Goal: Task Accomplishment & Management: Manage account settings

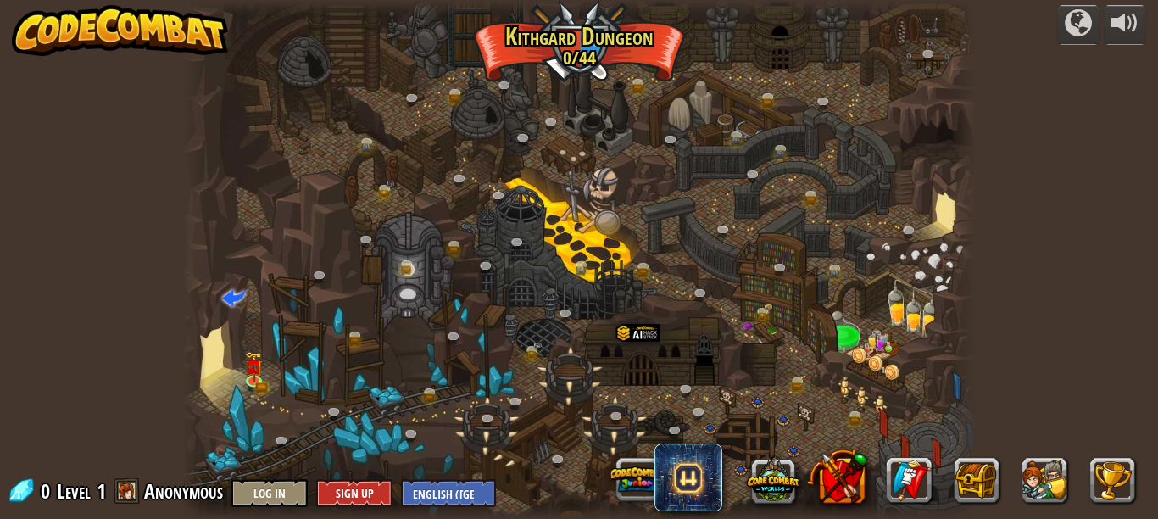
click at [515, 283] on div at bounding box center [578, 259] width 793 height 519
click at [581, 60] on div at bounding box center [578, 259] width 793 height 519
click at [245, 361] on img at bounding box center [254, 359] width 19 height 40
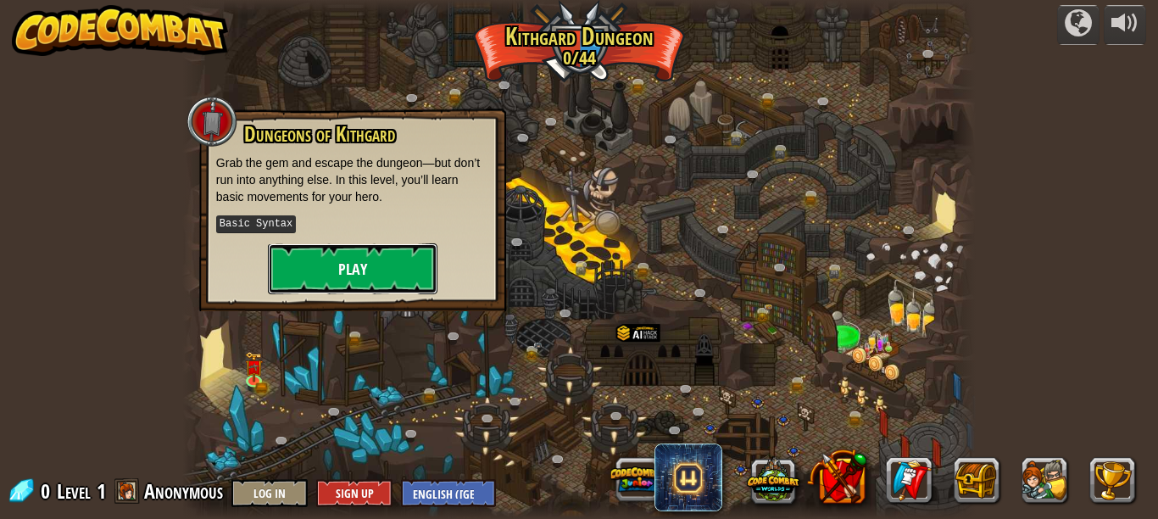
click at [360, 270] on button "Play" at bounding box center [353, 268] width 170 height 51
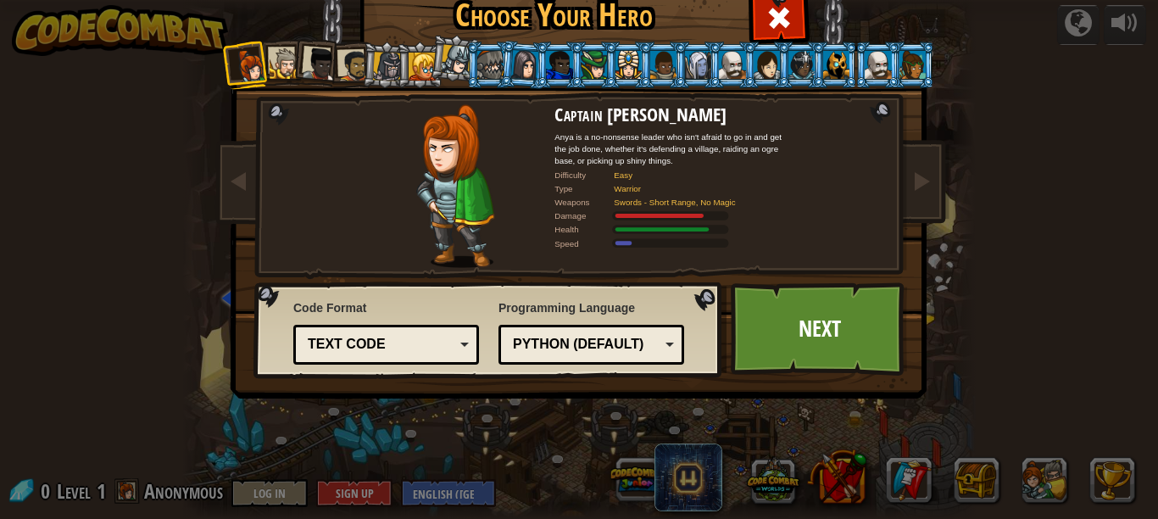
click at [270, 63] on div at bounding box center [285, 63] width 31 height 31
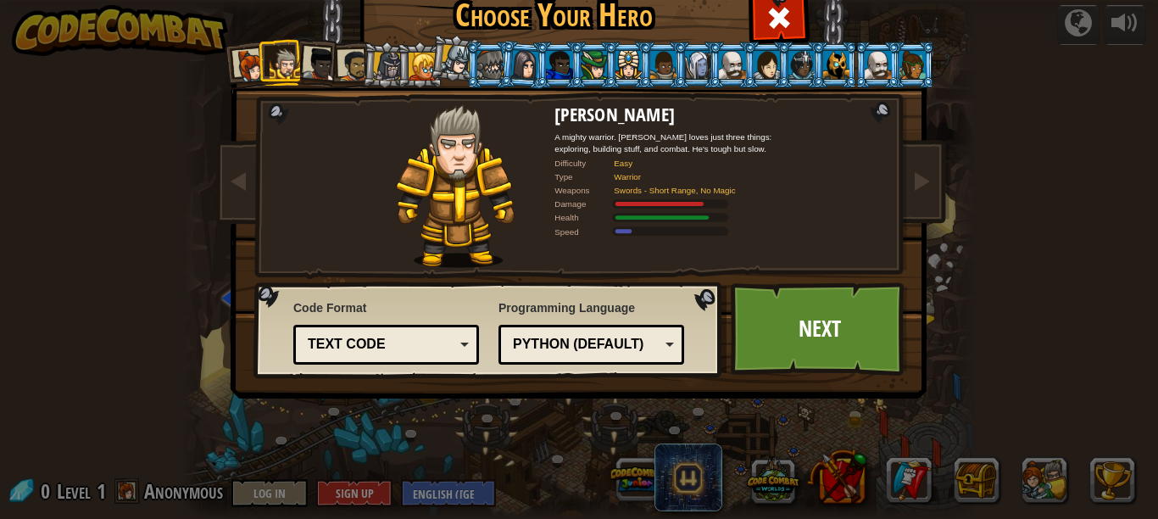
click at [283, 58] on div at bounding box center [285, 63] width 31 height 31
click at [314, 56] on div at bounding box center [320, 64] width 34 height 34
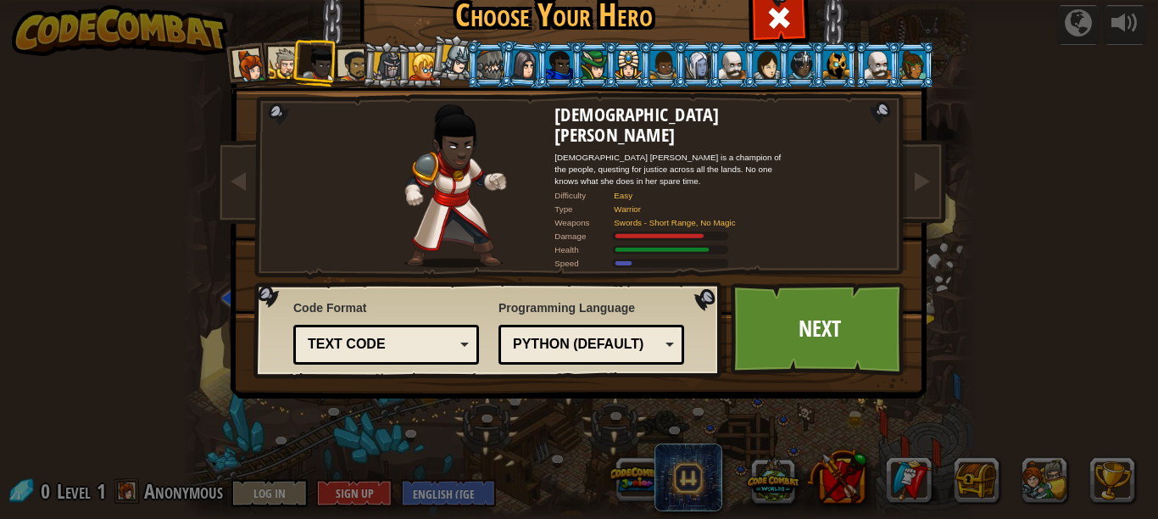
click at [344, 58] on div at bounding box center [353, 65] width 31 height 31
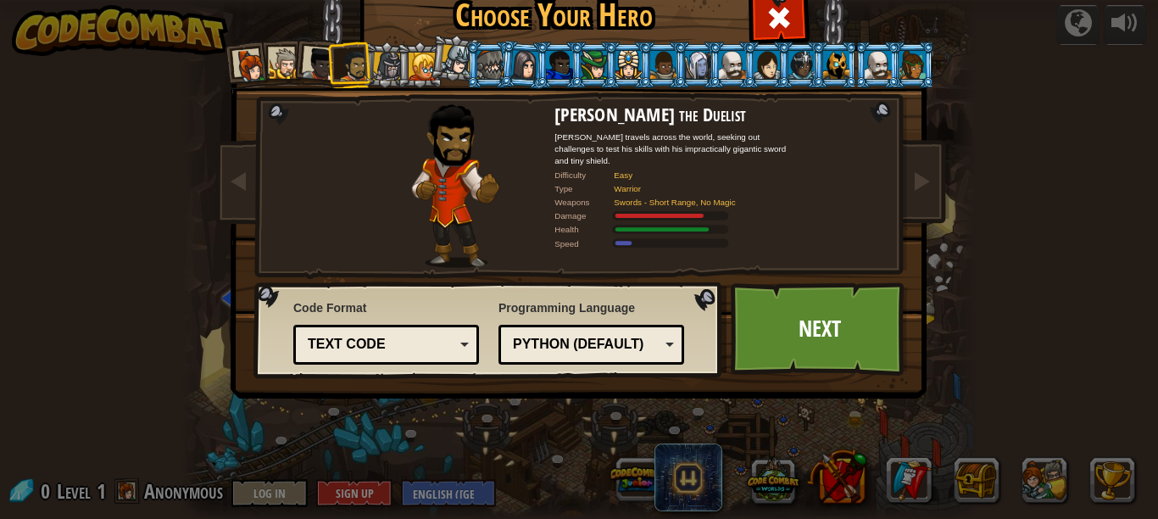
click at [397, 64] on li at bounding box center [420, 65] width 46 height 47
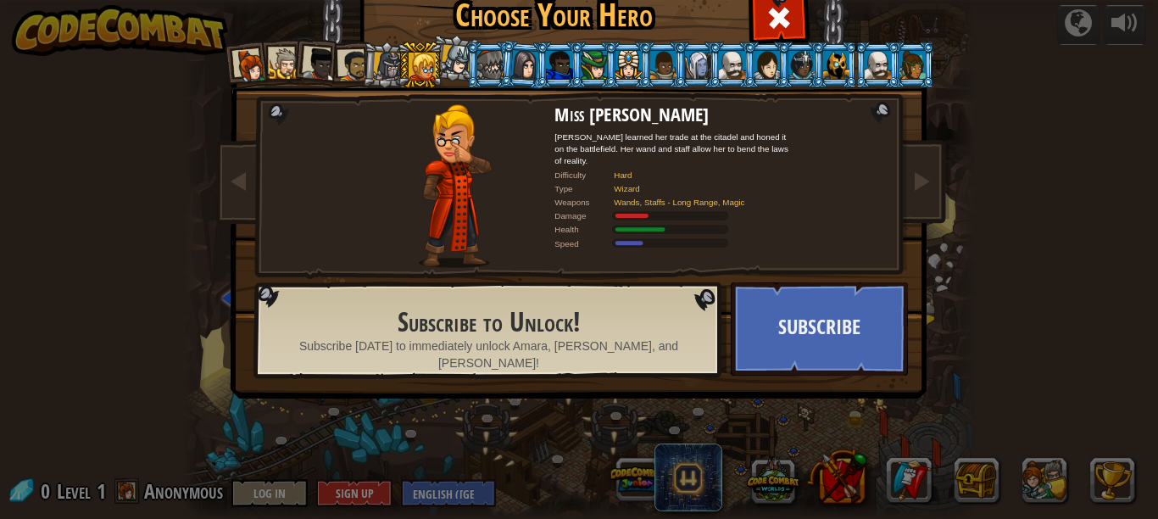
click at [270, 65] on div at bounding box center [285, 63] width 31 height 31
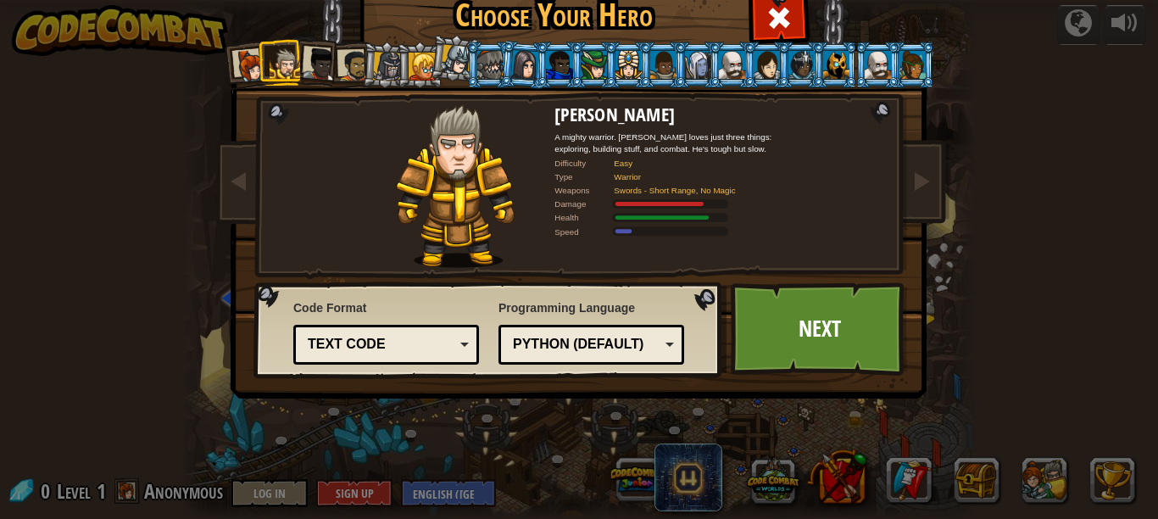
click at [259, 69] on li at bounding box center [282, 62] width 46 height 47
click at [249, 70] on div at bounding box center [251, 66] width 34 height 34
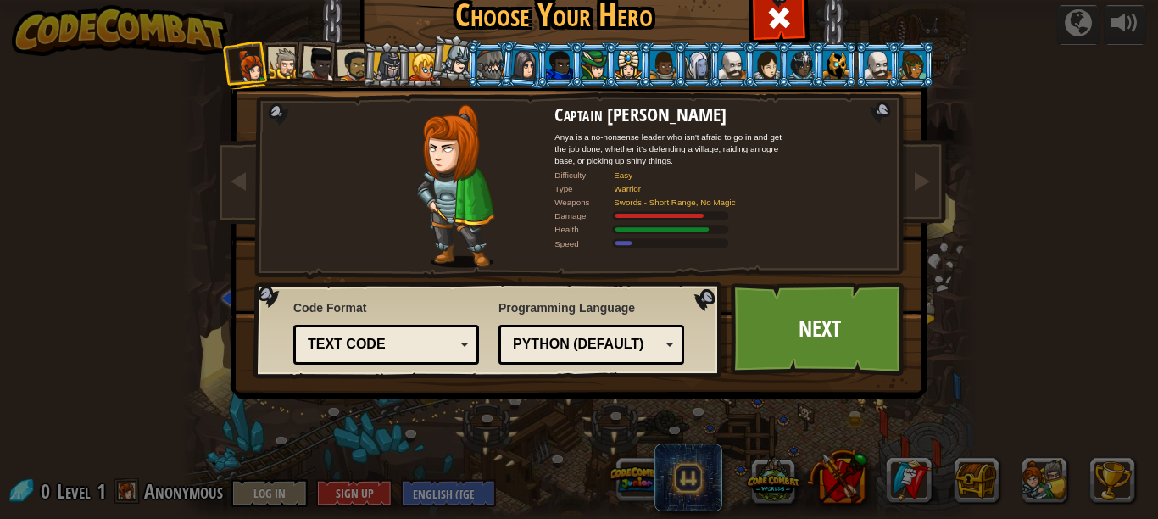
click at [270, 65] on div at bounding box center [285, 63] width 31 height 31
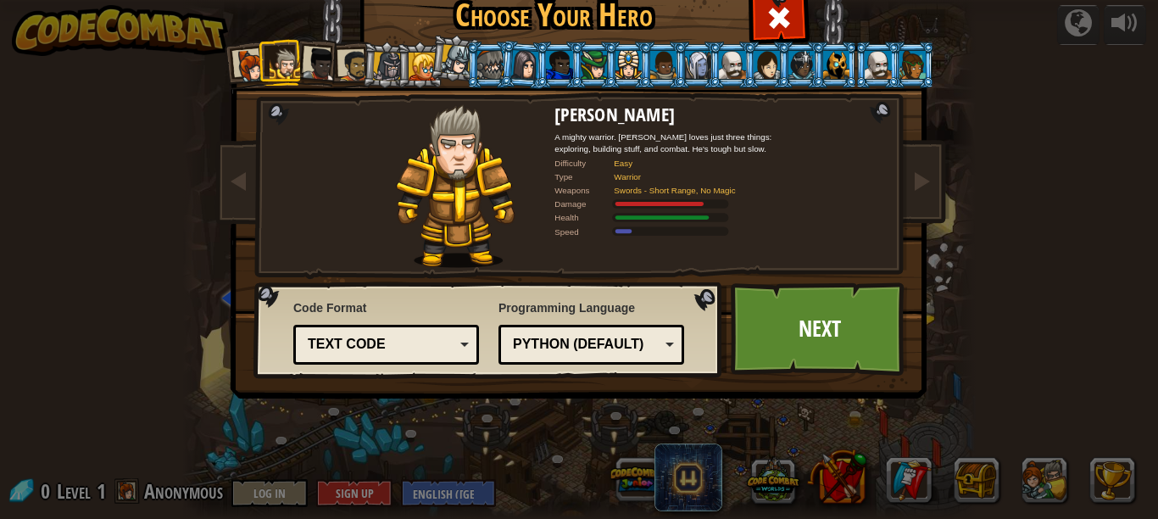
click at [303, 52] on div at bounding box center [320, 64] width 34 height 34
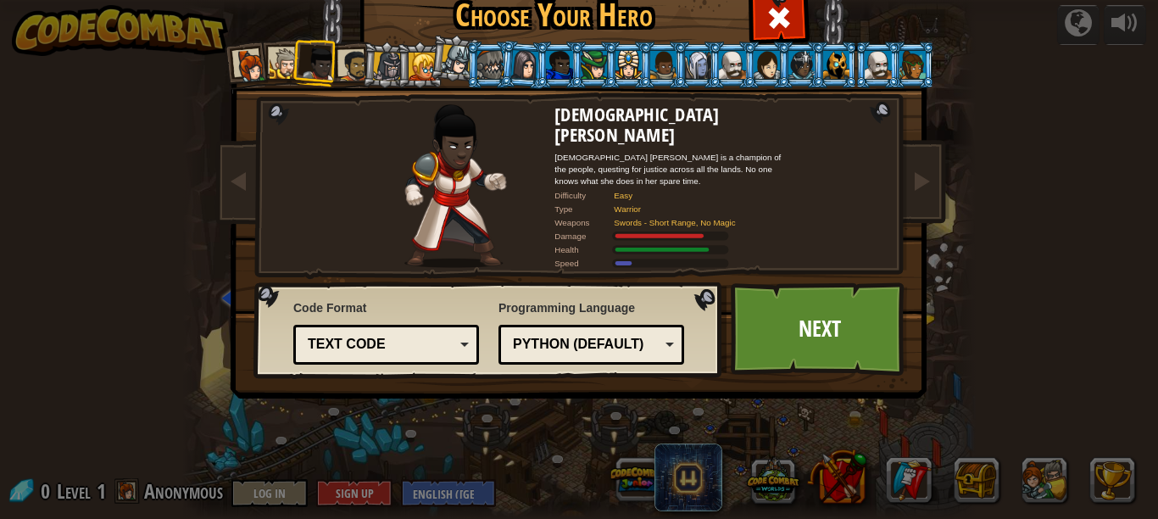
click at [338, 57] on div at bounding box center [353, 65] width 31 height 31
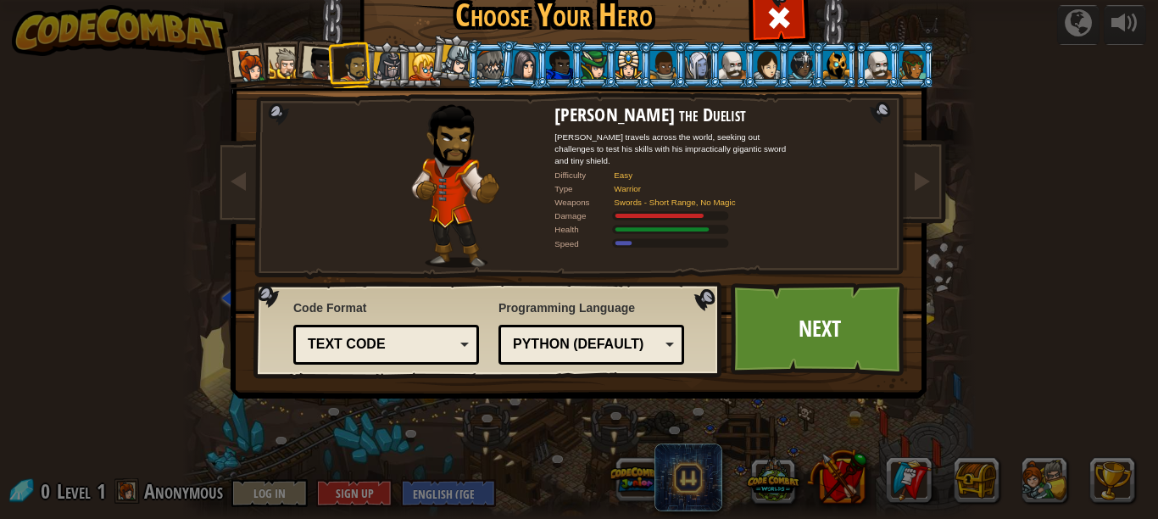
click at [239, 57] on div at bounding box center [251, 66] width 34 height 34
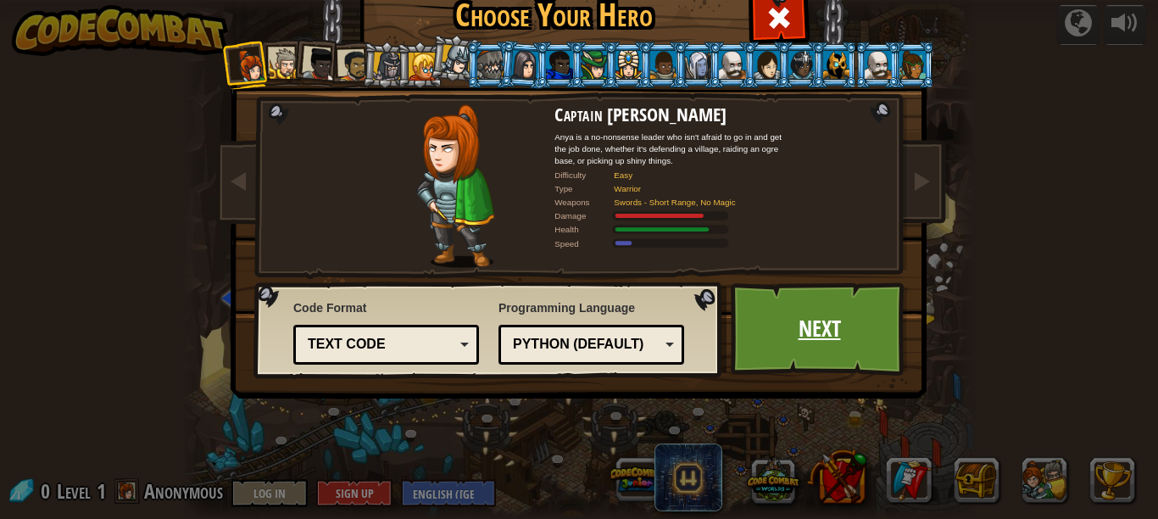
click at [776, 331] on link "Next" at bounding box center [819, 328] width 177 height 93
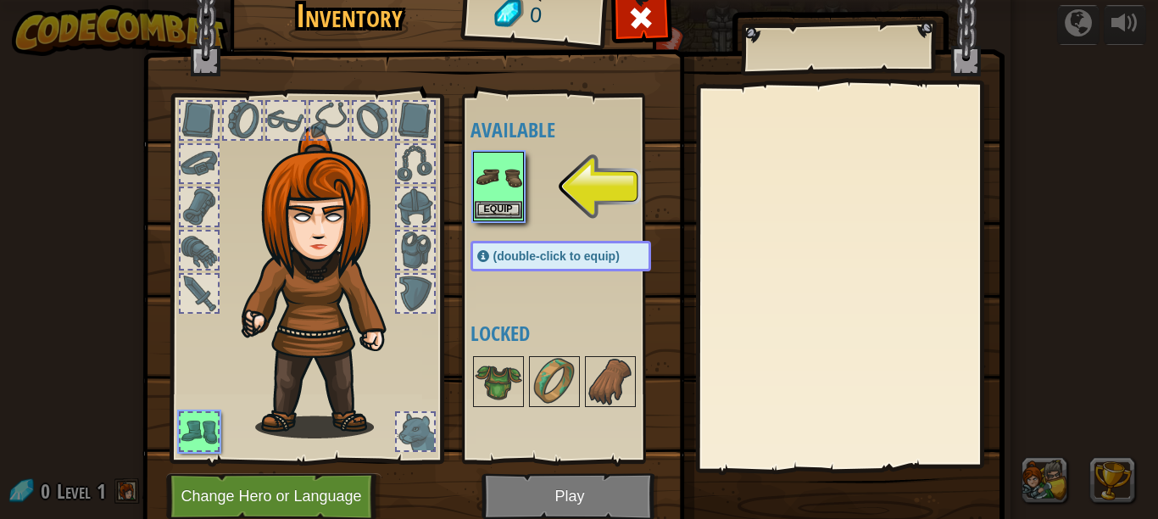
click at [475, 200] on img at bounding box center [498, 176] width 47 height 47
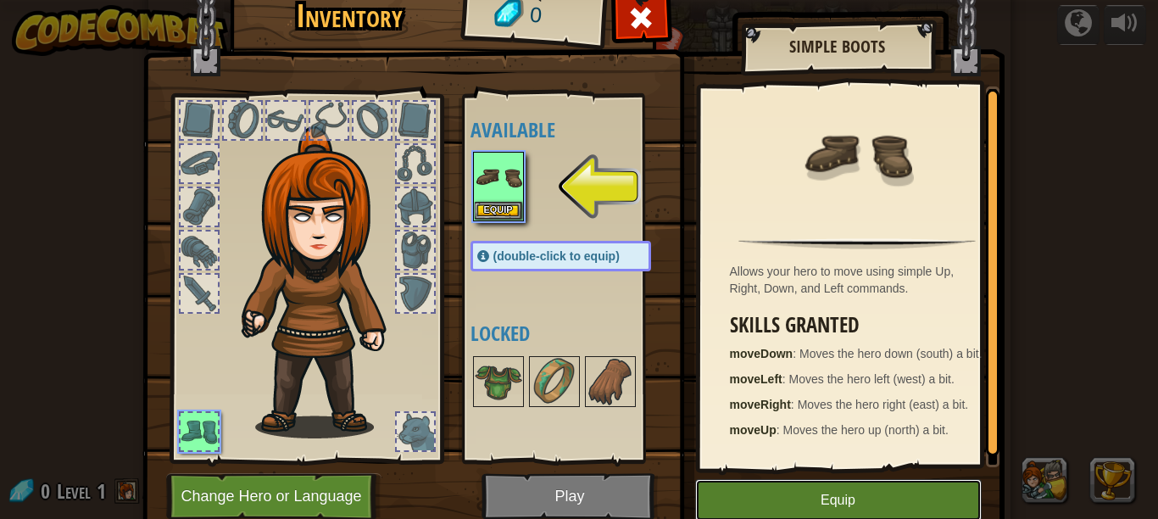
click at [852, 503] on button "Equip" at bounding box center [838, 500] width 287 height 42
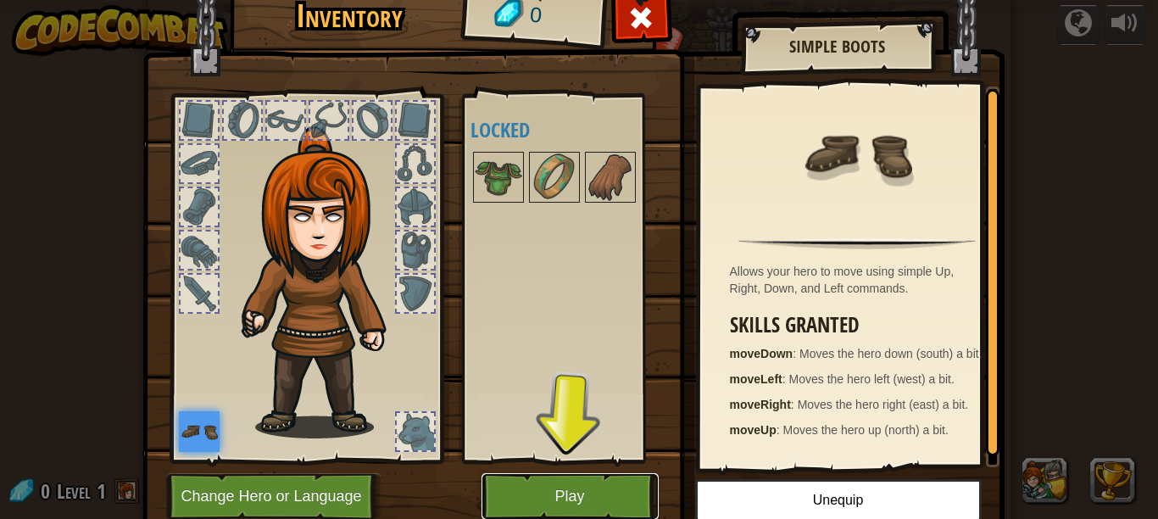
click at [551, 496] on button "Play" at bounding box center [570, 496] width 177 height 47
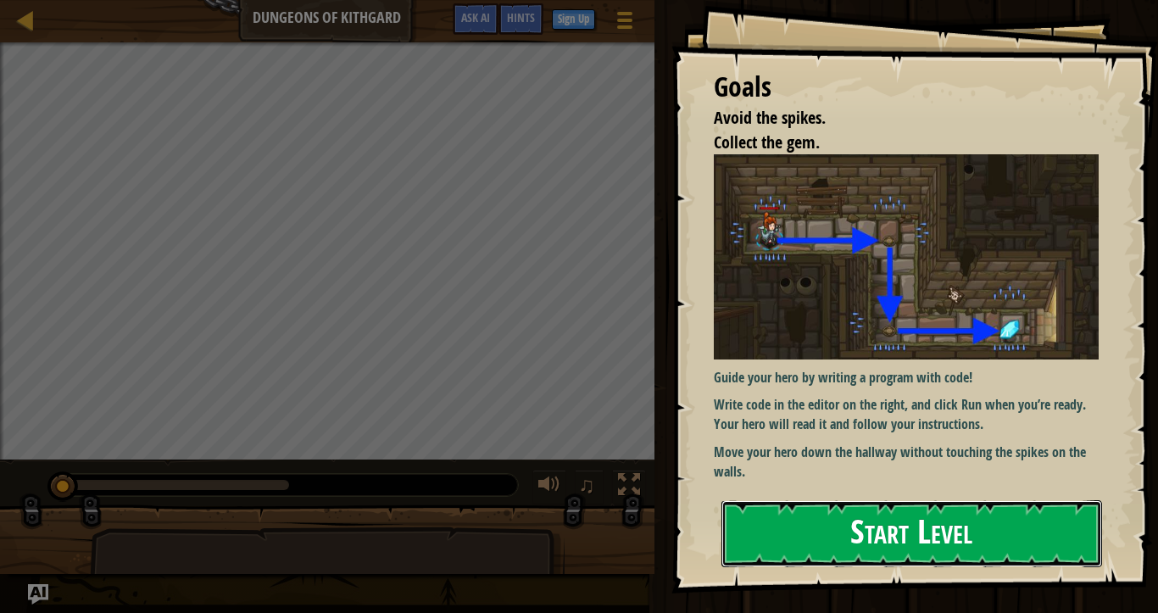
click at [934, 513] on button "Start Level" at bounding box center [911, 533] width 381 height 67
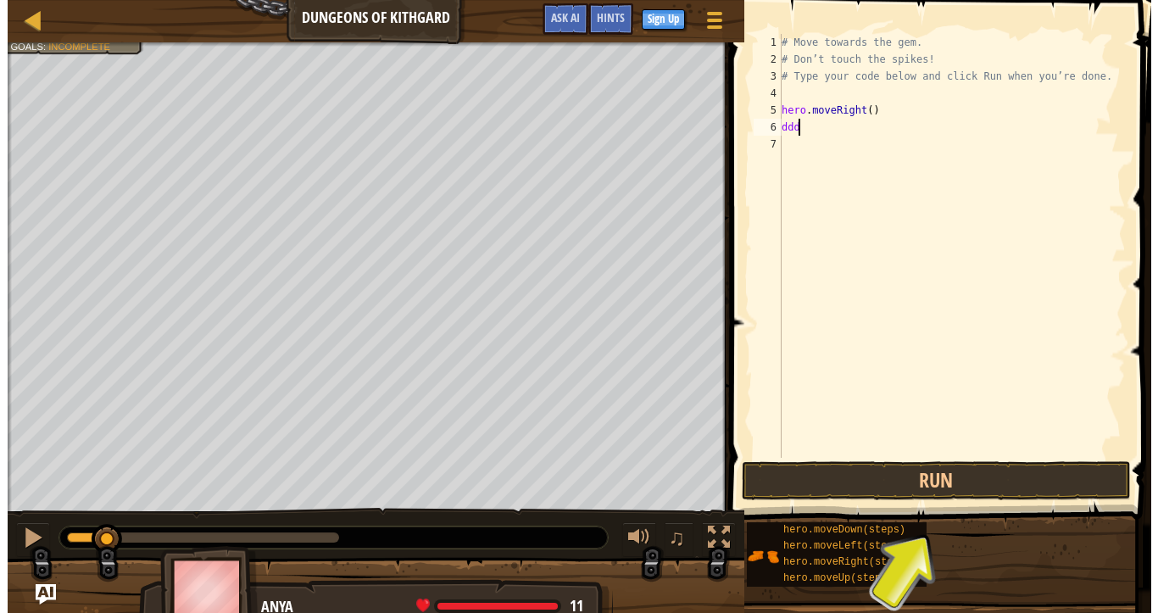
scroll to position [8, 0]
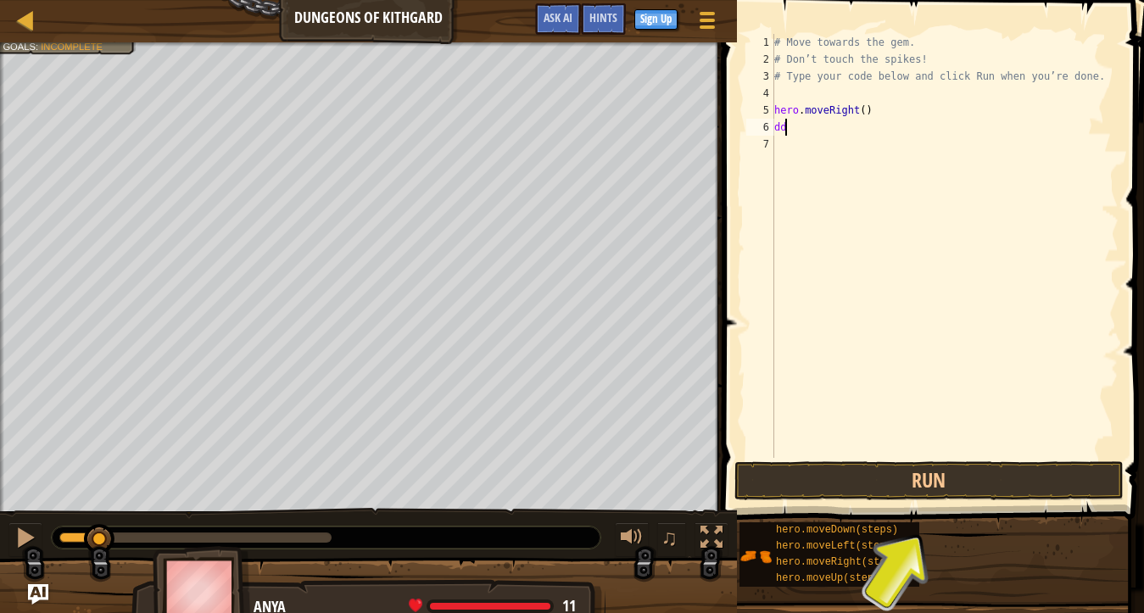
type textarea "d"
click at [933, 493] on button "Run" at bounding box center [928, 480] width 389 height 39
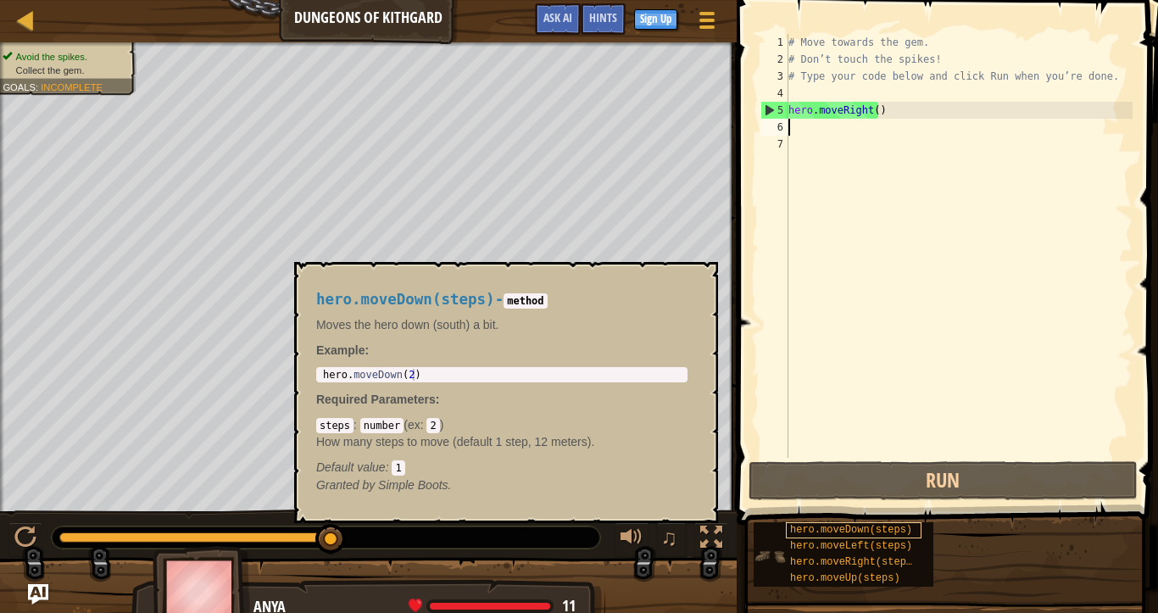
click at [872, 518] on span "hero.moveDown(steps)" at bounding box center [851, 530] width 122 height 12
type textarea "hero.moveDown(2)"
click at [409, 370] on div "hero . moveDown ( 2 )" at bounding box center [502, 387] width 365 height 36
click at [699, 409] on div "hero.moveDown(steps) - method Moves the hero down (south) a bit. Example : hero…" at bounding box center [501, 393] width 395 height 234
click at [429, 427] on code "2" at bounding box center [432, 425] width 13 height 15
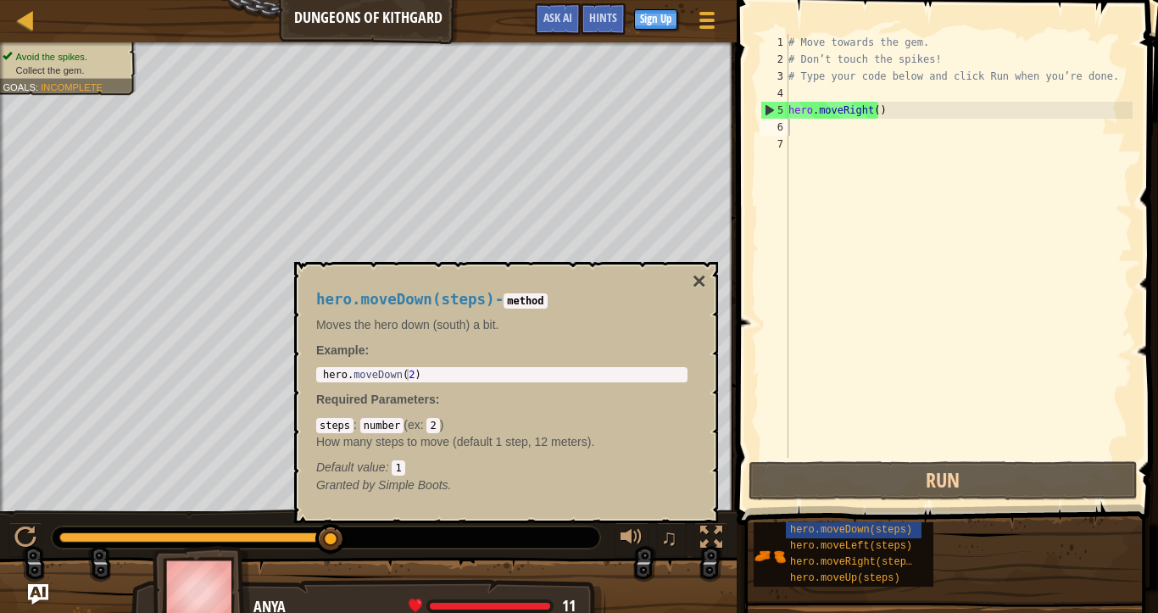
click at [407, 458] on div "steps : number ( ex : 2 ) How many steps to move (default 1 step, 12 meters). D…" at bounding box center [501, 445] width 371 height 59
click at [403, 465] on code "1" at bounding box center [398, 467] width 13 height 15
click at [819, 365] on div "# Move towards the gem. # Don’t touch the spikes! # Type your code below and cl…" at bounding box center [959, 263] width 348 height 458
click at [694, 281] on button "×" at bounding box center [700, 282] width 14 height 24
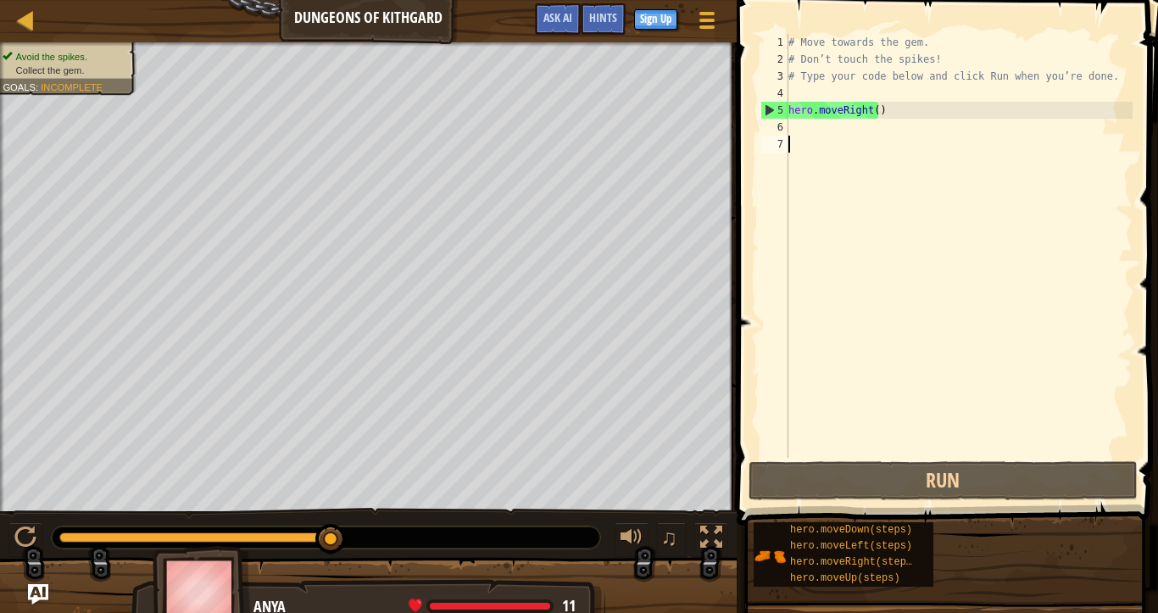
click at [829, 136] on div "# Move towards the gem. # Don’t touch the spikes! # Type your code below and cl…" at bounding box center [959, 263] width 348 height 458
click at [832, 130] on div "# Move towards the gem. # Don’t touch the spikes! # Type your code below and cl…" at bounding box center [959, 263] width 348 height 458
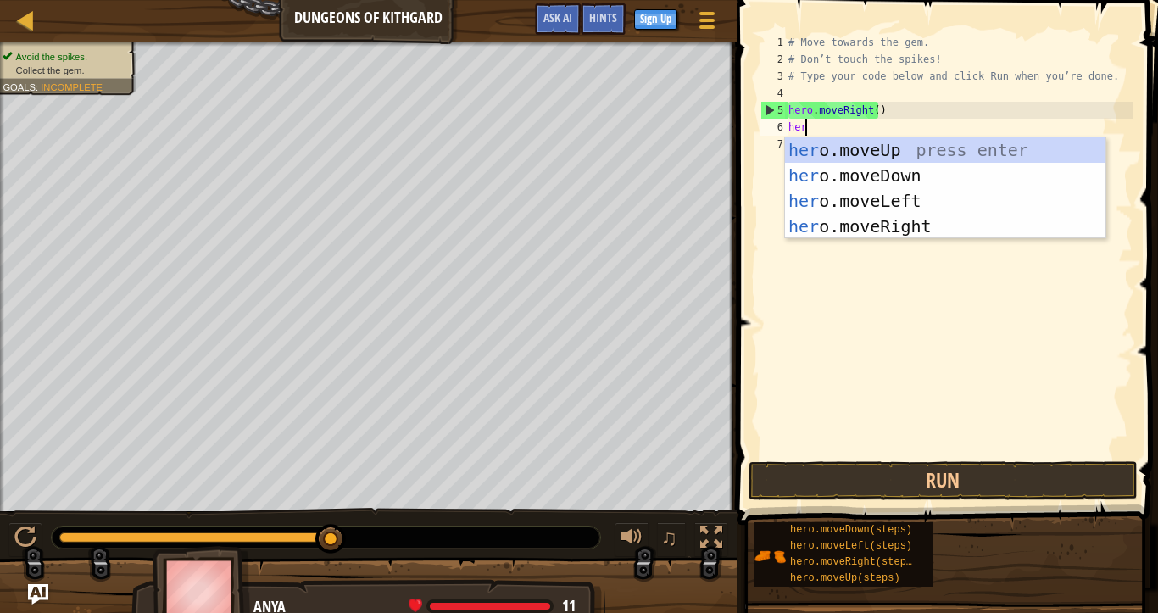
type textarea "hero"
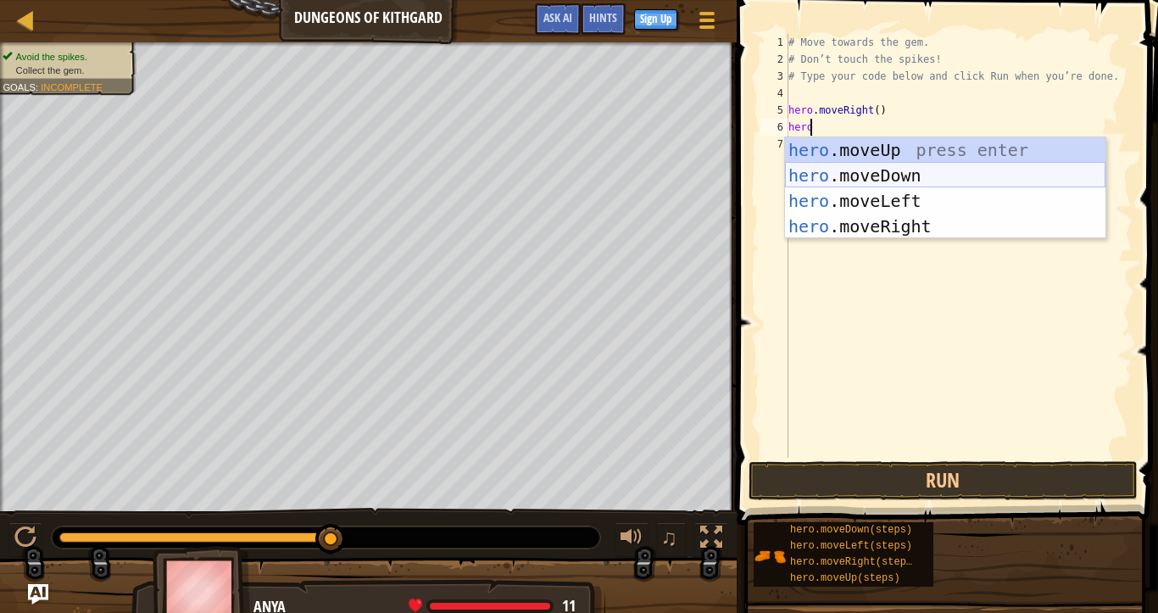
click at [960, 170] on div "hero .moveUp press enter hero .moveDown press enter hero .moveLeft press enter …" at bounding box center [945, 213] width 320 height 153
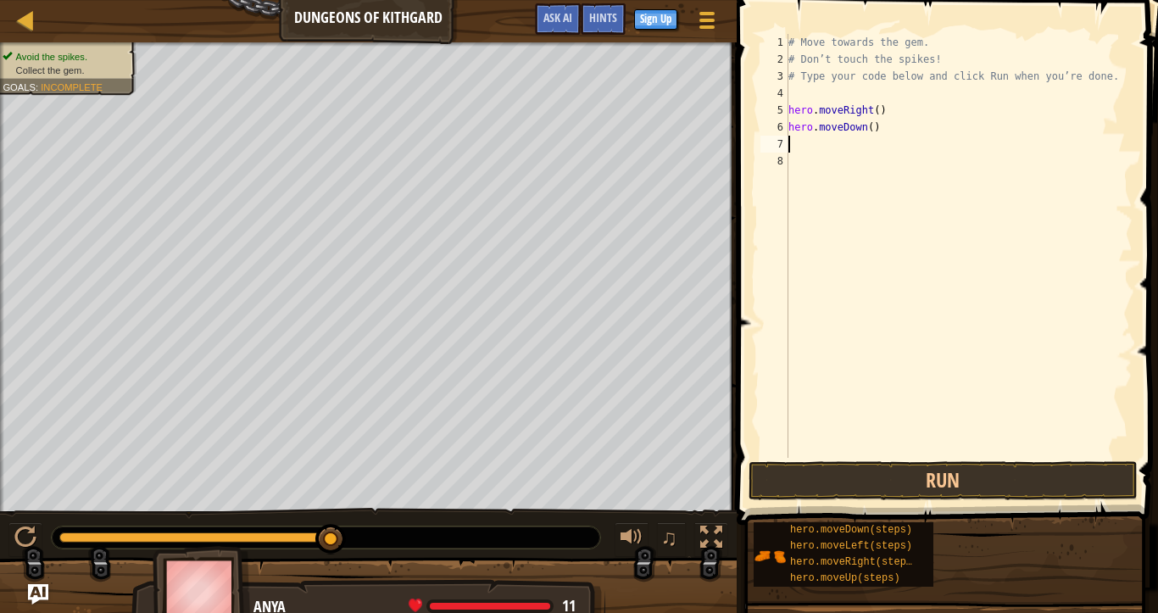
scroll to position [8, 0]
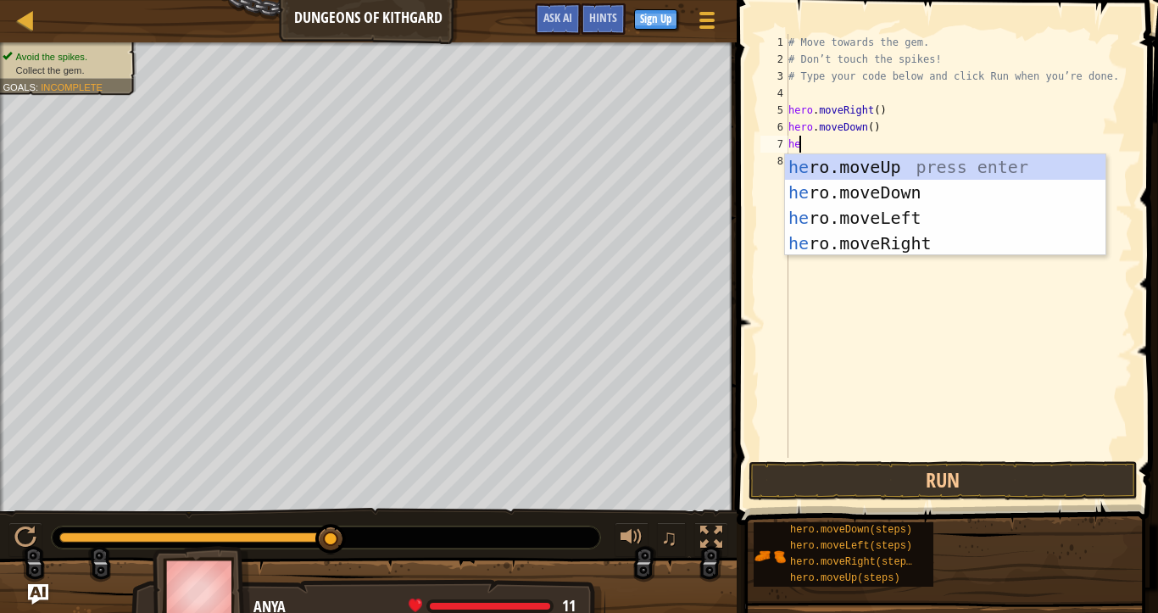
type textarea "her"
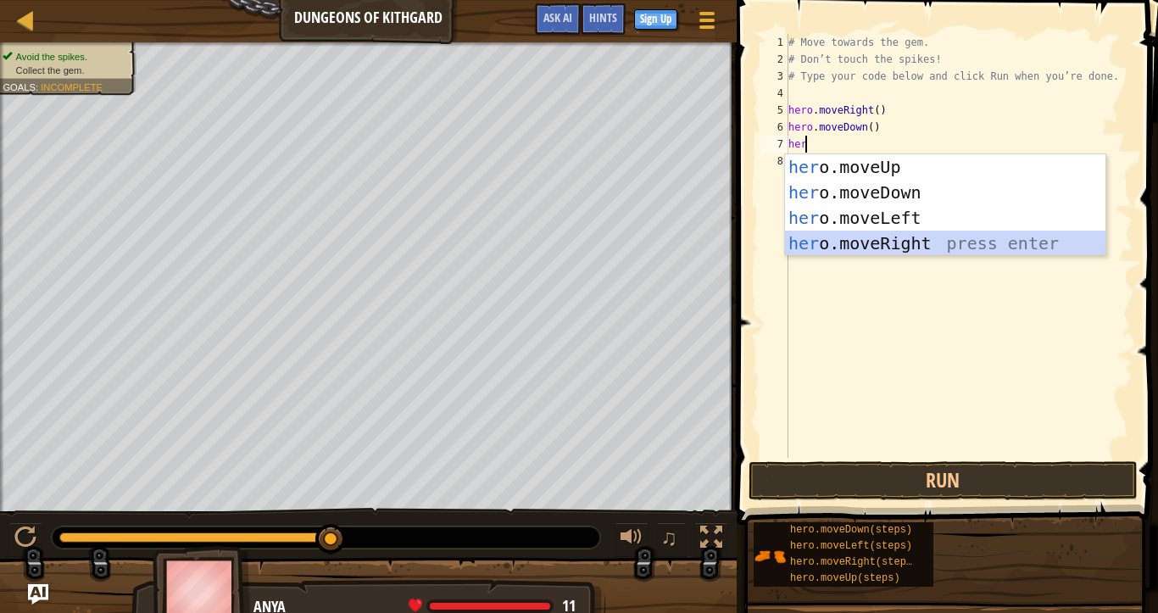
click at [933, 245] on div "her o.moveUp press enter her o.moveDown press enter her o.moveLeft press enter …" at bounding box center [945, 230] width 320 height 153
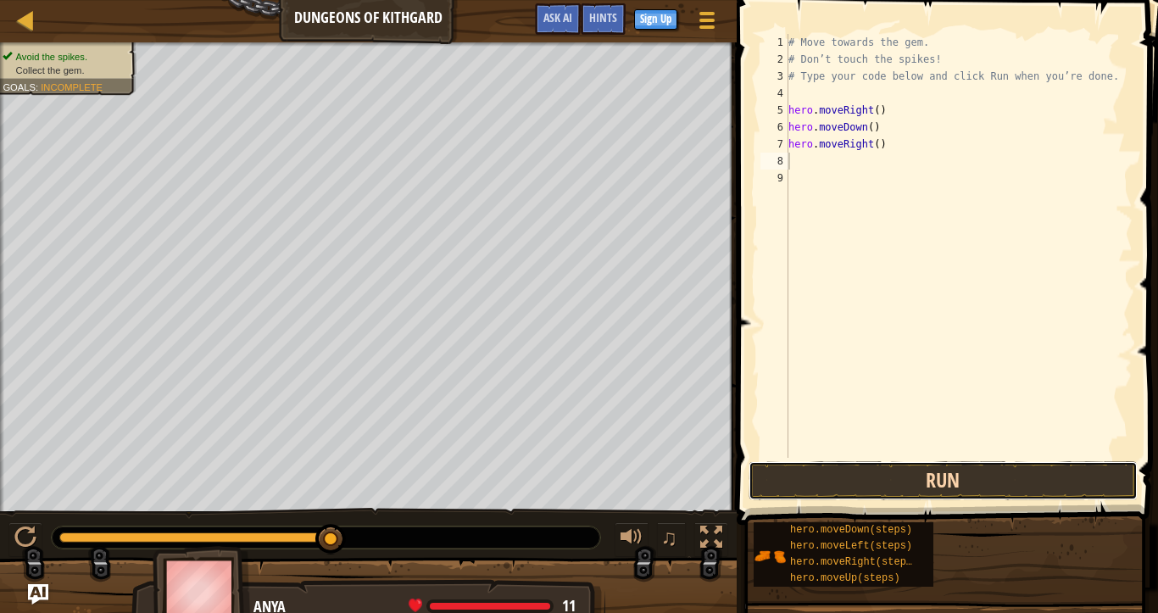
click at [920, 462] on button "Run" at bounding box center [943, 480] width 389 height 39
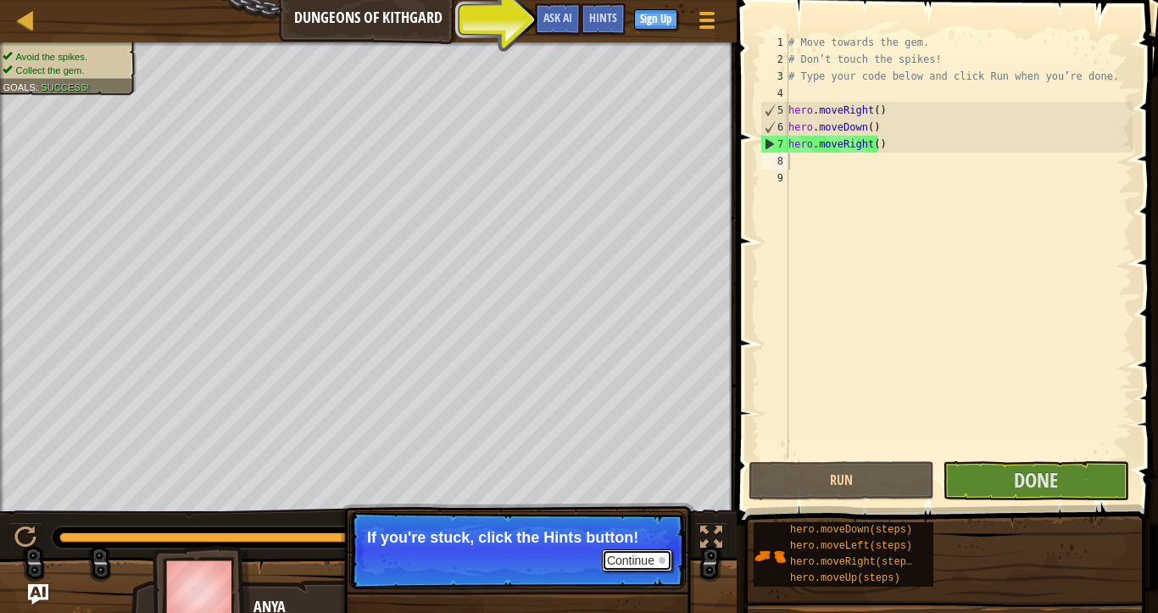
click at [627, 518] on button "Continue" at bounding box center [637, 560] width 70 height 22
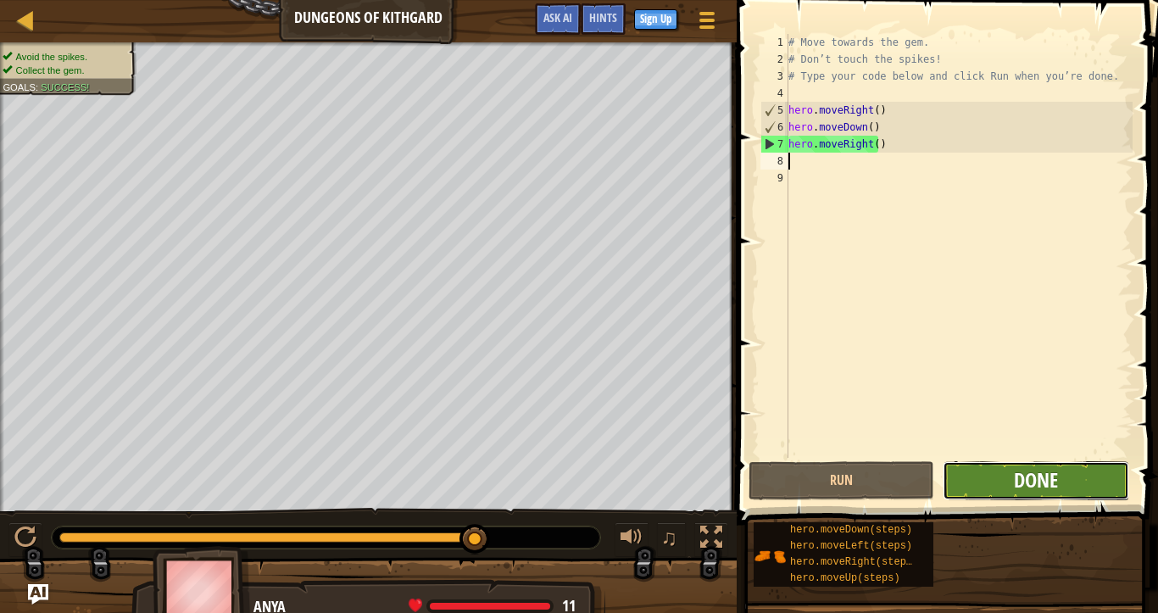
click at [1056, 489] on span "Done" at bounding box center [1036, 479] width 44 height 27
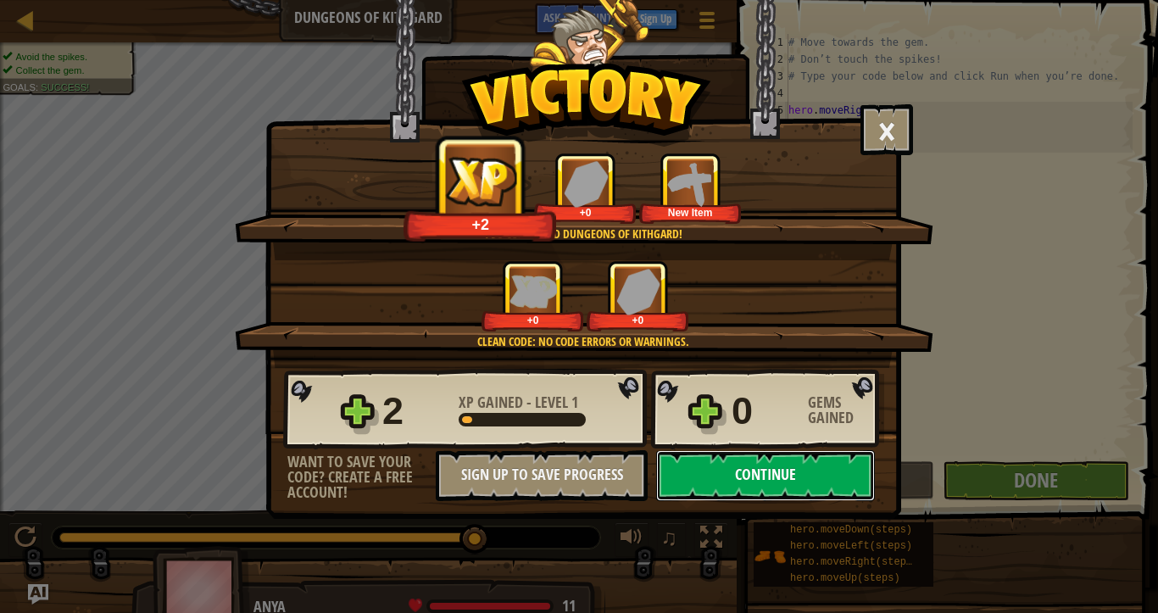
click at [771, 489] on button "Continue" at bounding box center [765, 475] width 219 height 51
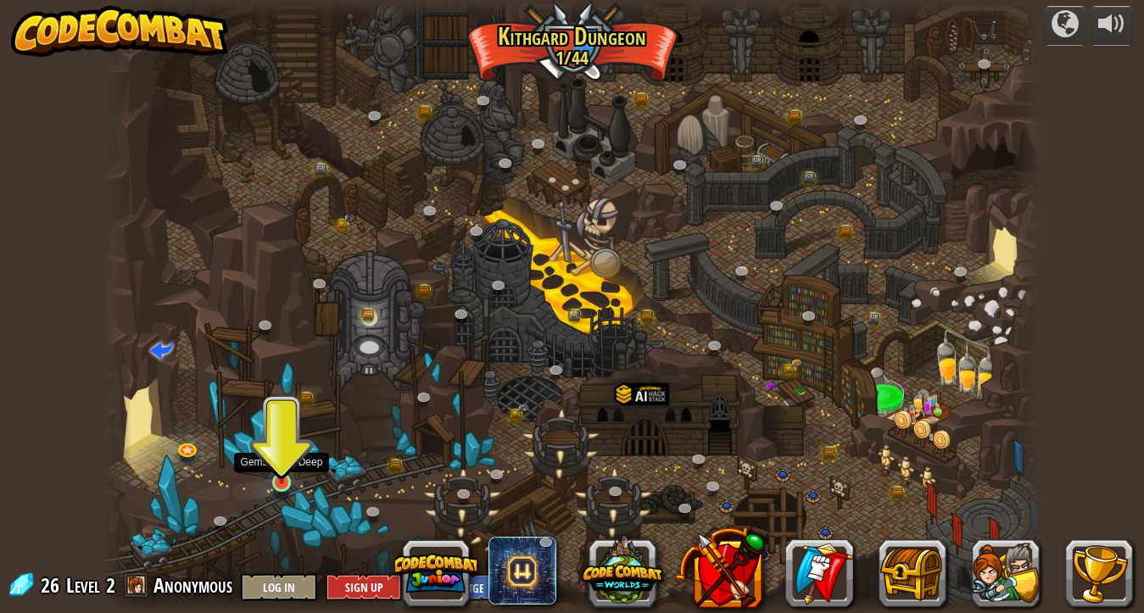
click at [277, 473] on img at bounding box center [281, 457] width 23 height 53
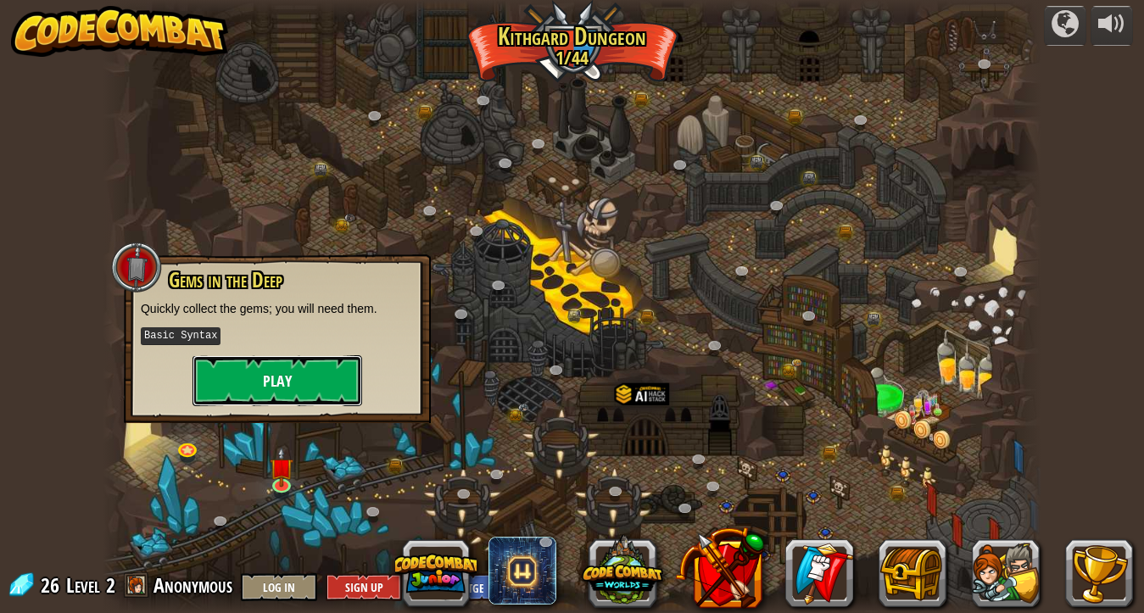
click at [303, 388] on button "Play" at bounding box center [277, 380] width 170 height 51
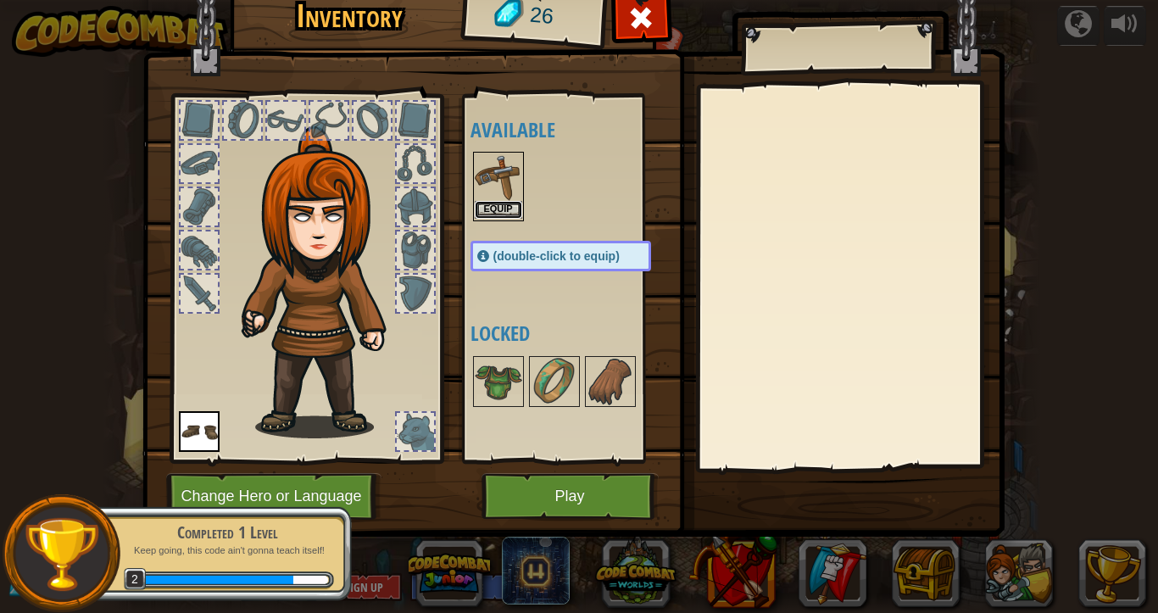
click at [513, 215] on button "Equip" at bounding box center [498, 210] width 47 height 18
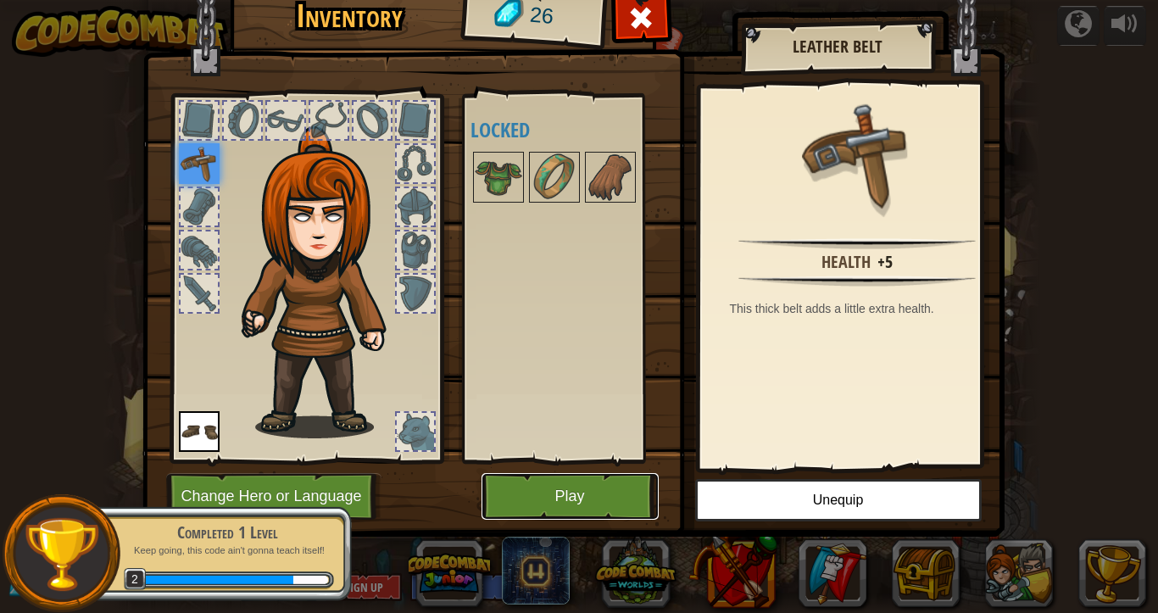
click at [642, 509] on button "Play" at bounding box center [570, 496] width 177 height 47
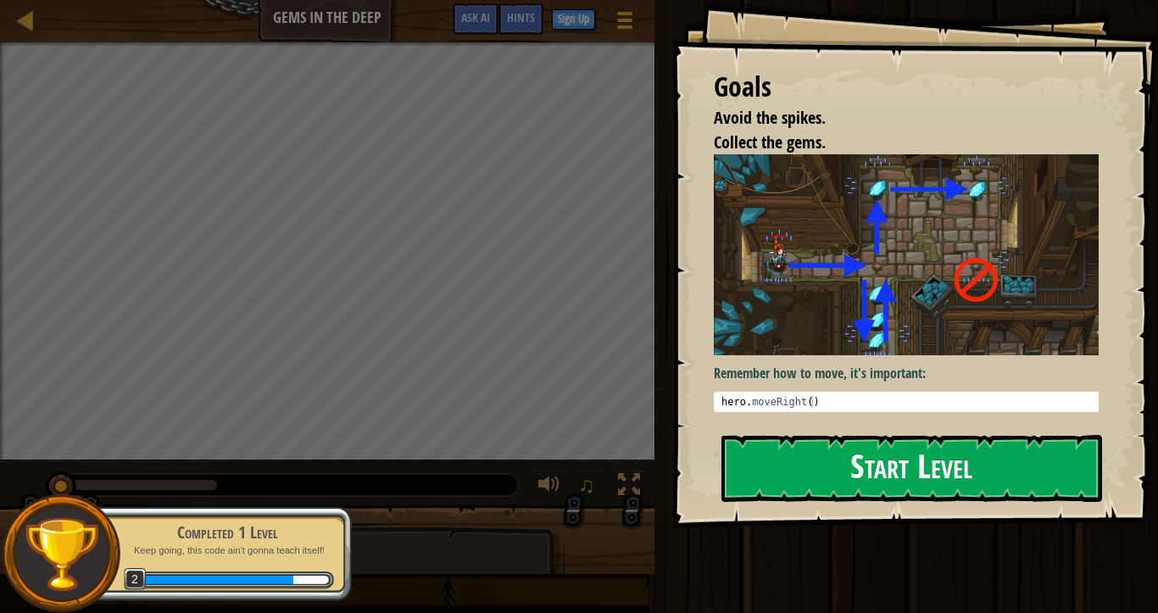
click at [768, 309] on img at bounding box center [913, 254] width 399 height 201
click at [782, 365] on p "Remember how to move, it's important:" at bounding box center [913, 373] width 399 height 19
click at [785, 459] on button "Start Level" at bounding box center [911, 468] width 381 height 67
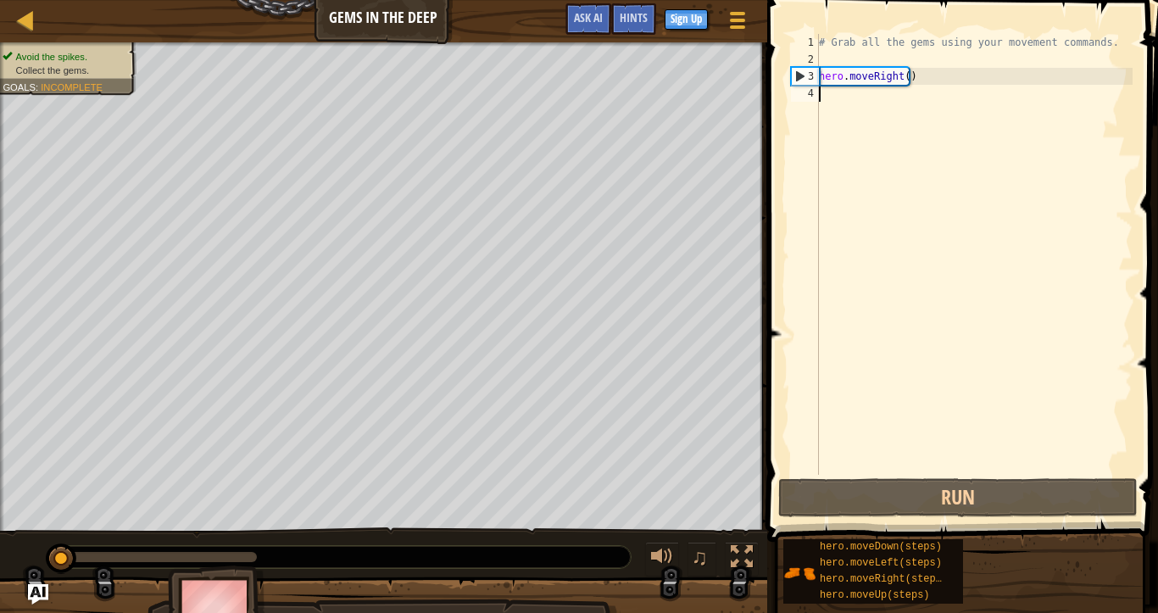
click at [865, 110] on div "# Grab all the gems using your movement commands. hero . moveRight ( )" at bounding box center [974, 271] width 317 height 475
type textarea "her"
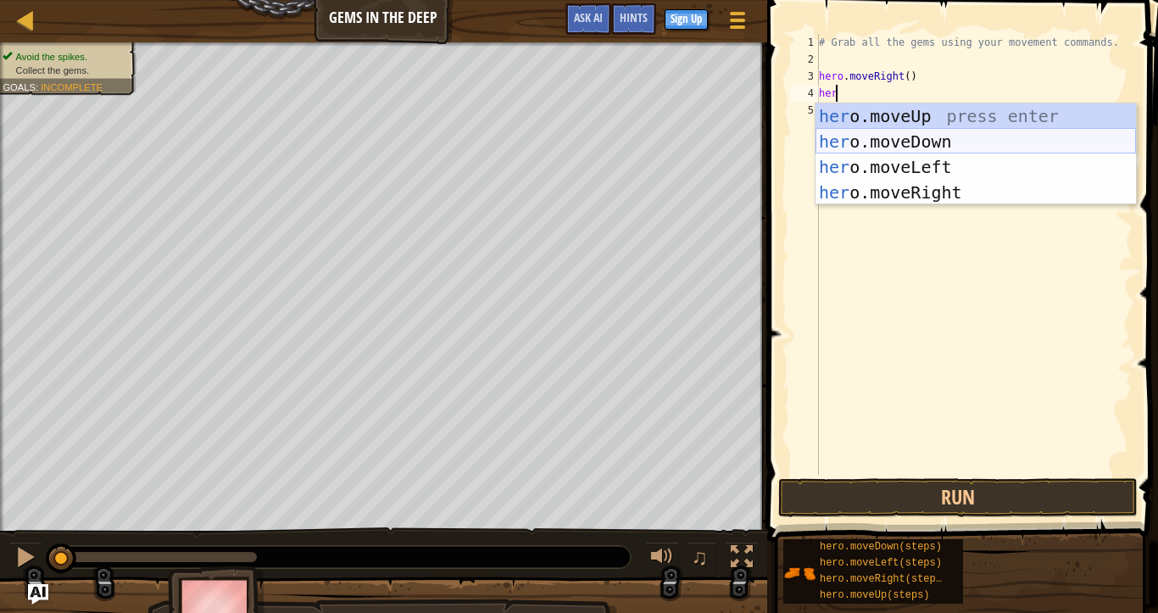
click at [888, 140] on div "her o.moveUp press enter her o.moveDown press enter her o.moveLeft press enter …" at bounding box center [976, 179] width 320 height 153
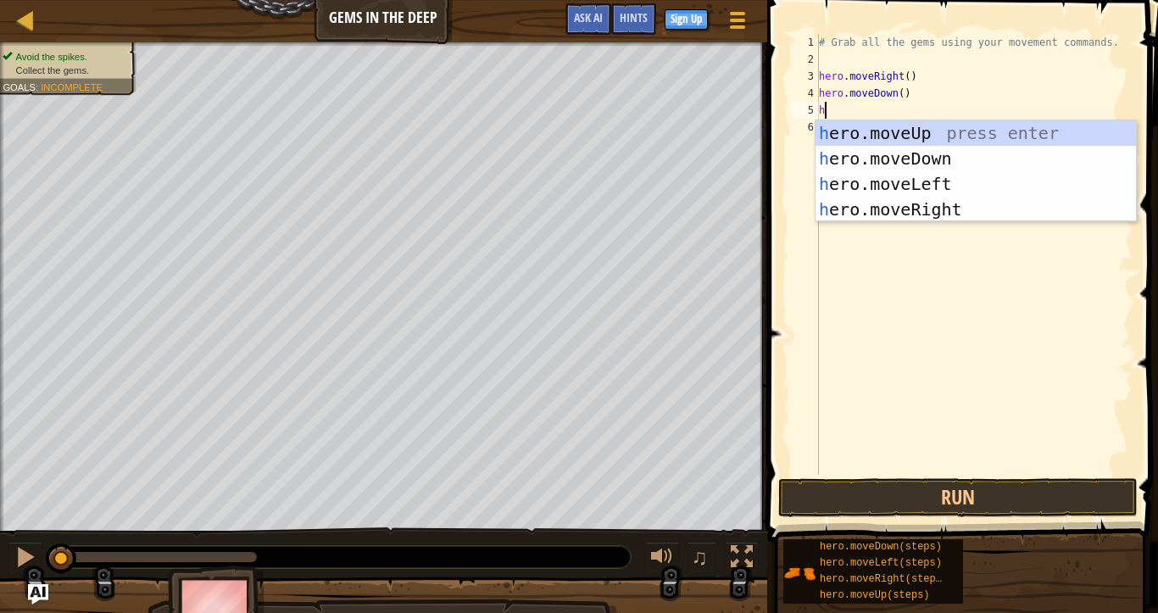
type textarea "her"
click at [888, 140] on div "her o.moveUp press enter her o.moveDown press enter her o.moveLeft press enter …" at bounding box center [976, 196] width 320 height 153
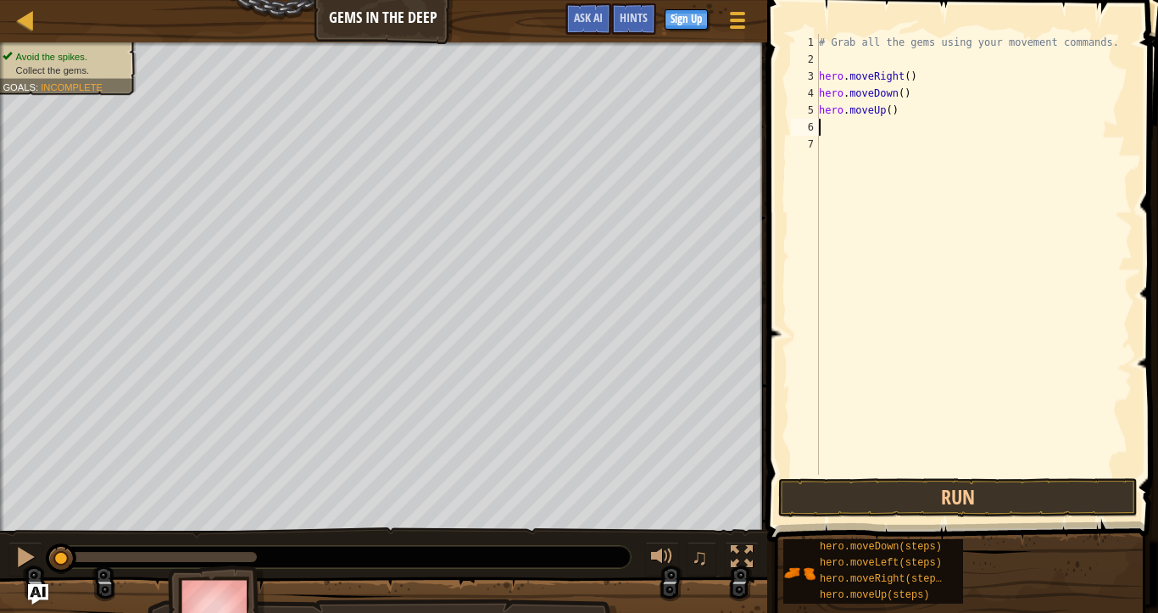
type textarea "her"
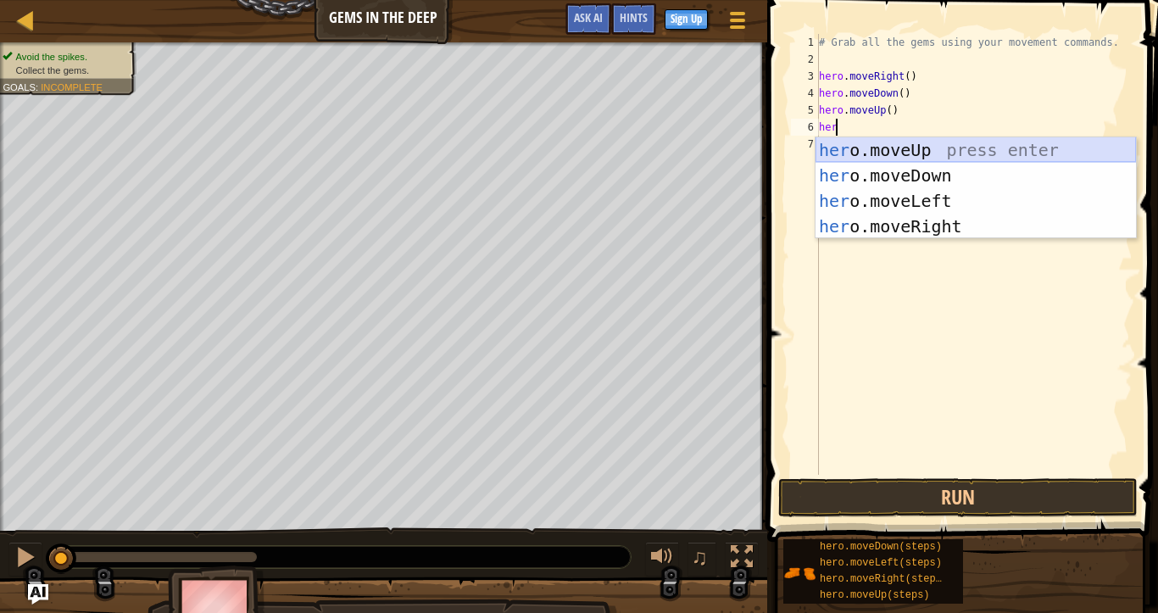
click at [897, 156] on div "her o.moveUp press enter her o.moveDown press enter her o.moveLeft press enter …" at bounding box center [976, 213] width 320 height 153
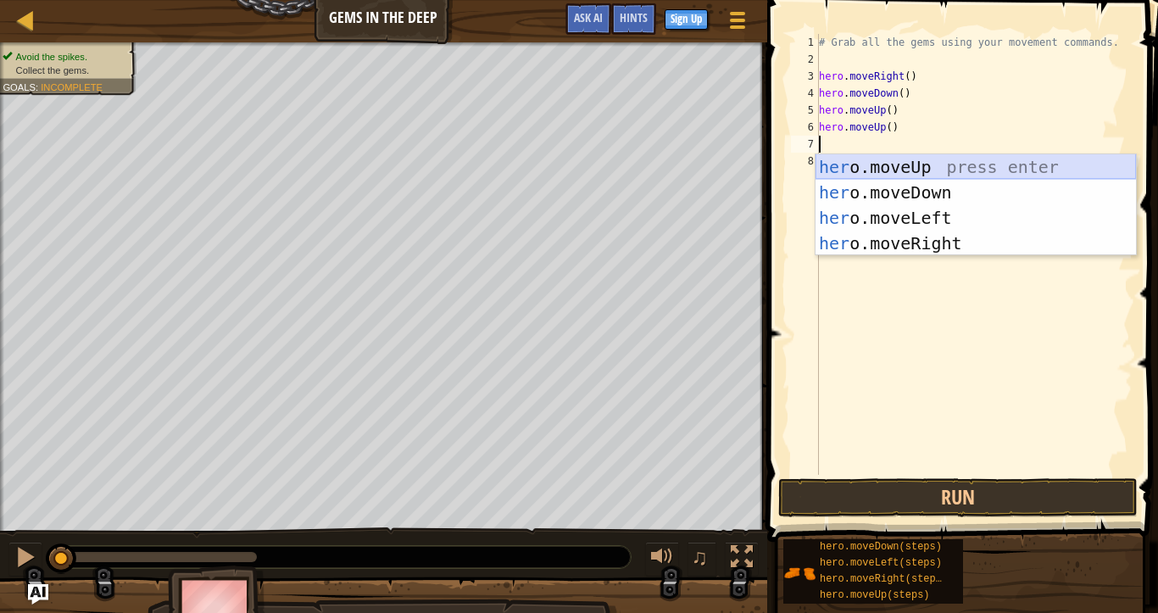
type textarea "her"
click at [910, 240] on div "her o.moveUp press enter her o.moveDown press enter her o.moveLeft press enter …" at bounding box center [976, 230] width 320 height 153
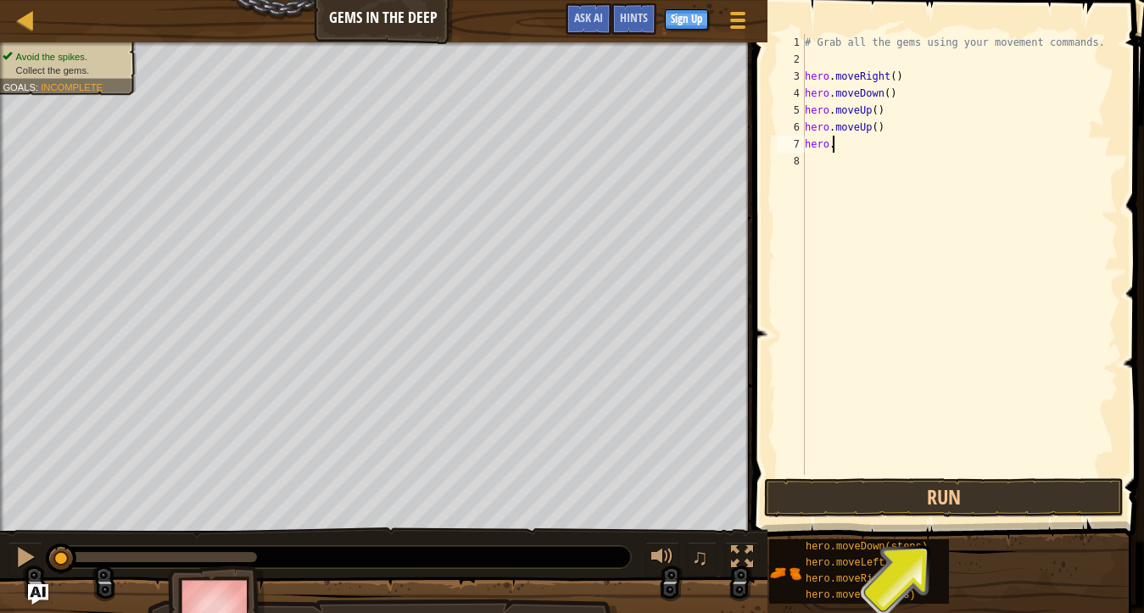
type textarea "h"
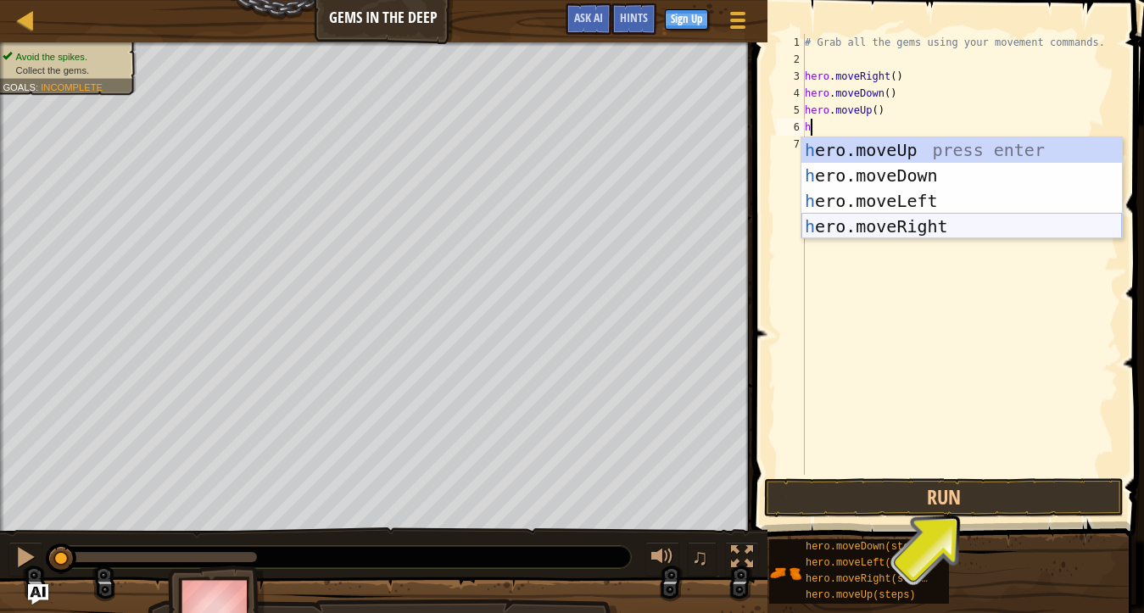
click at [926, 232] on div "h ero.moveUp press enter h ero.moveDown press enter h ero.moveLeft press enter …" at bounding box center [961, 213] width 320 height 153
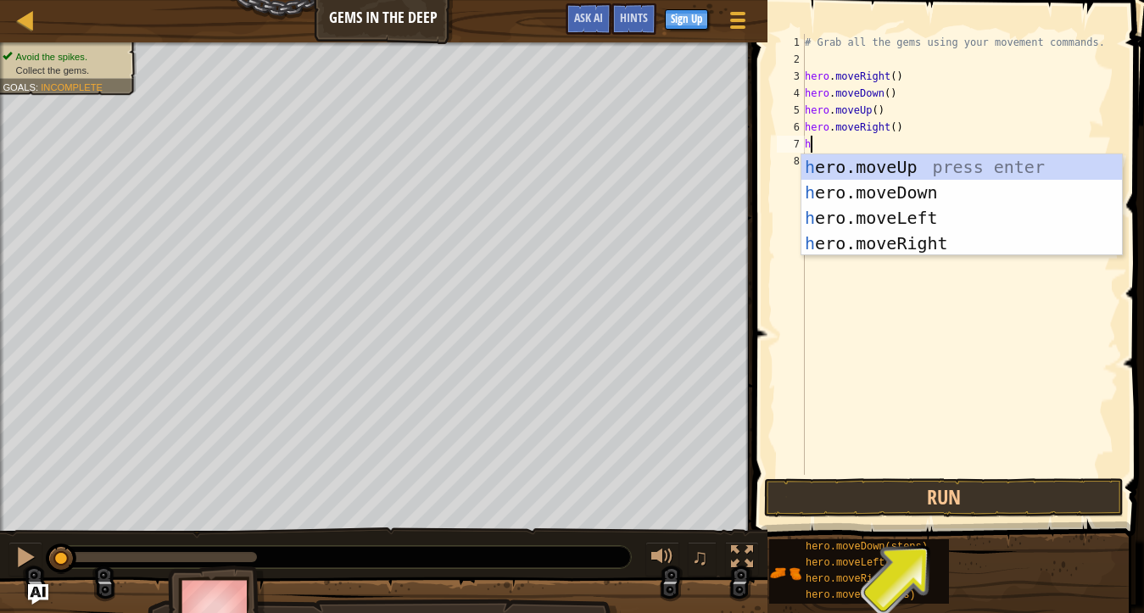
type textarea "he"
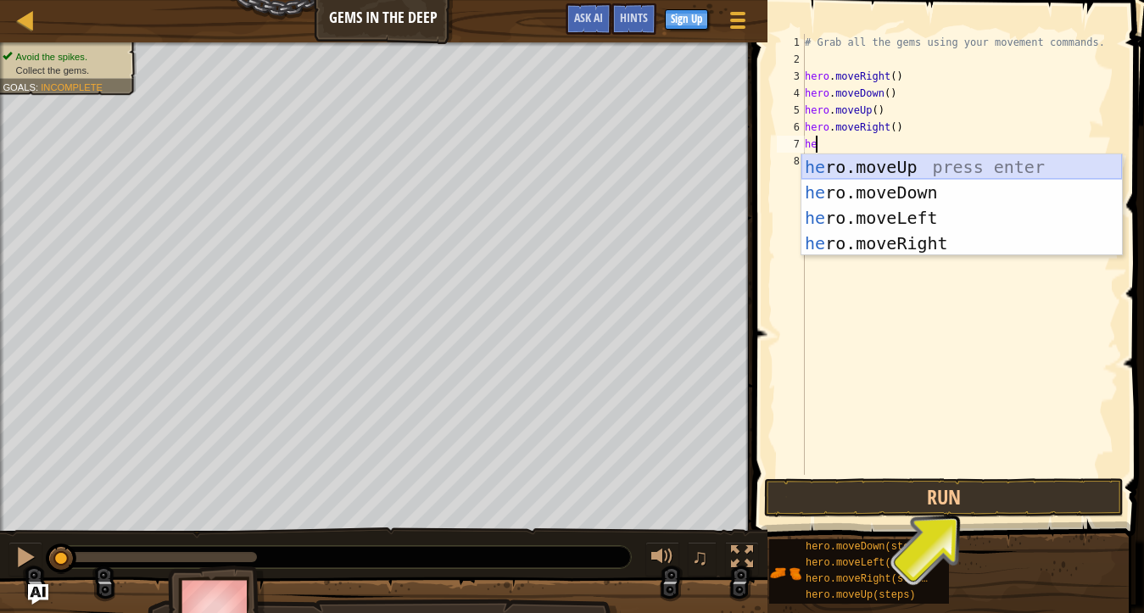
click at [944, 167] on div "he ro.moveUp press enter he ro.moveDown press enter he ro.moveLeft press enter …" at bounding box center [961, 230] width 320 height 153
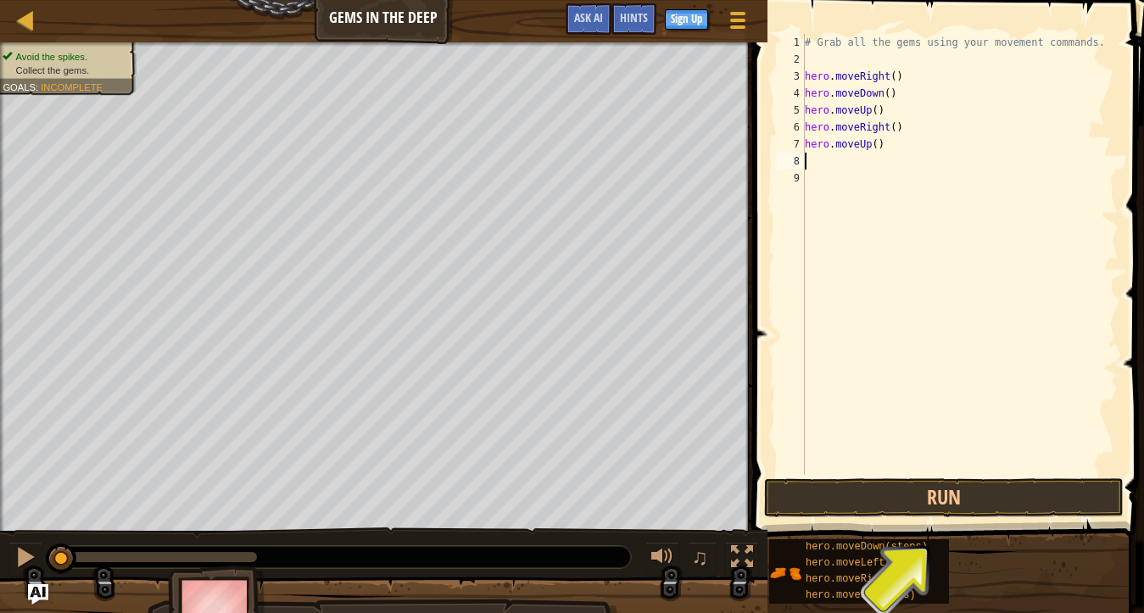
type textarea "he"
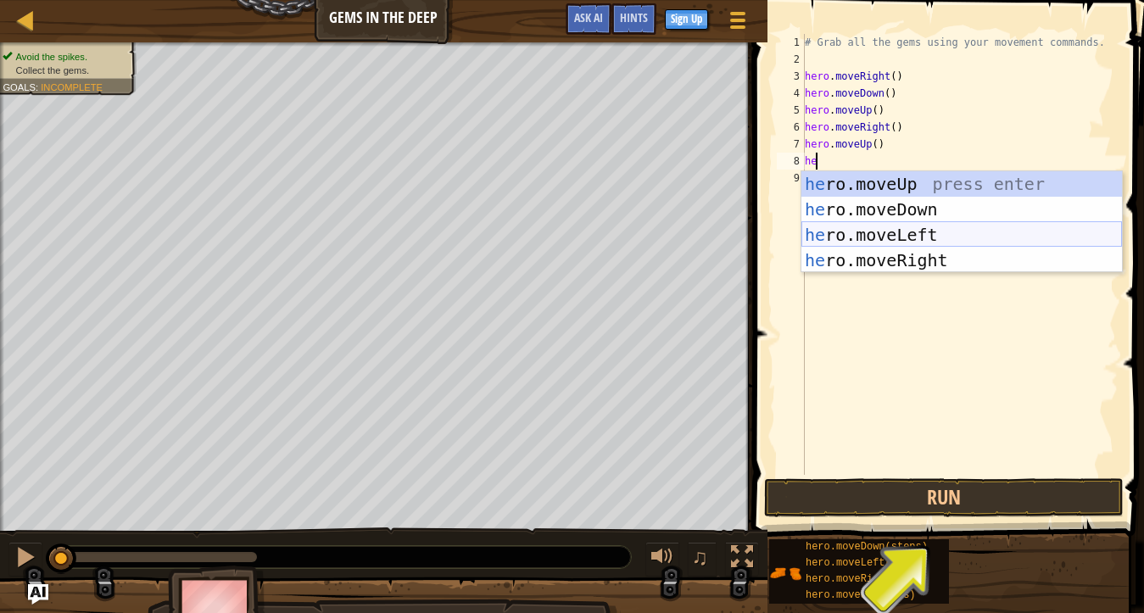
click at [912, 233] on div "he ro.moveUp press enter he ro.moveDown press enter he ro.moveLeft press enter …" at bounding box center [961, 247] width 320 height 153
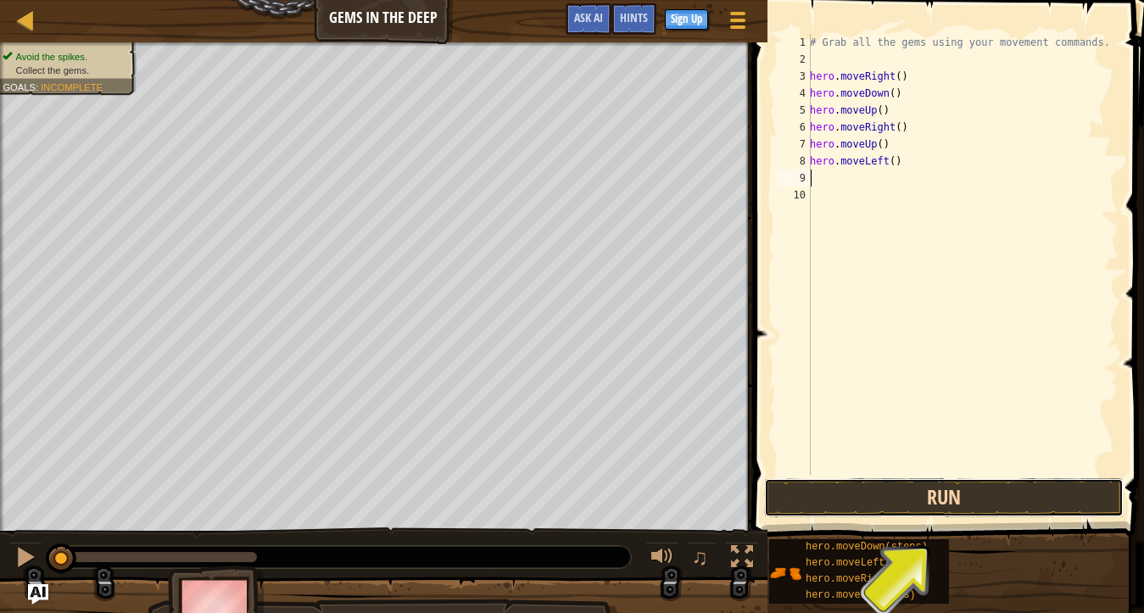
click at [950, 491] on button "Run" at bounding box center [943, 497] width 359 height 39
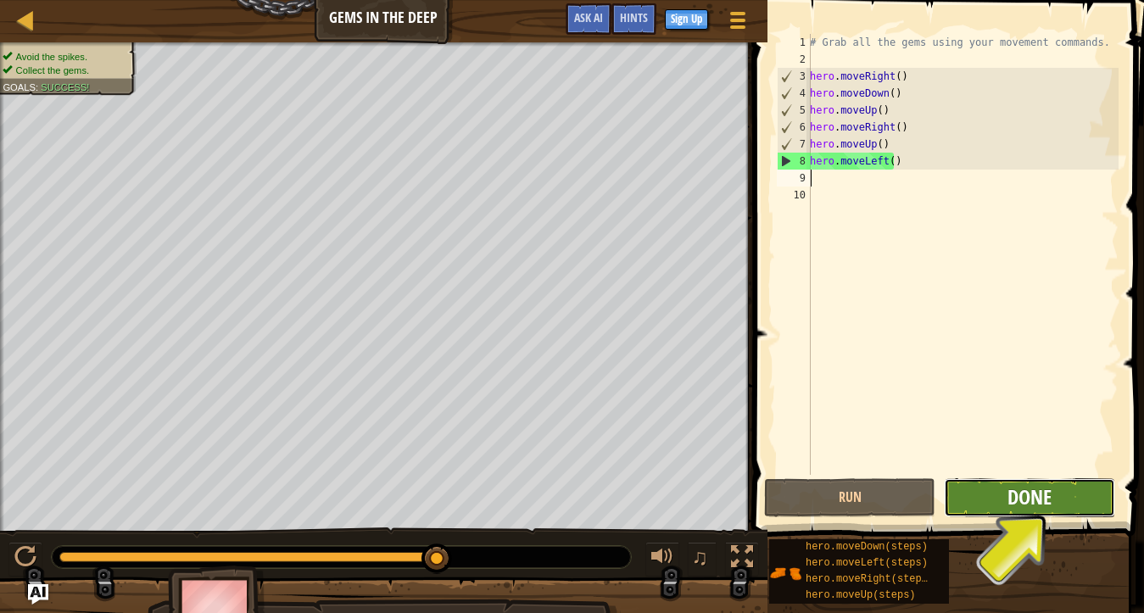
click at [1030, 496] on span "Done" at bounding box center [1029, 496] width 44 height 27
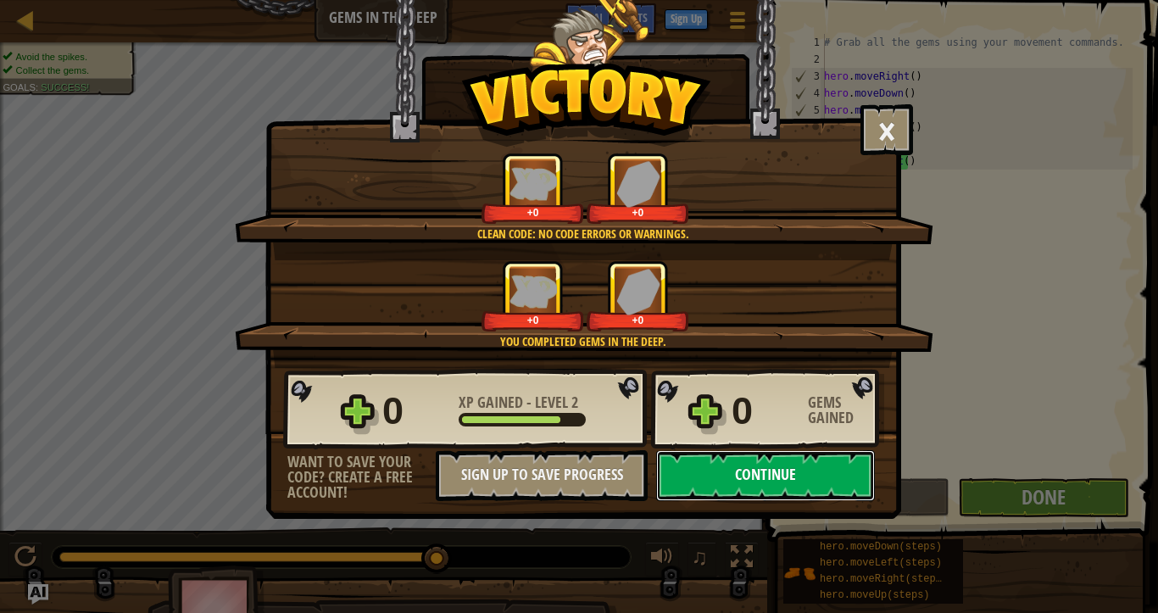
click at [737, 490] on button "Continue" at bounding box center [765, 475] width 219 height 51
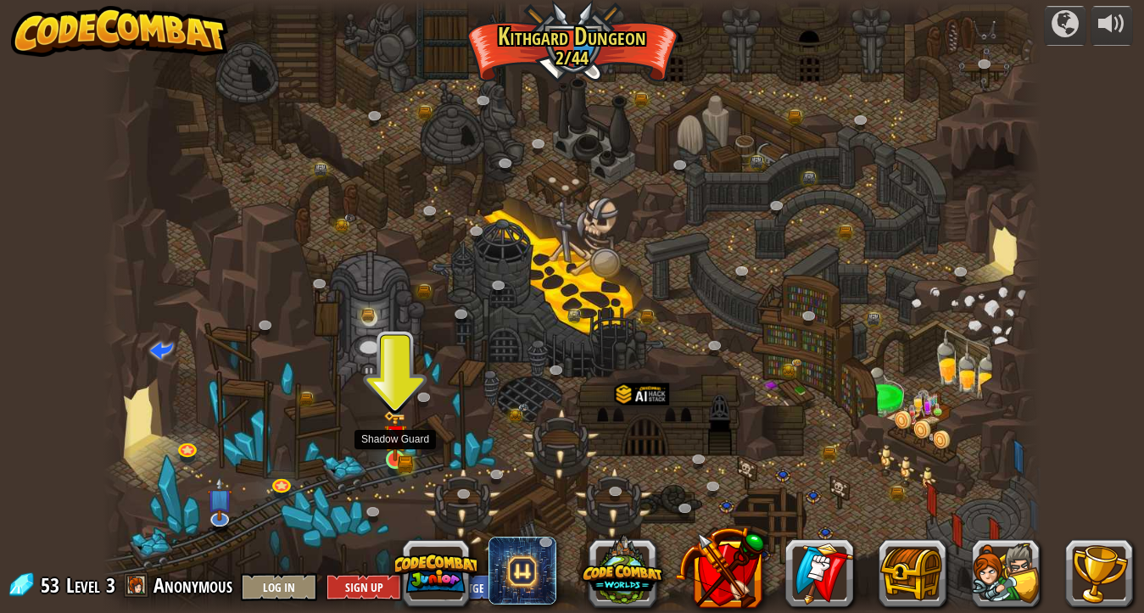
click at [386, 454] on img at bounding box center [394, 435] width 23 height 51
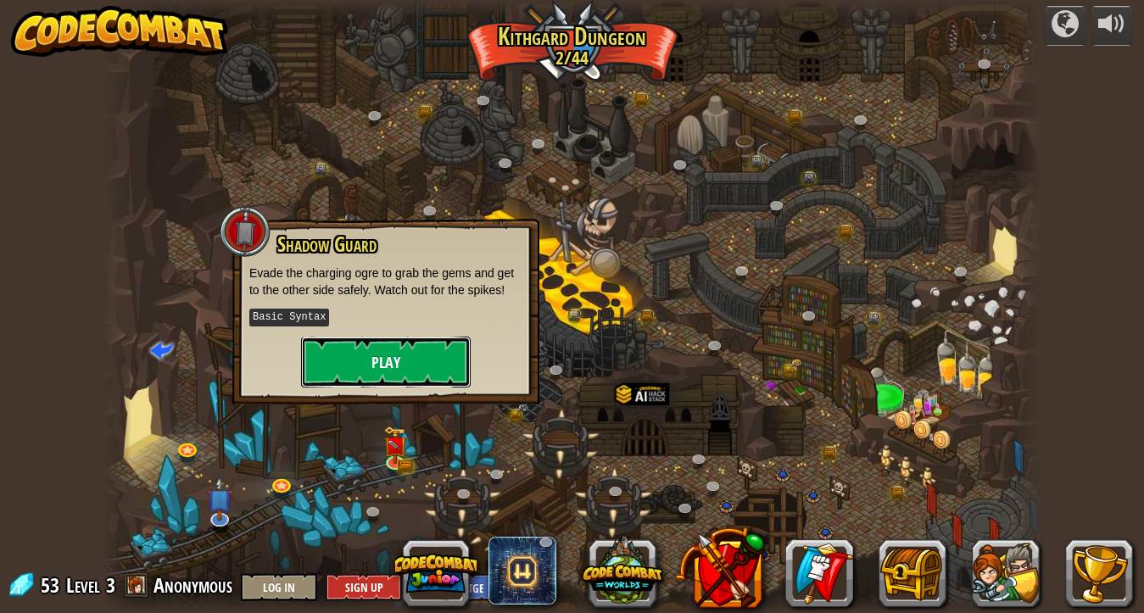
click at [409, 371] on button "Play" at bounding box center [386, 362] width 170 height 51
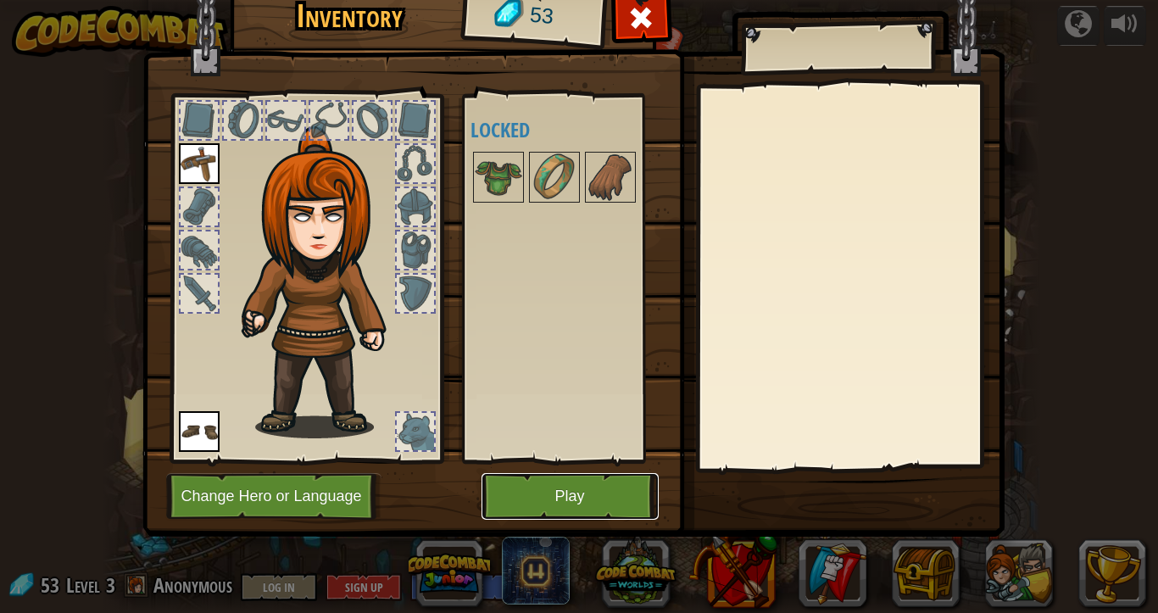
click at [560, 490] on button "Play" at bounding box center [570, 496] width 177 height 47
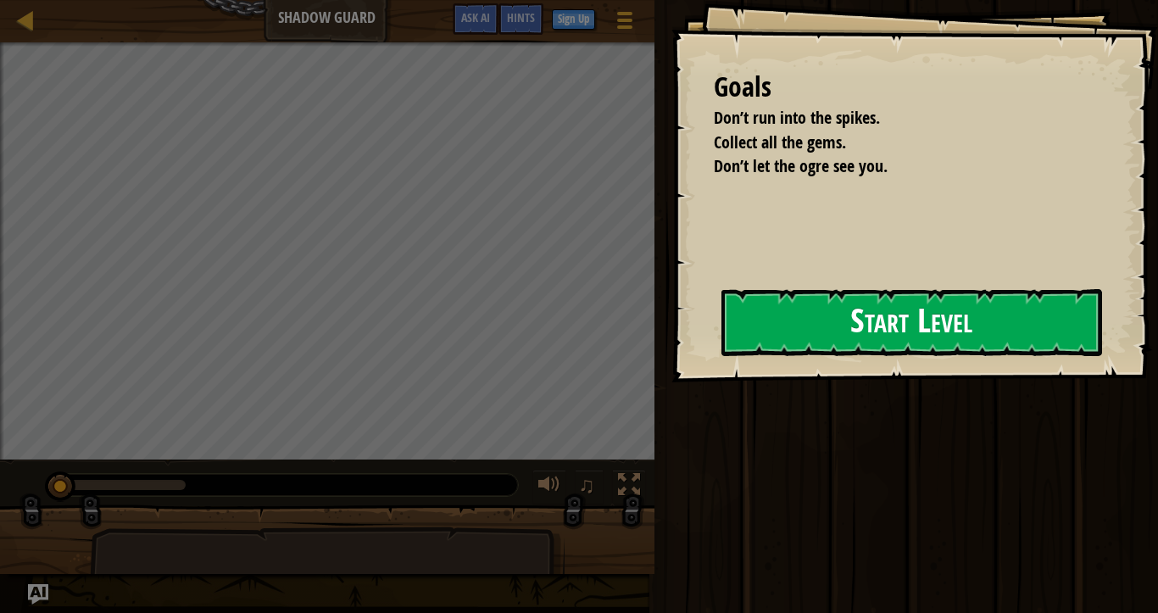
click at [671, 361] on div "Goals Don’t run into the spikes. Collect all the gems. Don’t let the ogre see y…" at bounding box center [914, 191] width 487 height 382
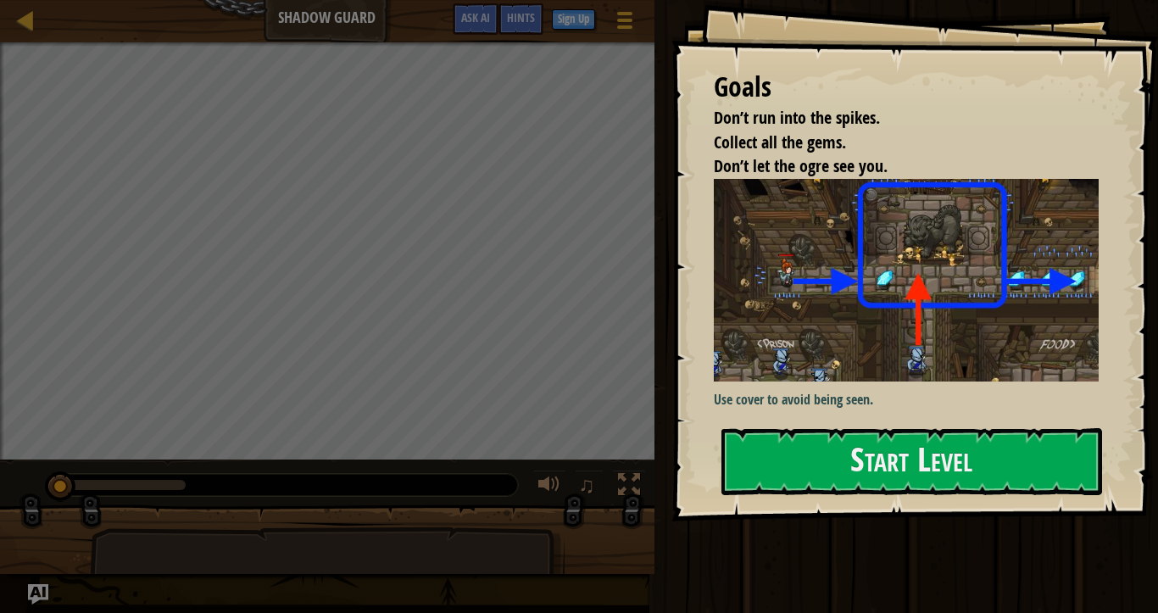
click at [860, 398] on p "Use cover to avoid being seen." at bounding box center [913, 399] width 399 height 19
click at [871, 426] on div "Goals Don’t run into the spikes. Collect all the gems. Don’t let the ogre see y…" at bounding box center [914, 260] width 487 height 521
click at [855, 448] on button "Start Level" at bounding box center [911, 461] width 381 height 67
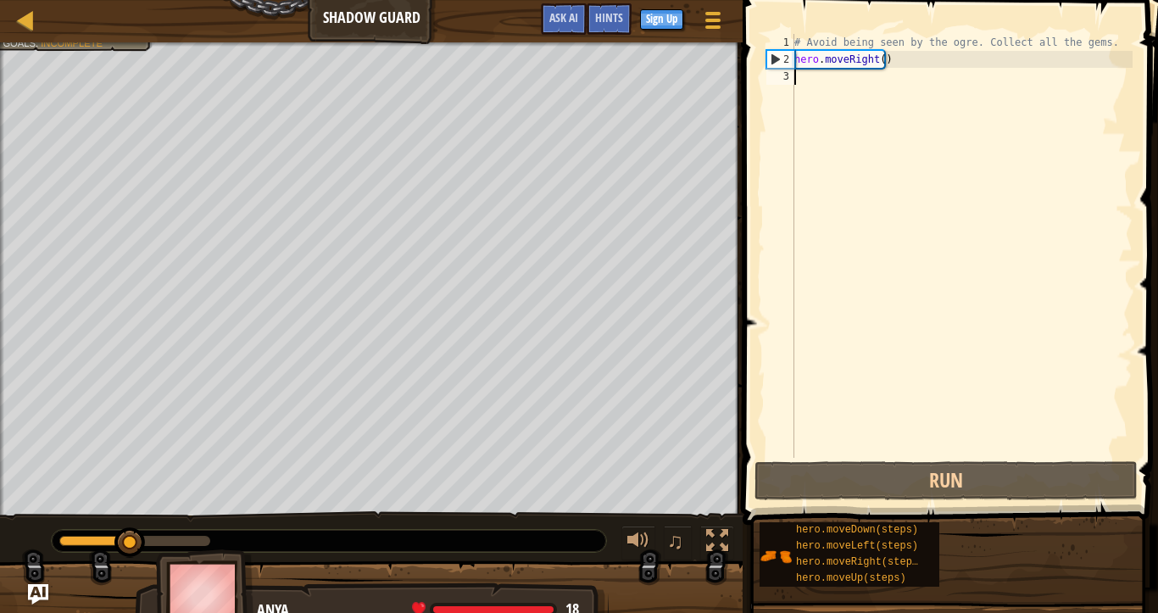
click at [938, 85] on div "# Avoid being seen by the ogre. Collect all the gems. hero . moveRight ( )" at bounding box center [962, 263] width 342 height 458
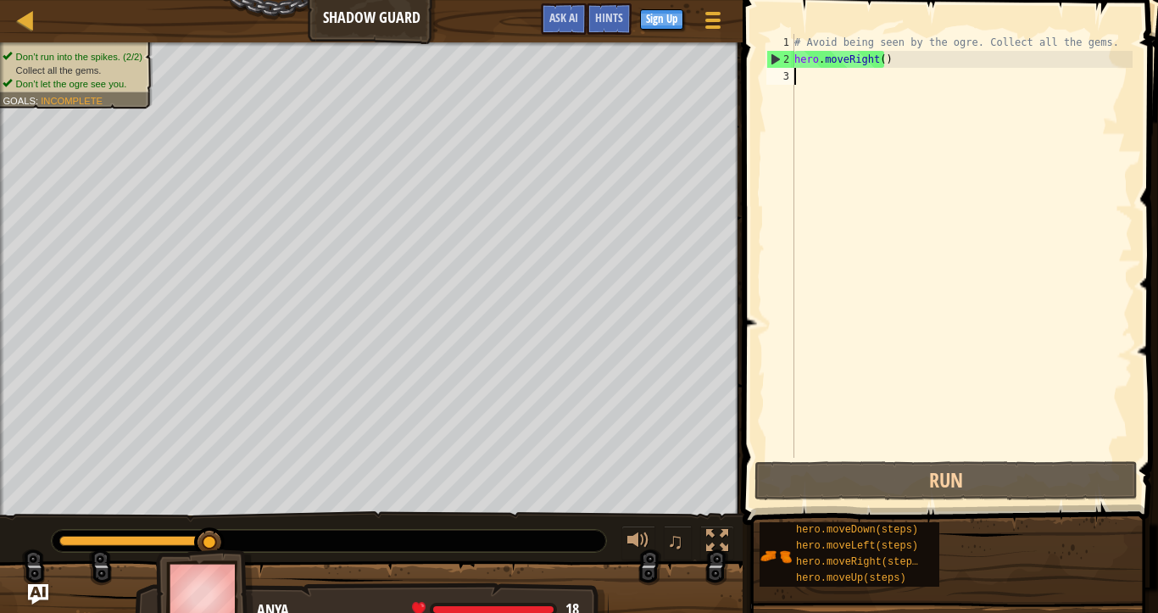
type textarea "he"
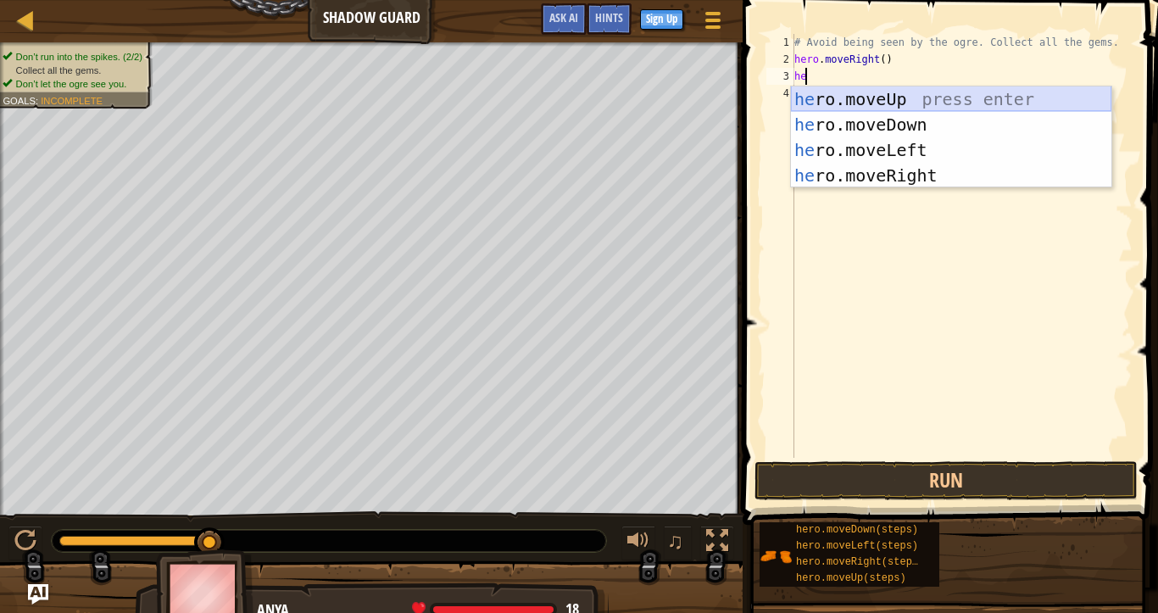
click at [943, 98] on div "he ro.moveUp press enter he ro.moveDown press enter he ro.moveLeft press enter …" at bounding box center [951, 162] width 320 height 153
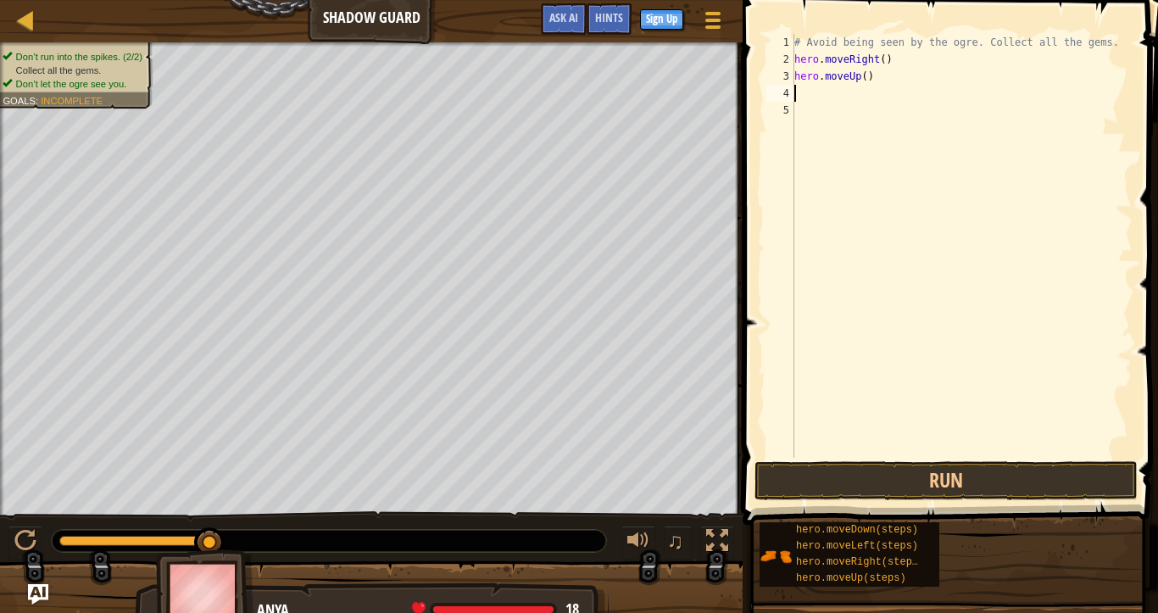
type textarea "he"
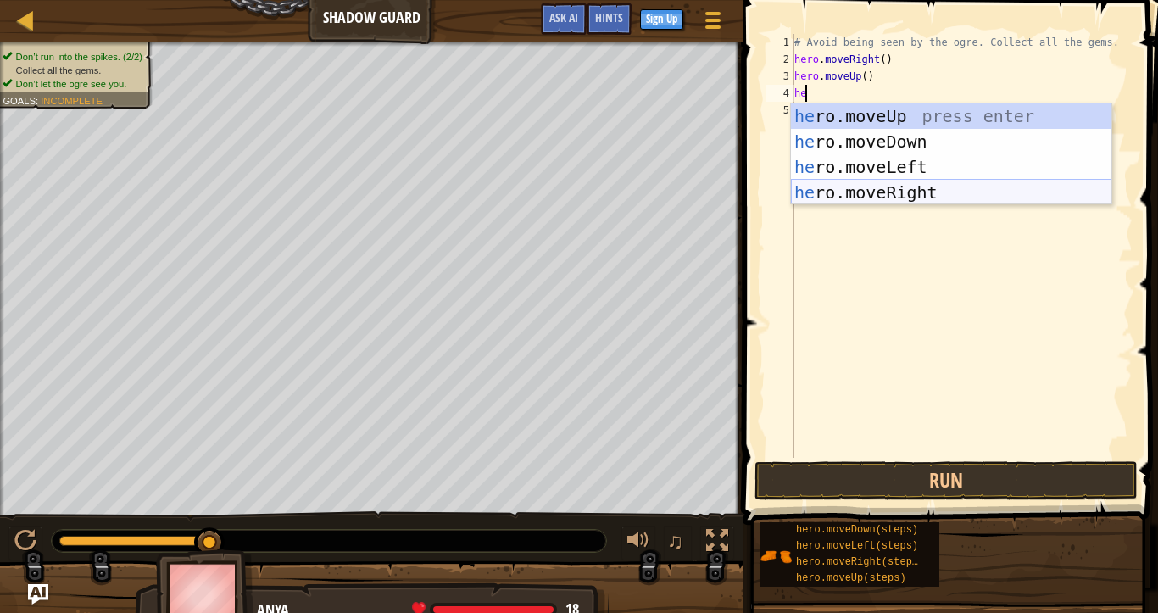
click at [916, 184] on div "he ro.moveUp press enter he ro.moveDown press enter he ro.moveLeft press enter …" at bounding box center [951, 179] width 320 height 153
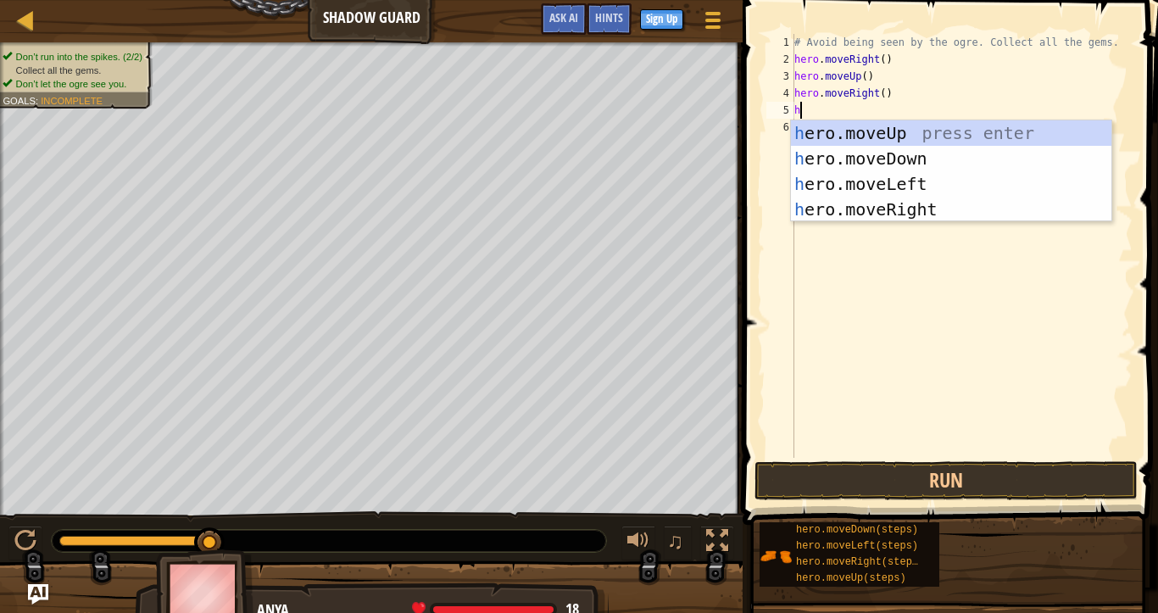
type textarea "he"
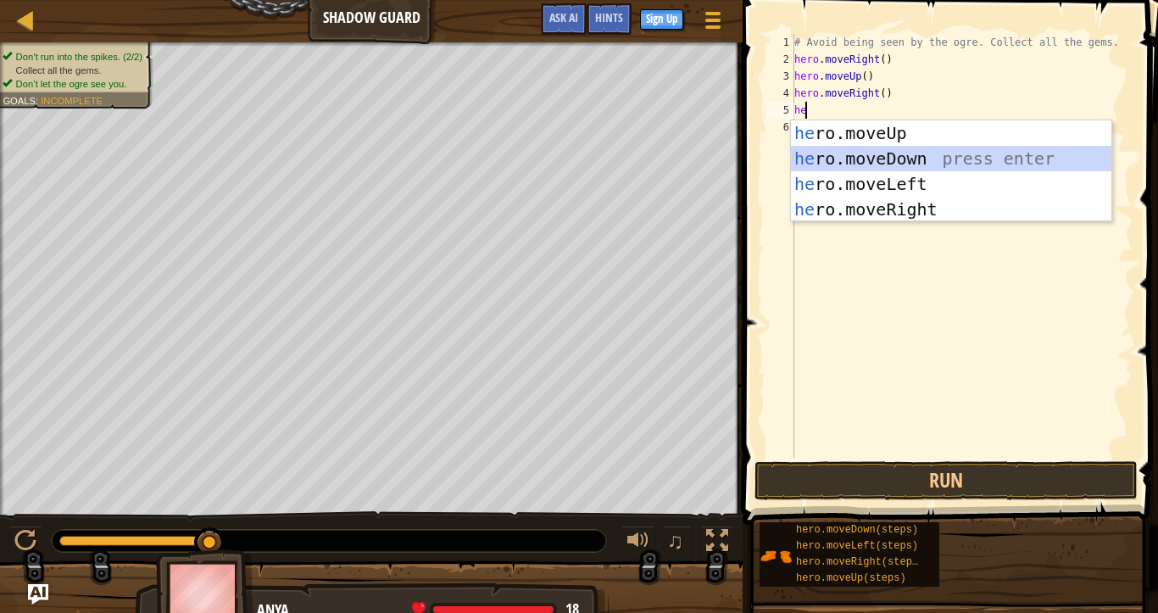
click at [920, 159] on div "he ro.moveUp press enter he ro.moveDown press enter he ro.moveLeft press enter …" at bounding box center [951, 196] width 320 height 153
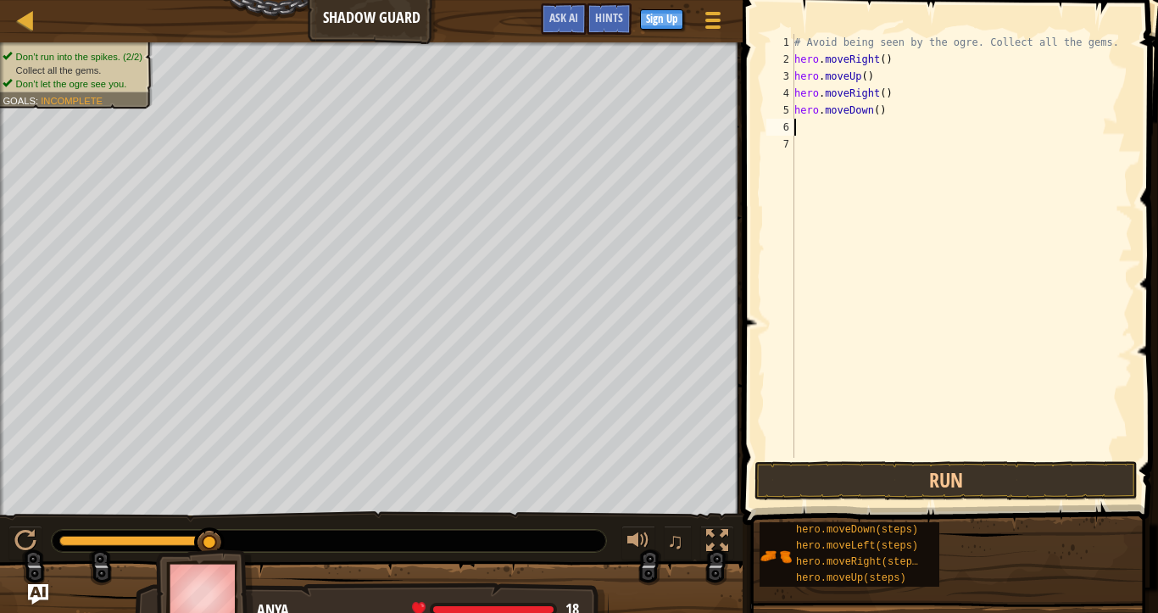
type textarea "he"
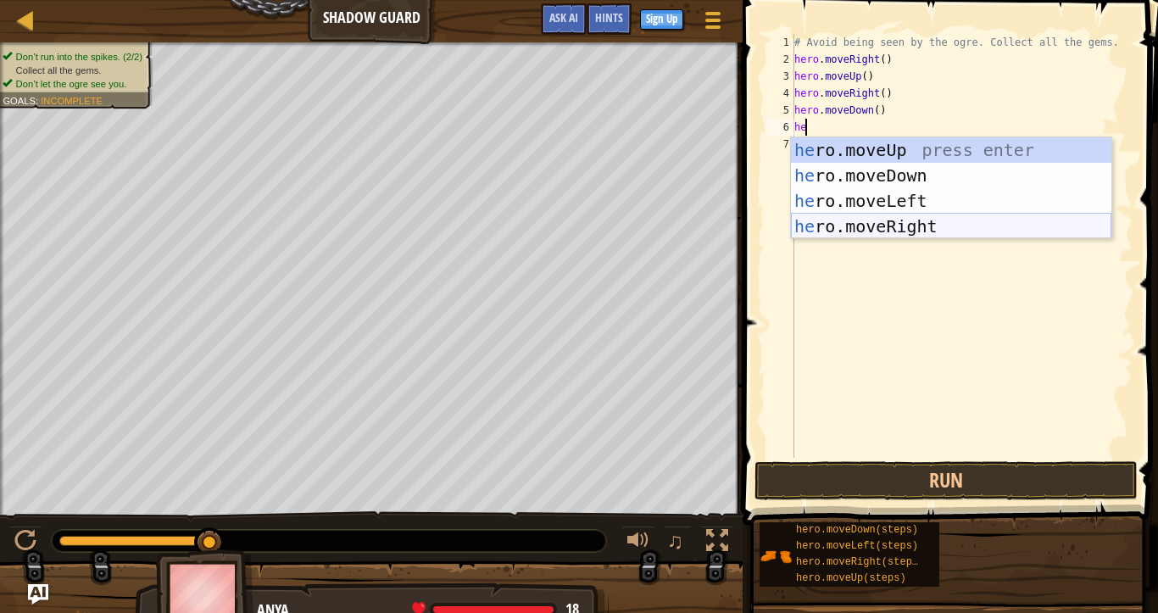
click at [901, 227] on div "he ro.moveUp press enter he ro.moveDown press enter he ro.moveLeft press enter …" at bounding box center [951, 213] width 320 height 153
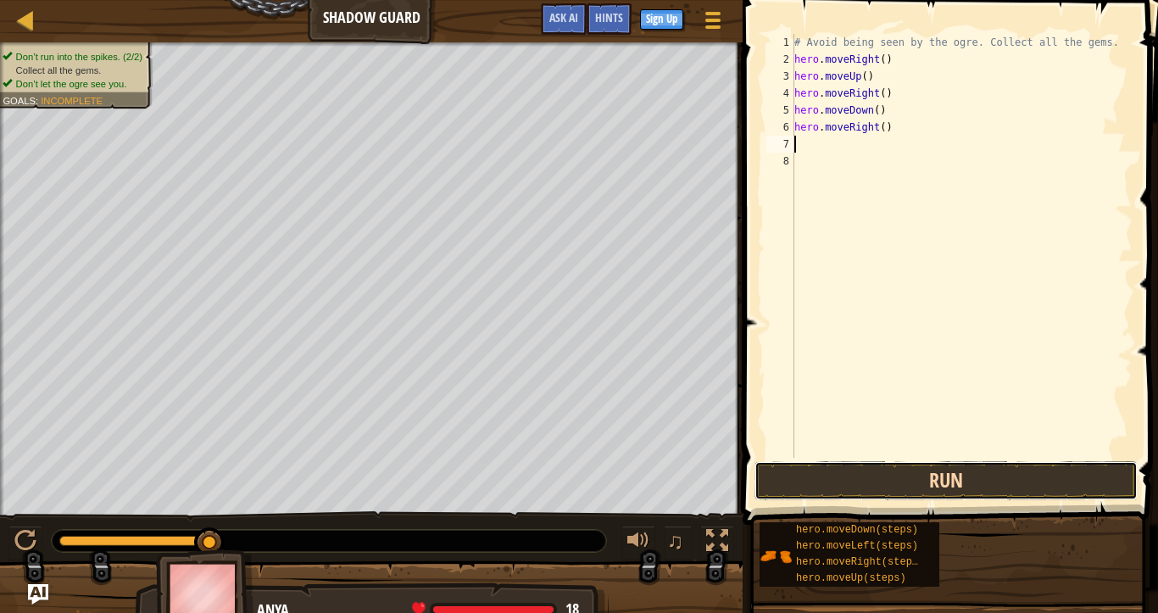
click at [944, 470] on button "Run" at bounding box center [945, 480] width 383 height 39
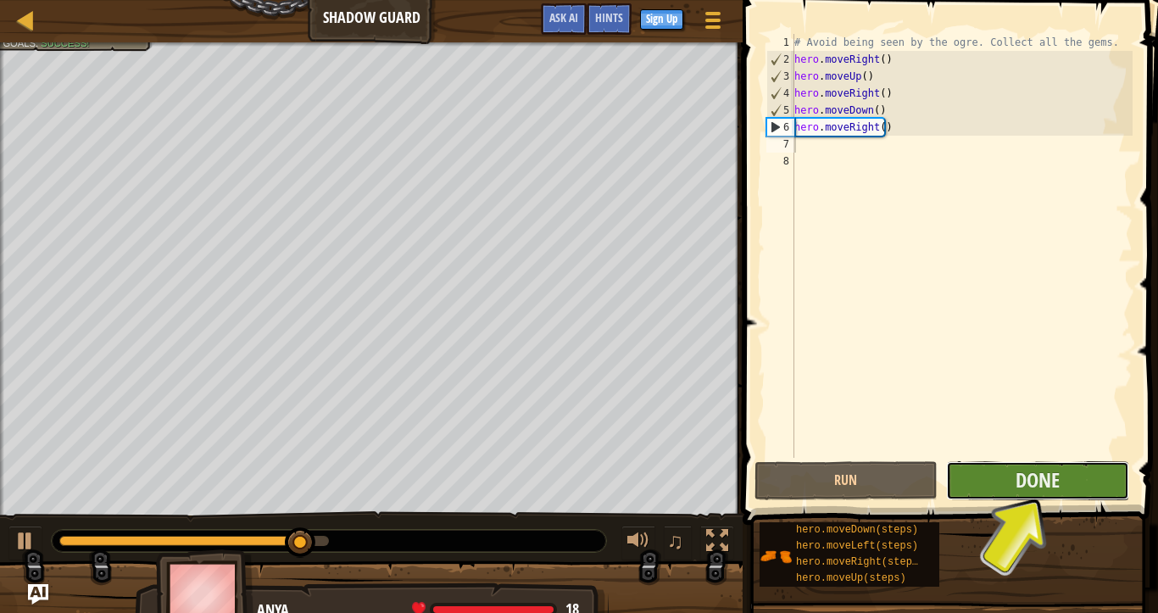
click at [1008, 495] on button "Done" at bounding box center [1037, 480] width 183 height 39
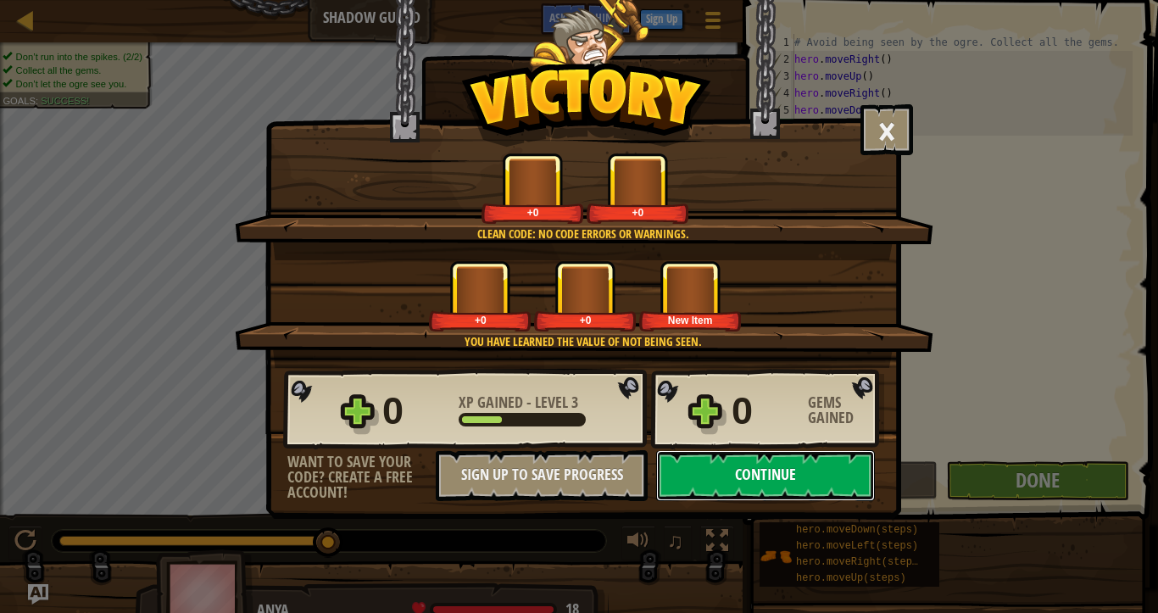
click at [813, 471] on button "Continue" at bounding box center [765, 475] width 219 height 51
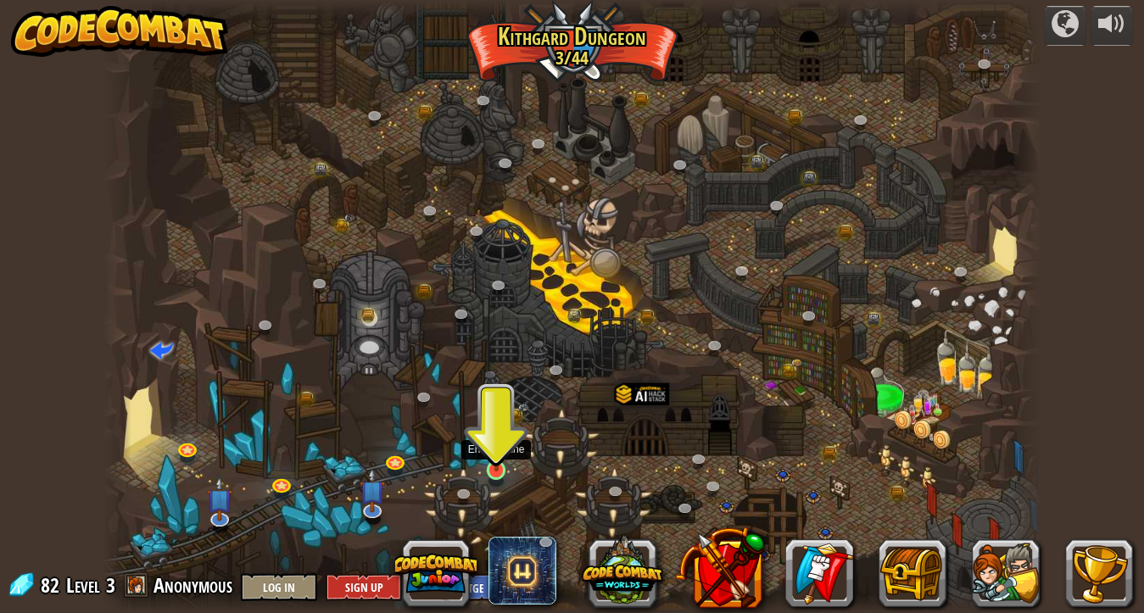
click at [498, 469] on img at bounding box center [496, 445] width 23 height 53
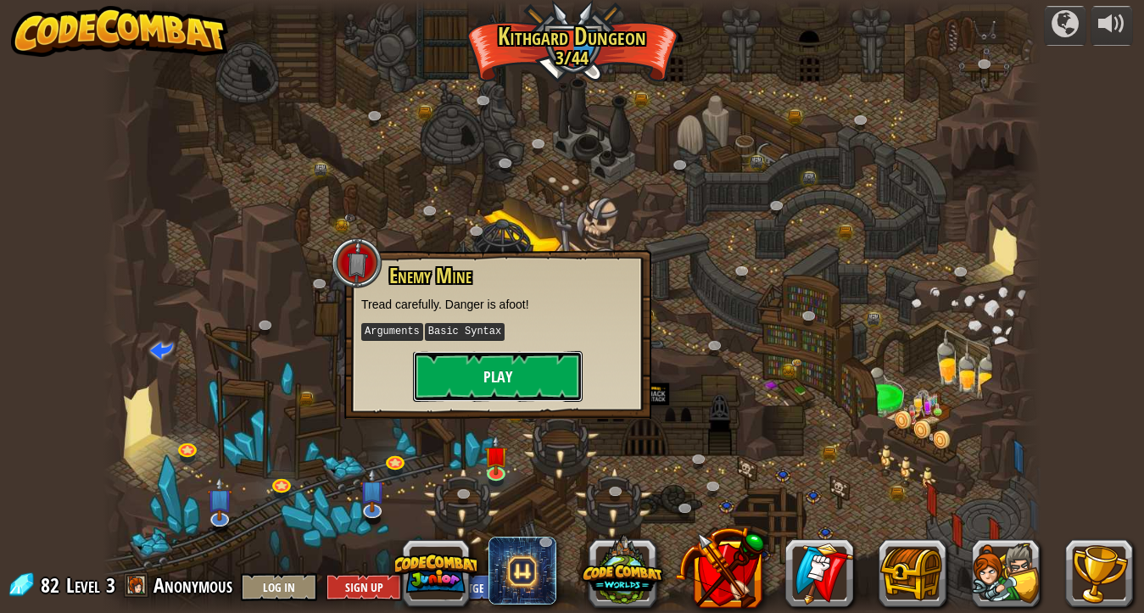
click at [552, 382] on button "Play" at bounding box center [498, 376] width 170 height 51
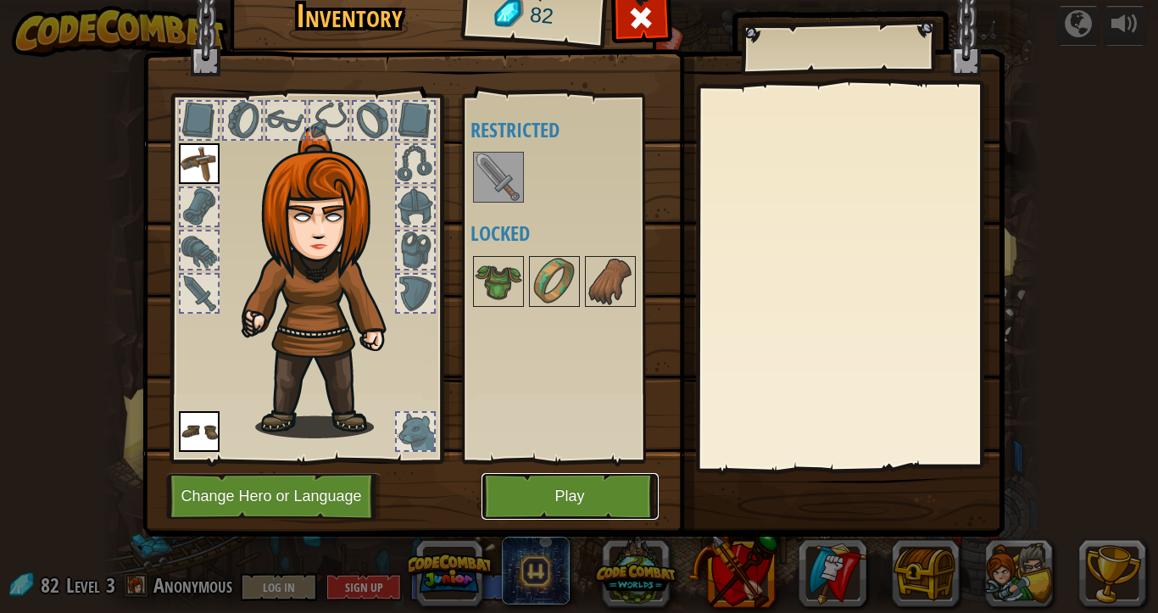
click at [569, 480] on button "Play" at bounding box center [570, 496] width 177 height 47
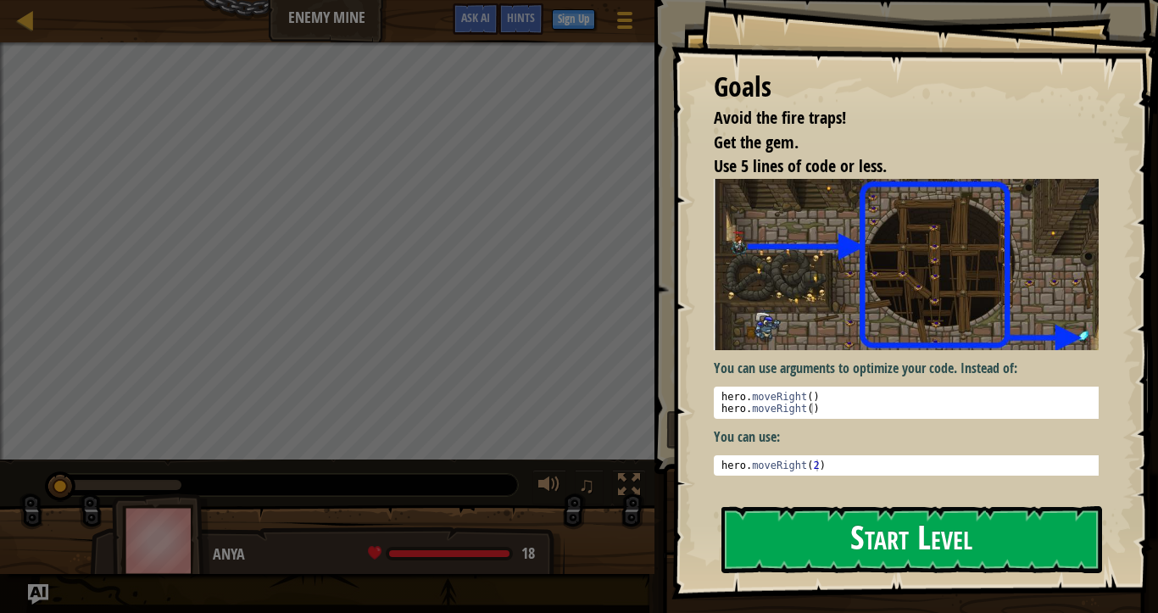
click at [833, 506] on button "Start Level" at bounding box center [911, 539] width 381 height 67
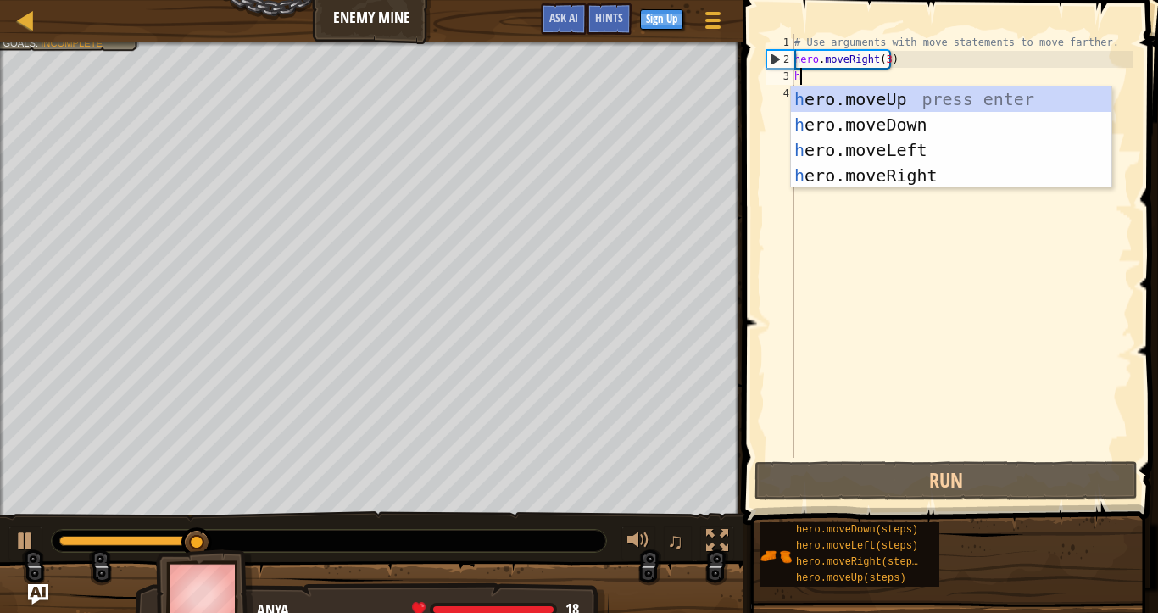
scroll to position [8, 0]
type textarea "her"
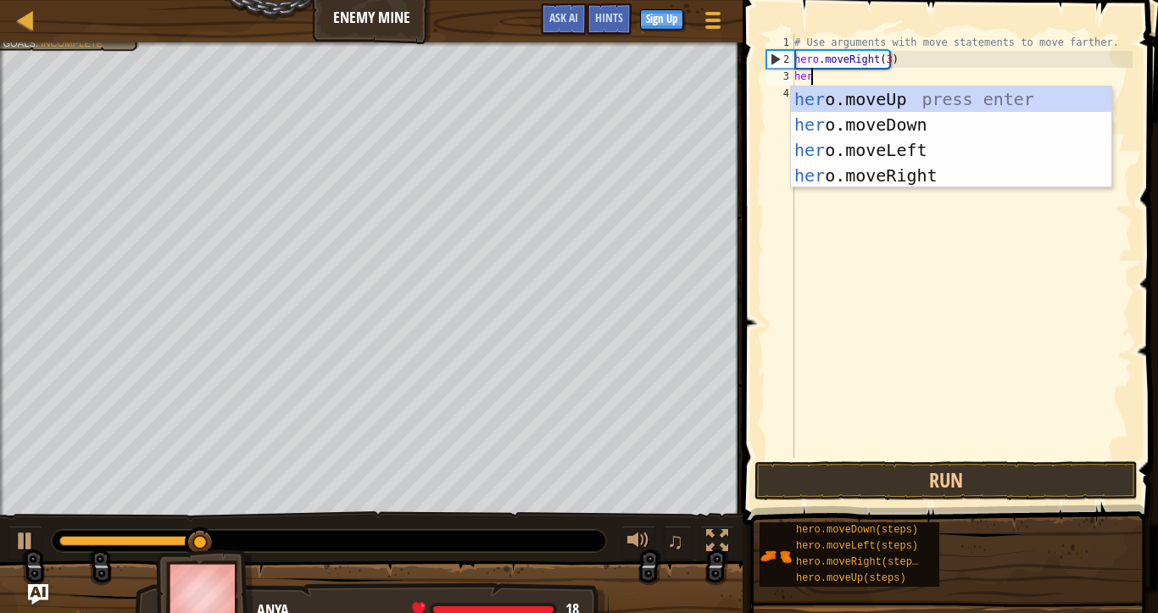
scroll to position [8, 1]
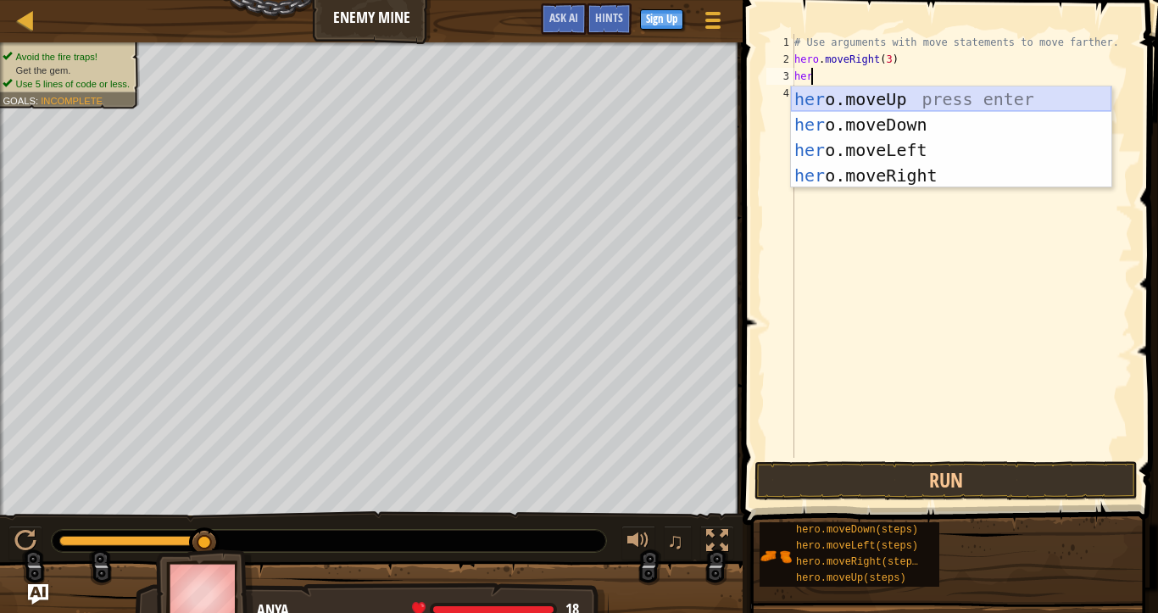
click at [906, 105] on div "her o.moveUp press enter her o.moveDown press enter her o.moveLeft press enter …" at bounding box center [951, 162] width 320 height 153
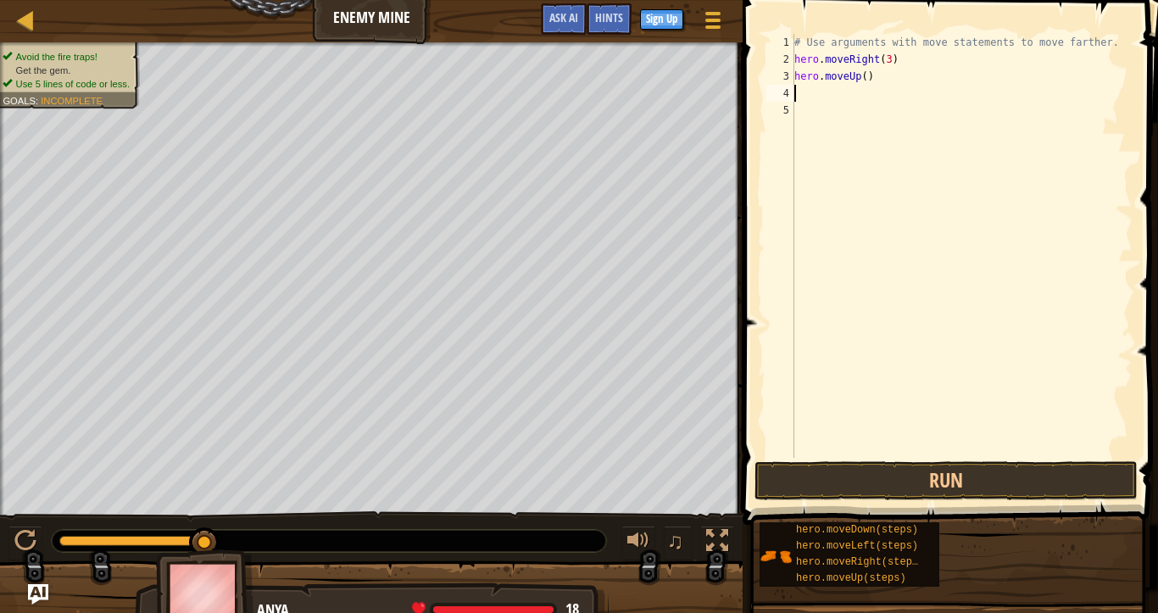
click at [863, 78] on div "# Use arguments with move statements to move farther. hero . moveRight ( 3 ) he…" at bounding box center [962, 263] width 342 height 458
type textarea "hero.moveUp(1)"
click at [881, 117] on div "# Use arguments with move statements to move farther. hero . moveRight ( 3 ) he…" at bounding box center [962, 263] width 342 height 458
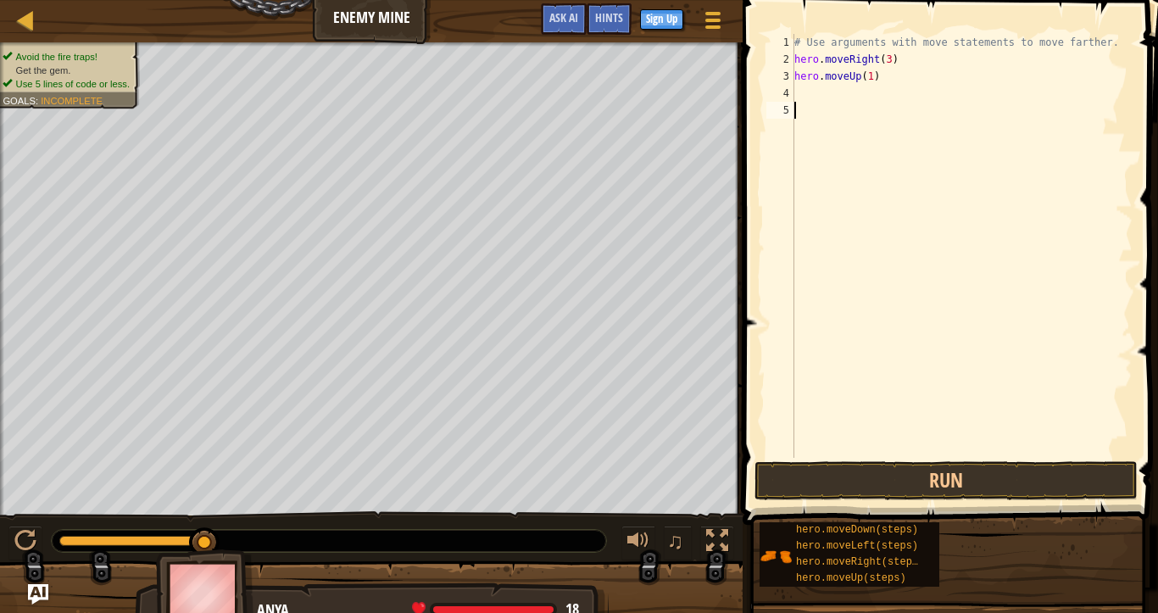
click at [888, 109] on div "# Use arguments with move statements to move farther. hero . moveRight ( 3 ) he…" at bounding box center [962, 263] width 342 height 458
click at [895, 100] on div "# Use arguments with move statements to move farther. hero . moveRight ( 3 ) he…" at bounding box center [962, 263] width 342 height 458
type textarea "her"
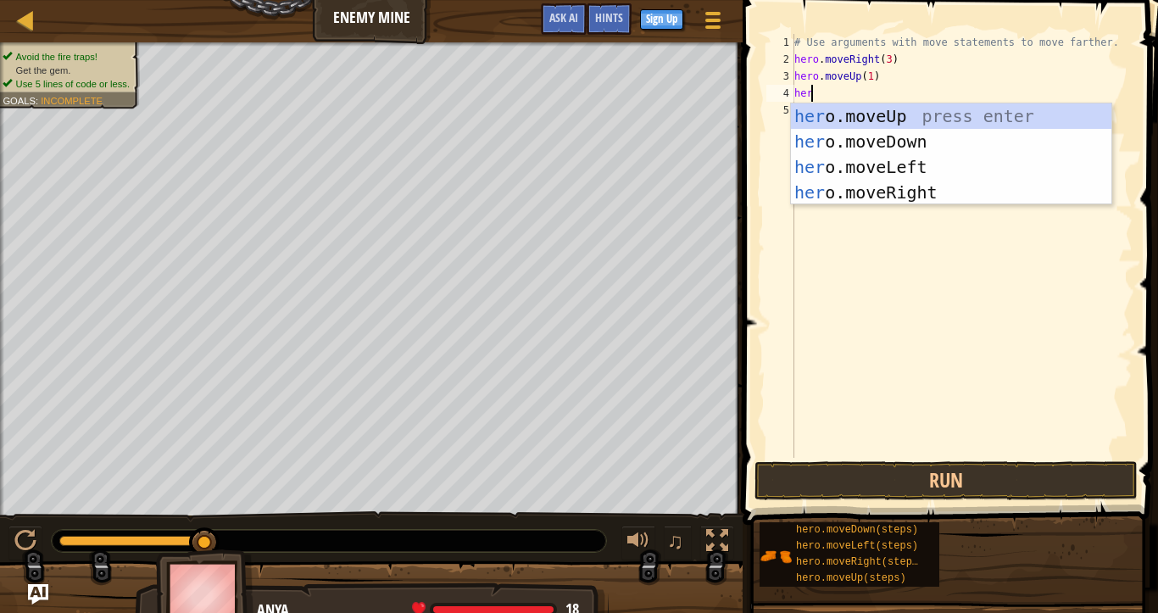
scroll to position [8, 1]
click at [893, 184] on div "her o.moveUp press enter her o.moveDown press enter her o.moveLeft press enter …" at bounding box center [951, 179] width 320 height 153
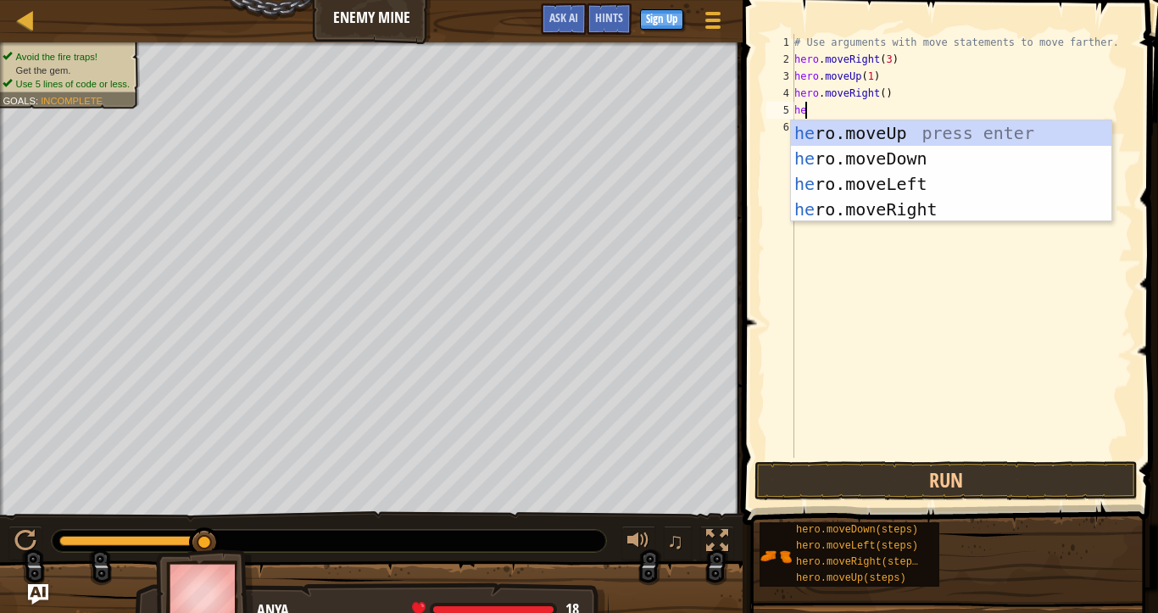
type textarea "her"
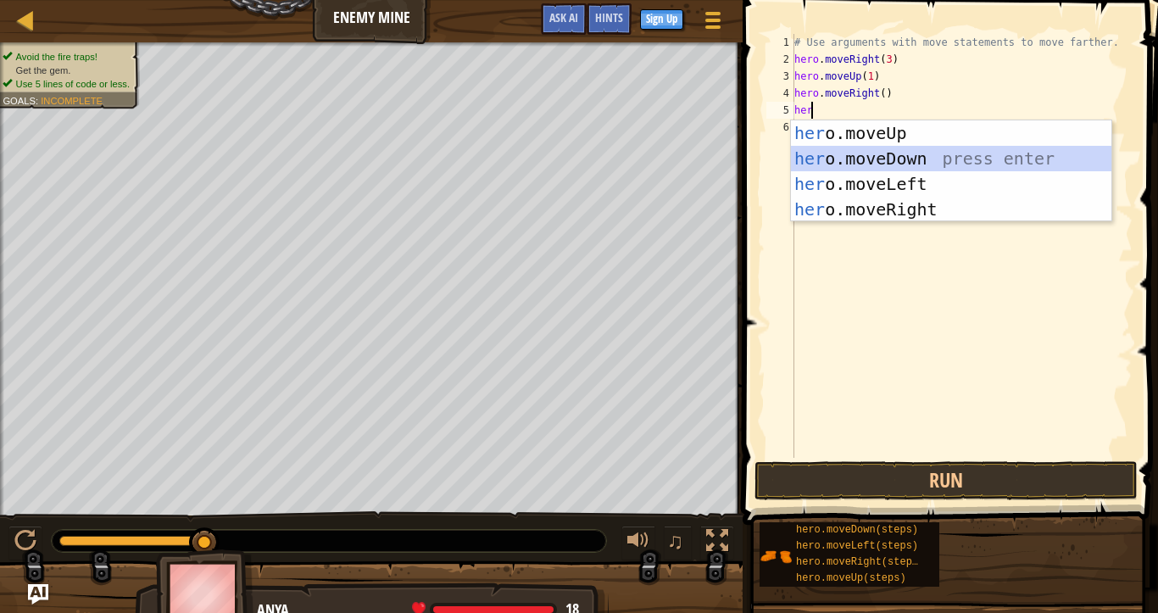
click at [877, 159] on div "her o.moveUp press enter her o.moveDown press enter her o.moveLeft press enter …" at bounding box center [951, 196] width 320 height 153
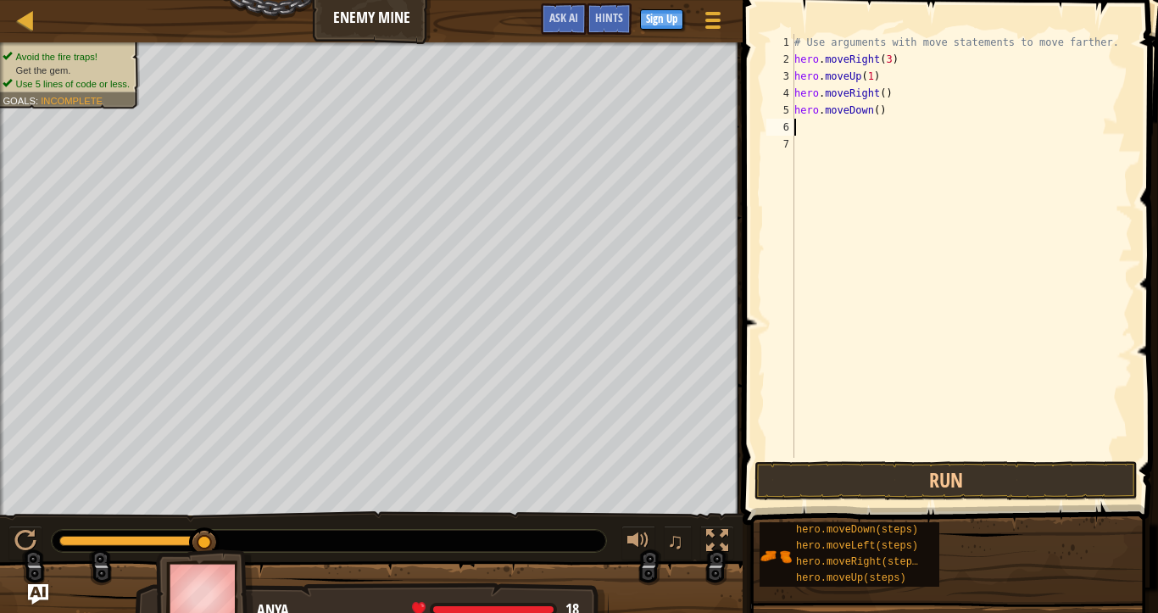
click at [873, 110] on div "# Use arguments with move statements to move farther. hero . moveRight ( 3 ) he…" at bounding box center [962, 263] width 342 height 458
type textarea "hero.moveDown(3)"
click at [831, 138] on div "# Use arguments with move statements to move farther. hero . moveRight ( 3 ) he…" at bounding box center [962, 263] width 342 height 458
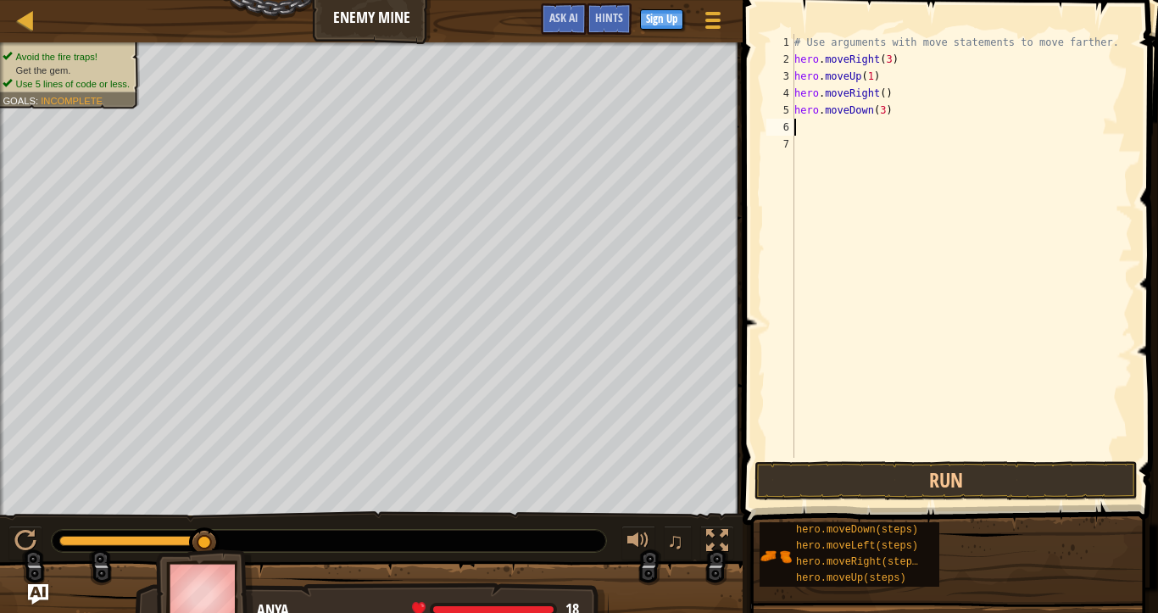
click at [832, 125] on div "# Use arguments with move statements to move farther. hero . moveRight ( 3 ) he…" at bounding box center [962, 263] width 342 height 458
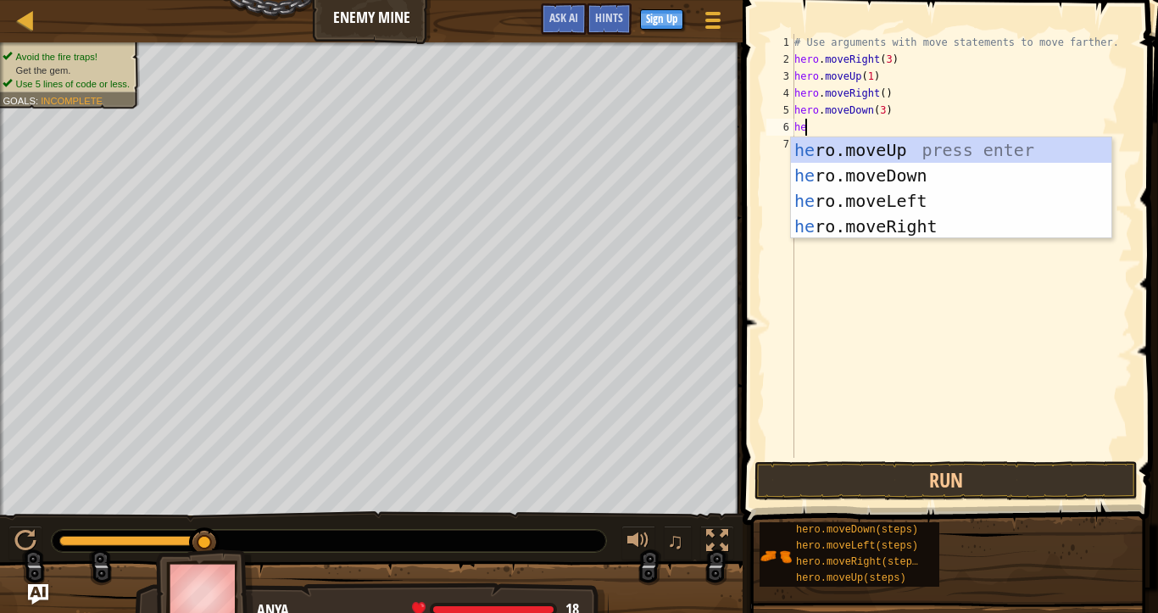
type textarea "her"
click at [921, 223] on div "her o.moveUp press enter her o.moveDown press enter her o.moveLeft press enter …" at bounding box center [951, 213] width 320 height 153
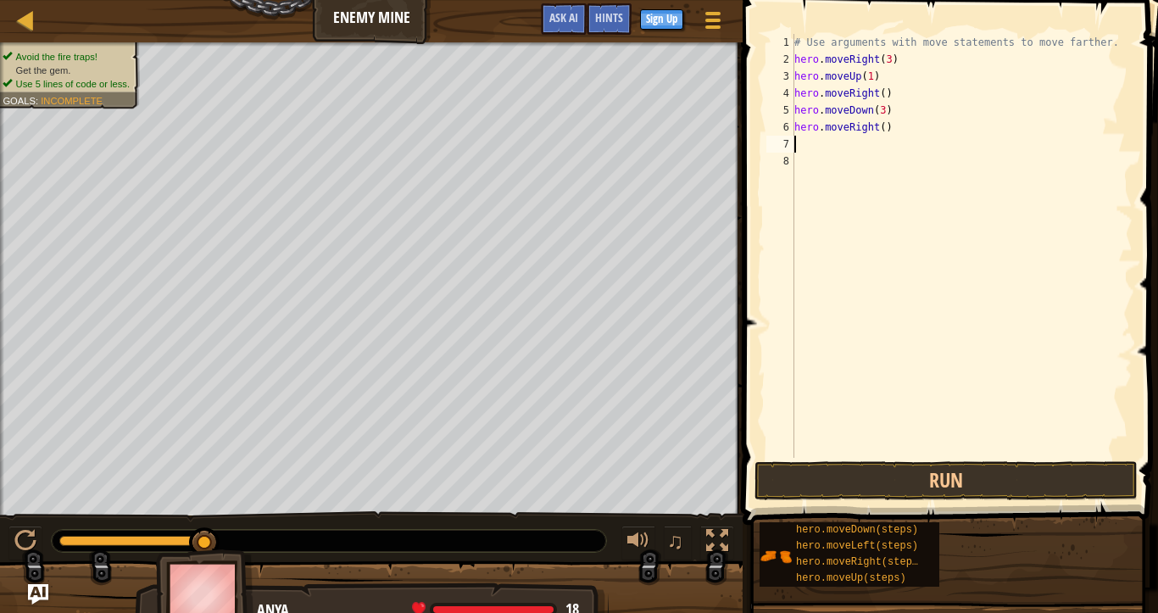
click at [875, 130] on div "# Use arguments with move statements to move farther. hero . moveRight ( 3 ) he…" at bounding box center [962, 263] width 342 height 458
type textarea "hero.moveRight(2)"
click at [778, 475] on button "Run" at bounding box center [945, 480] width 383 height 39
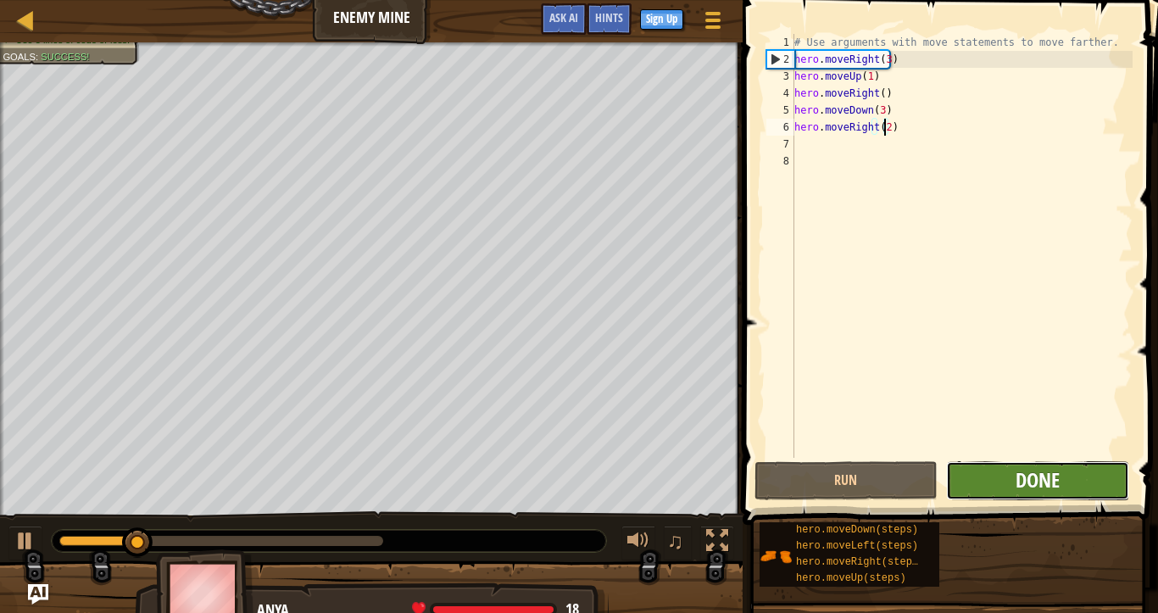
click at [1039, 473] on span "Done" at bounding box center [1038, 479] width 44 height 27
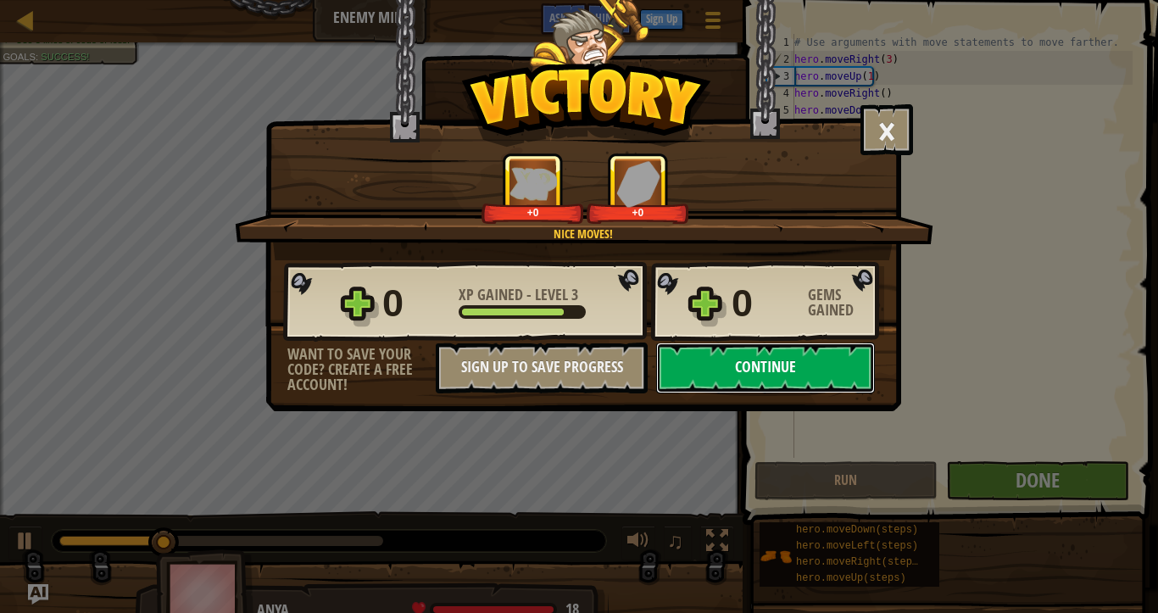
click at [743, 378] on button "Continue" at bounding box center [765, 367] width 219 height 51
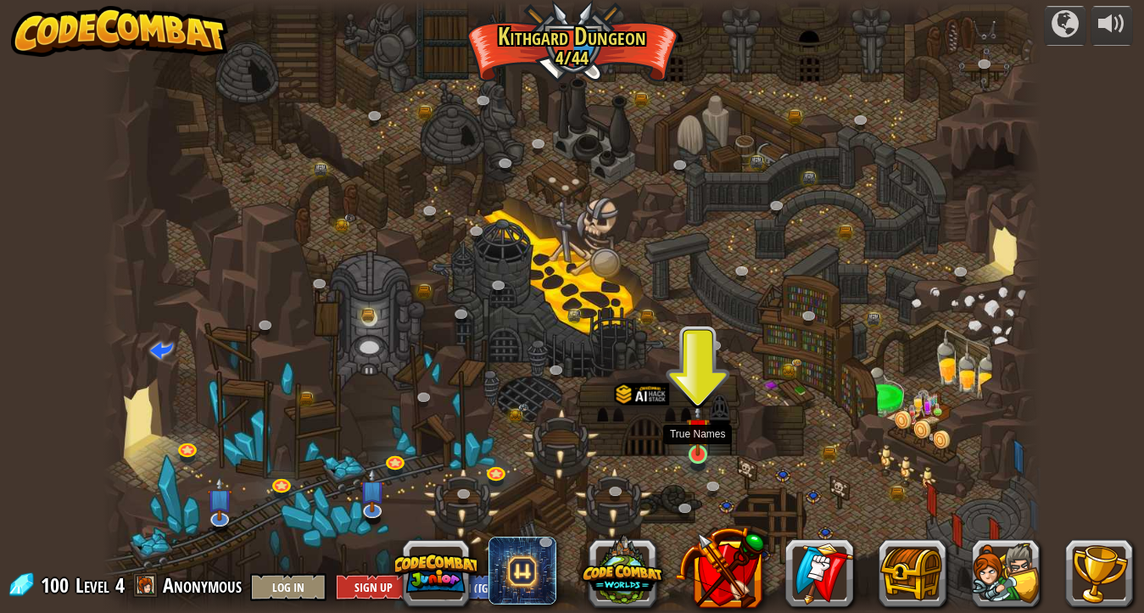
click at [699, 448] on img at bounding box center [697, 429] width 23 height 53
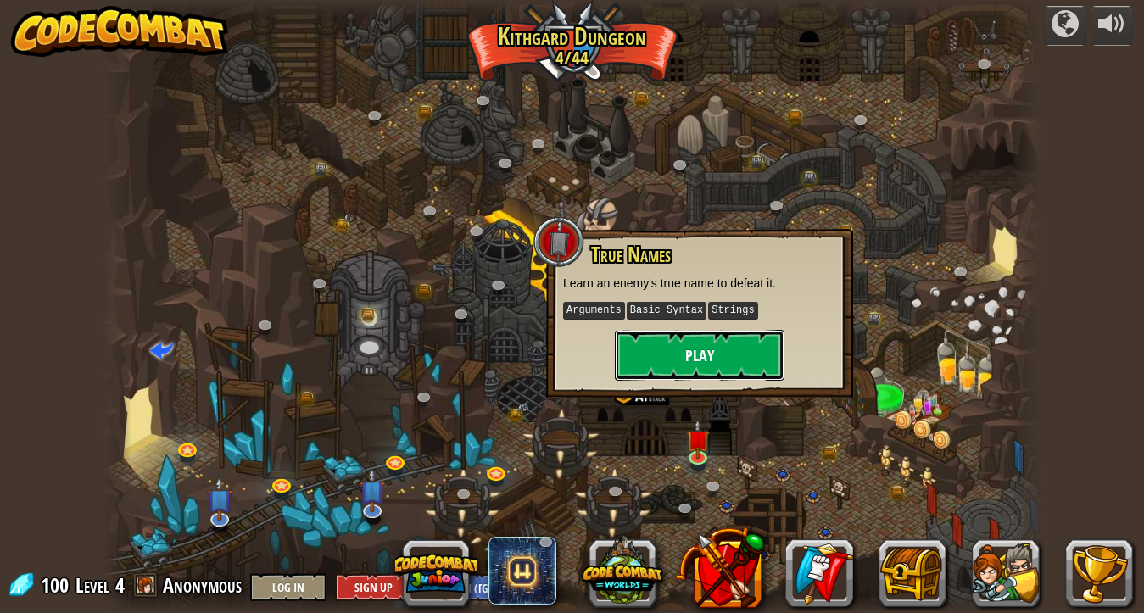
click at [745, 366] on button "Play" at bounding box center [700, 355] width 170 height 51
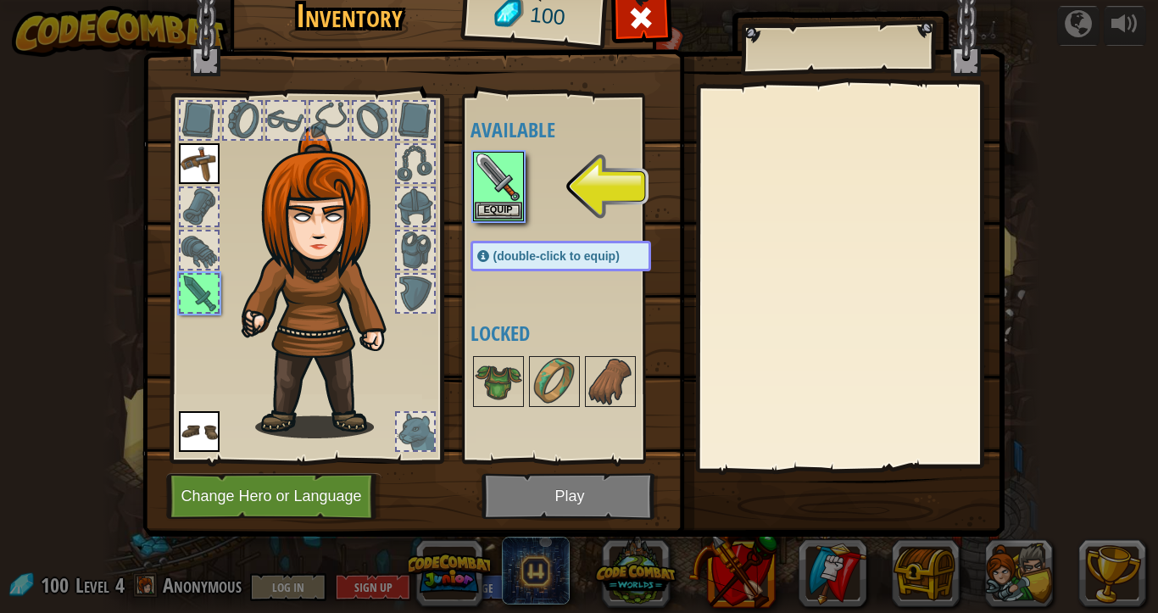
click at [526, 209] on div at bounding box center [577, 186] width 214 height 75
click at [514, 209] on button "Equip" at bounding box center [498, 210] width 47 height 18
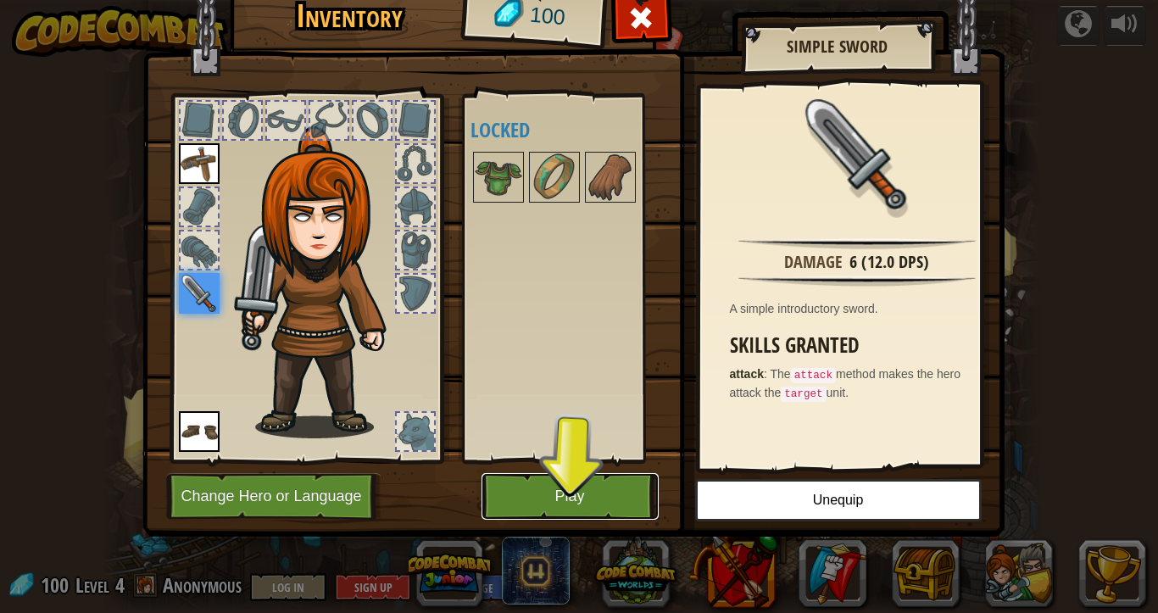
click at [578, 484] on button "Play" at bounding box center [570, 496] width 177 height 47
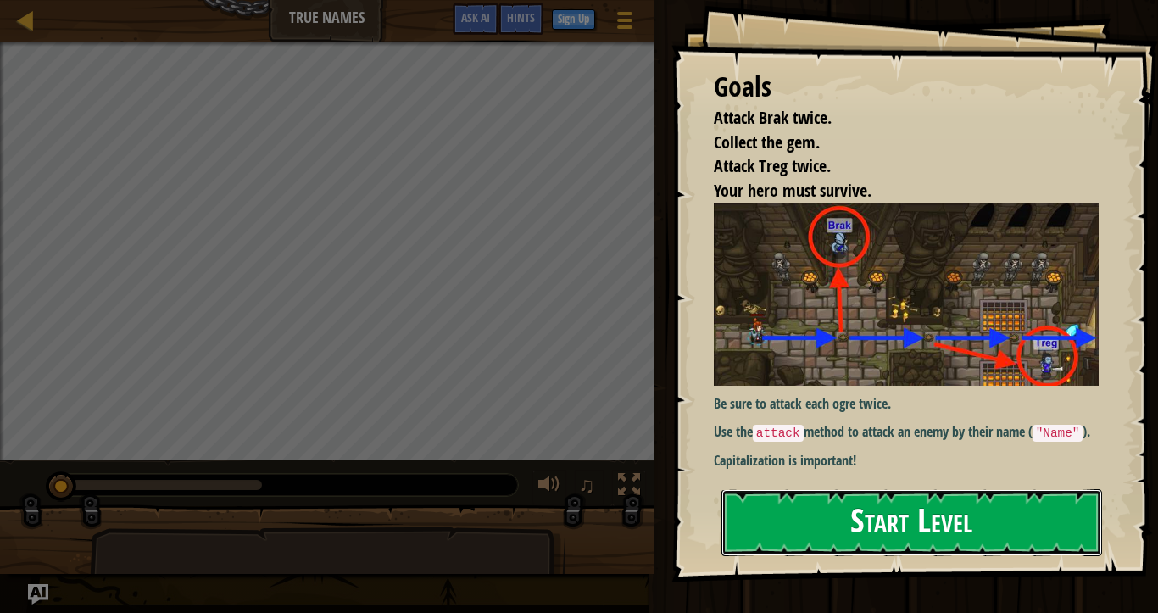
click at [915, 518] on button "Start Level" at bounding box center [911, 522] width 381 height 67
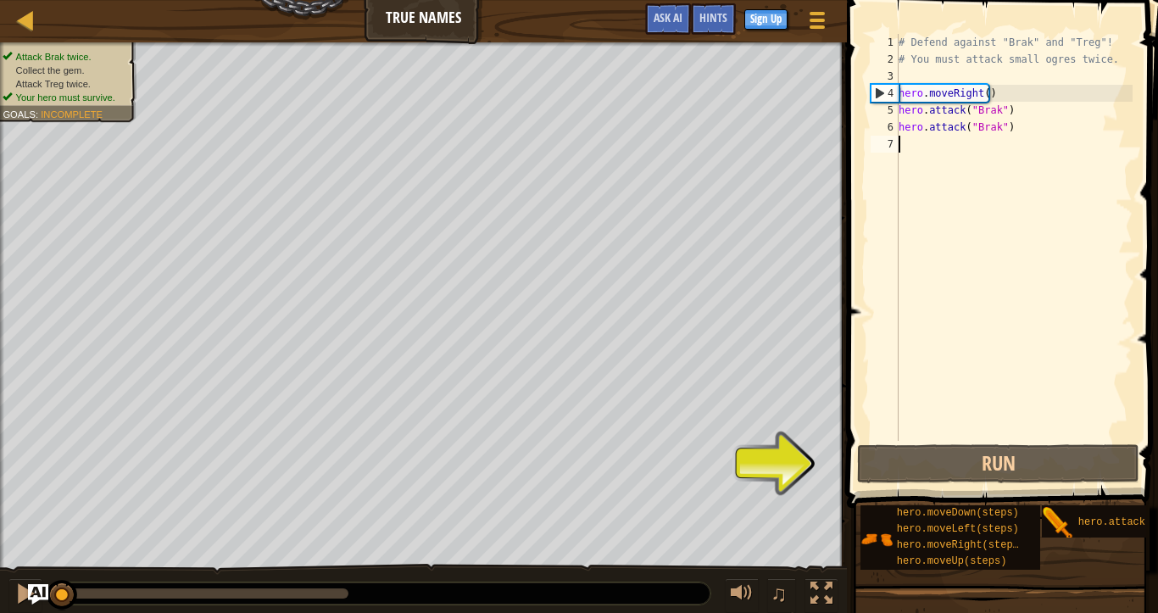
click at [949, 148] on div "# Defend against "Brak" and "Treg"! # You must attack small ogres twice. hero .…" at bounding box center [1013, 254] width 237 height 441
click at [1000, 93] on div "# Defend against "Brak" and "Treg"! # You must attack small ogres twice. hero .…" at bounding box center [1013, 254] width 237 height 441
type textarea "hero.moveRight()"
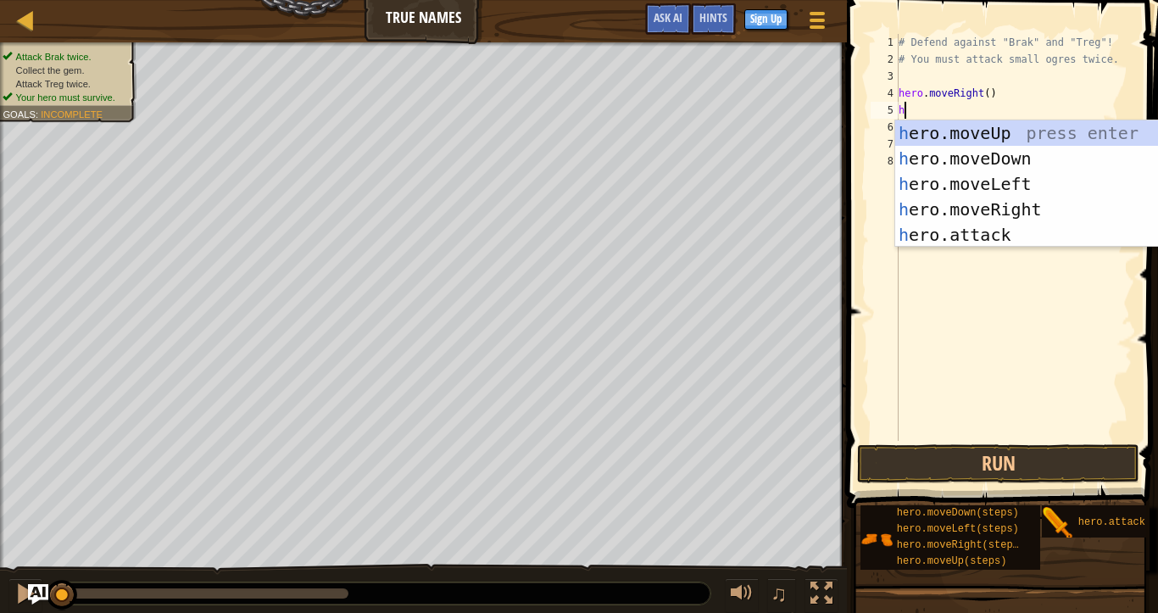
type textarea "he"
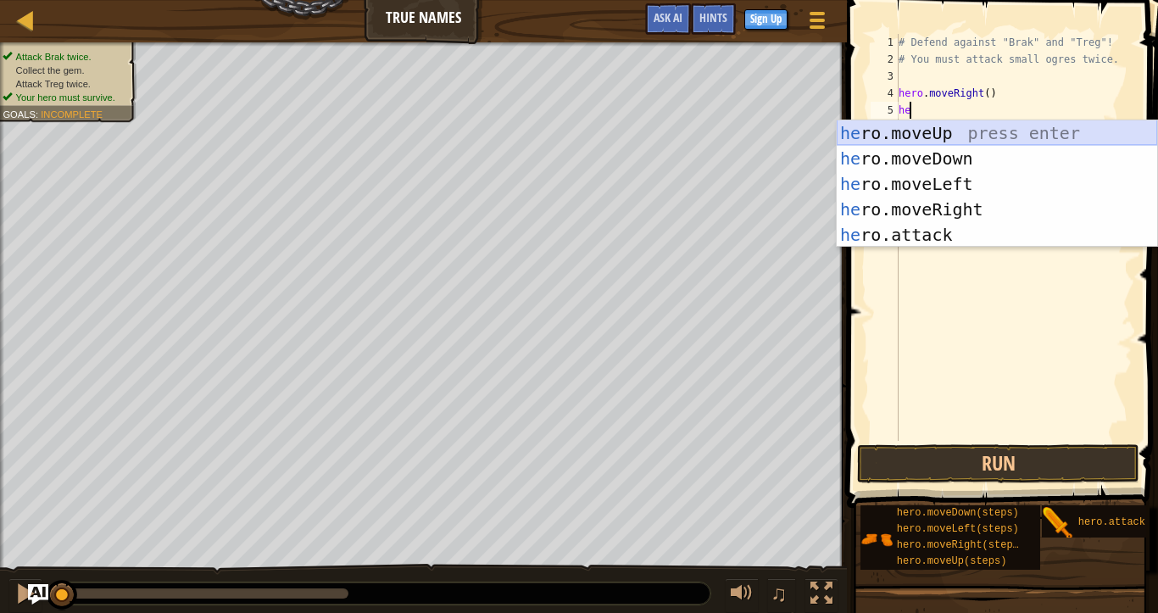
click at [981, 142] on div "he ro.moveUp press enter he ro.moveDown press enter he ro.moveLeft press enter …" at bounding box center [997, 209] width 320 height 178
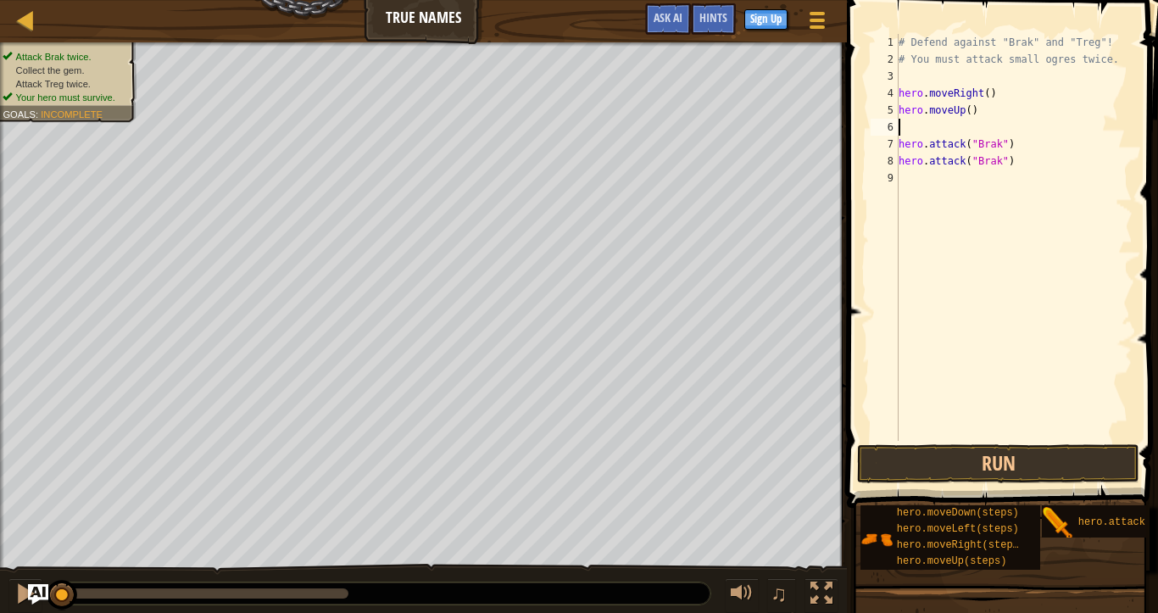
click at [966, 113] on div "# Defend against "Brak" and "Treg"! # You must attack small ogres twice. hero .…" at bounding box center [1013, 254] width 237 height 441
type textarea "hero.moveUp(2)"
click at [927, 131] on div "# Defend against "Brak" and "Treg"! # You must attack small ogres twice. hero .…" at bounding box center [1013, 254] width 237 height 441
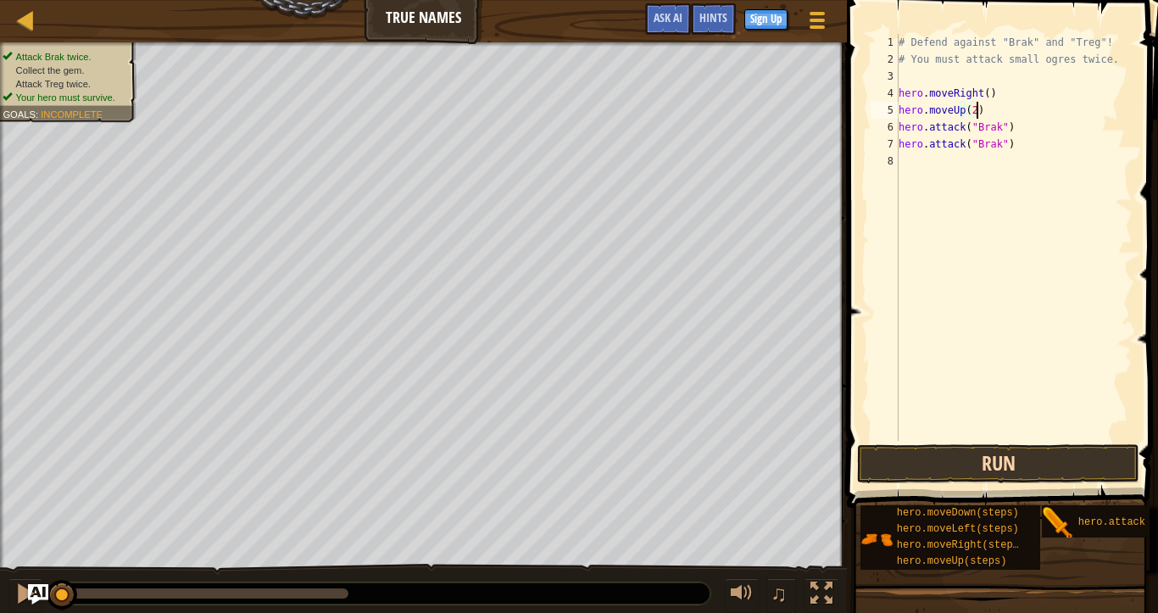
type textarea "hero.moveUp(2)"
click at [955, 466] on button "Run" at bounding box center [998, 463] width 282 height 39
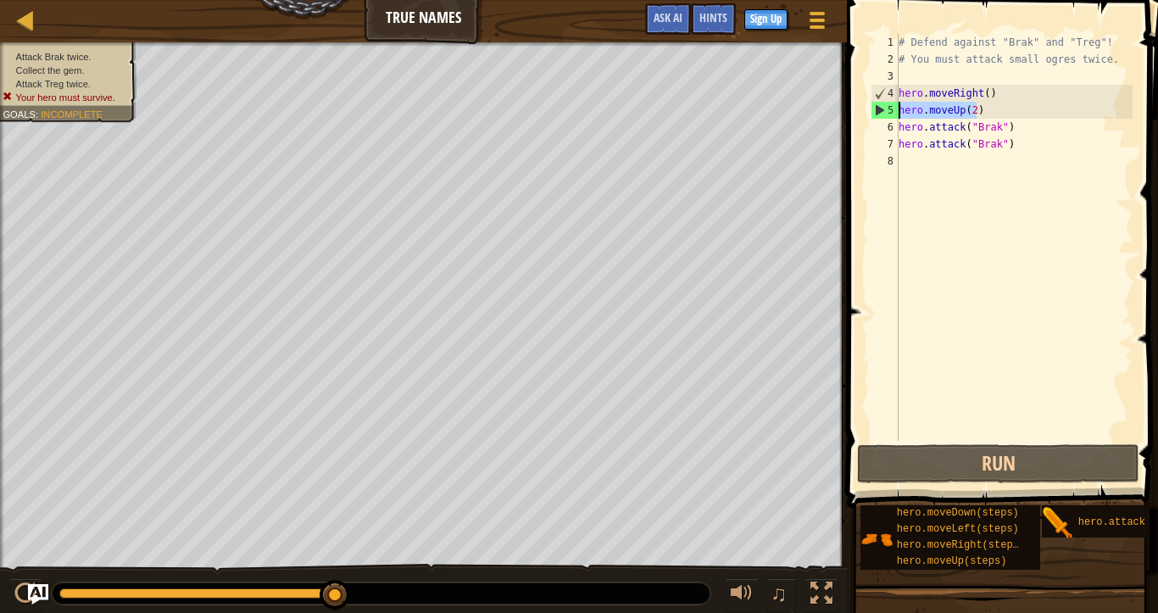
drag, startPoint x: 978, startPoint y: 110, endPoint x: 887, endPoint y: 110, distance: 91.6
click at [887, 110] on div "hero.moveUp(2) 1 2 3 4 5 6 7 8 # Defend against "Brak" and "Treg"! # You must a…" at bounding box center [999, 237] width 265 height 407
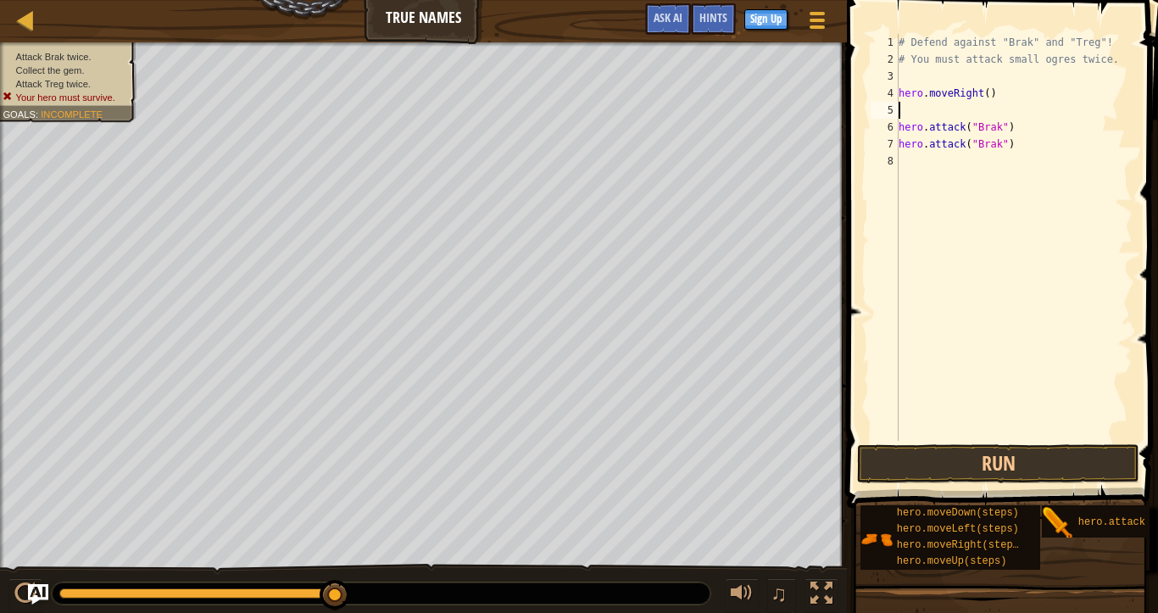
type textarea "hero.moveRight()"
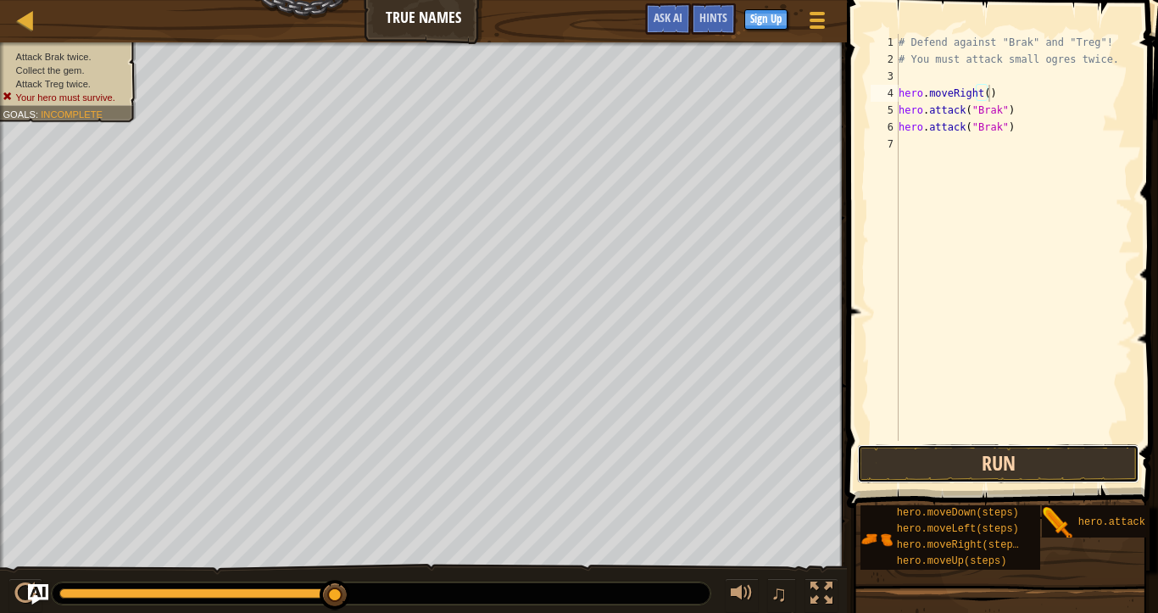
click at [1033, 462] on button "Run" at bounding box center [998, 463] width 282 height 39
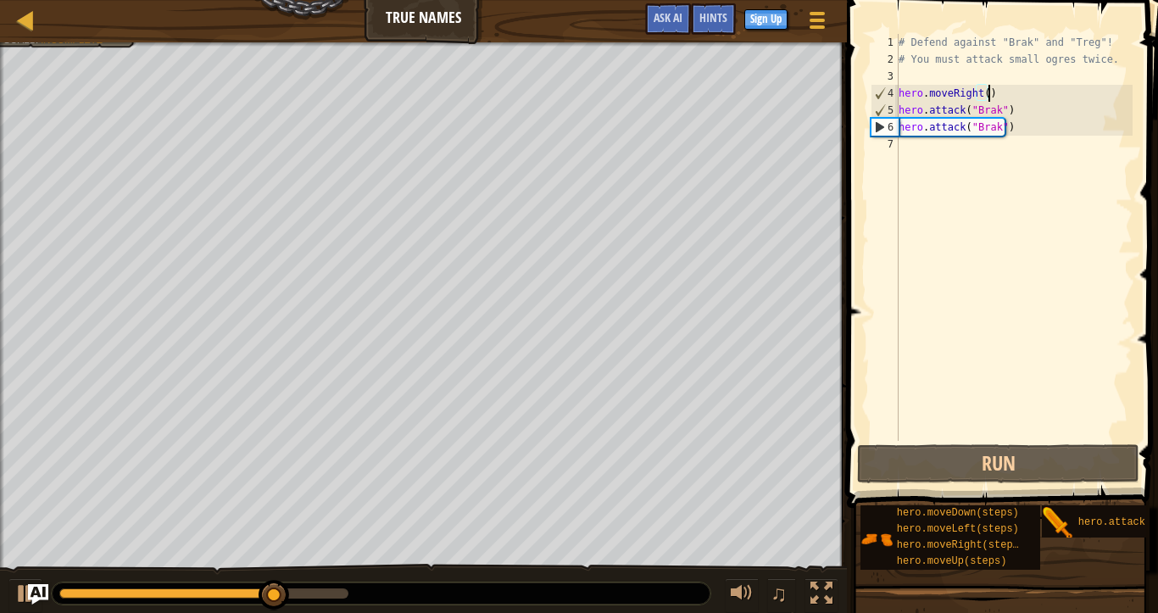
click at [1036, 166] on div "# Defend against "Brak" and "Treg"! # You must attack small ogres twice. hero .…" at bounding box center [1013, 254] width 237 height 441
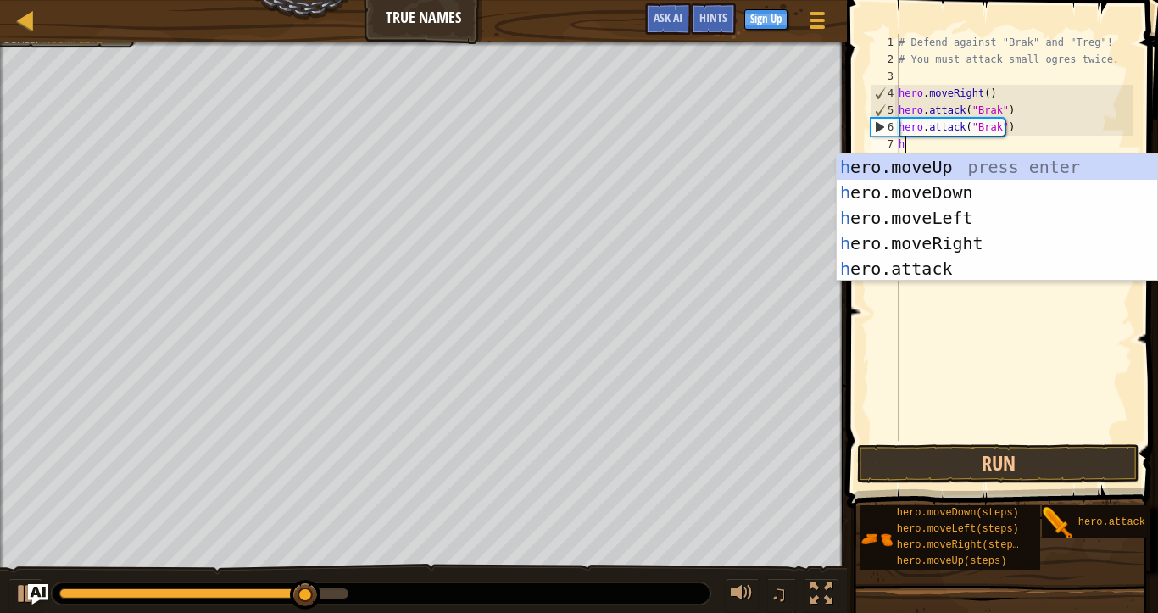
type textarea "her"
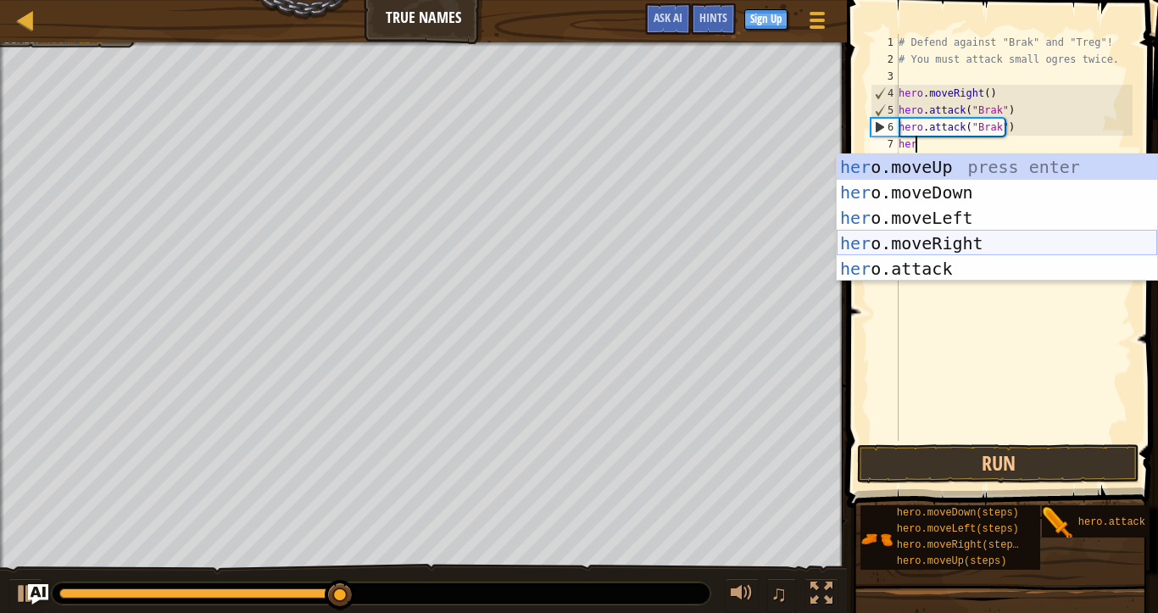
click at [974, 237] on div "her o.moveUp press enter her o.moveDown press enter her o.moveLeft press enter …" at bounding box center [997, 243] width 320 height 178
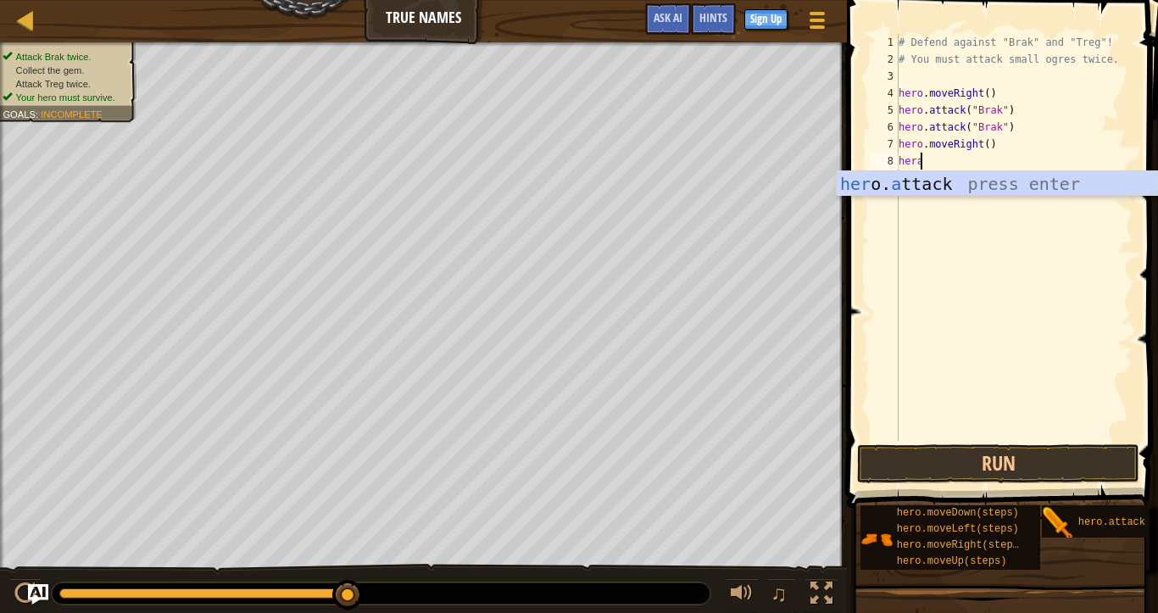
scroll to position [8, 1]
click at [1006, 185] on div "her o. a ttack press enter" at bounding box center [997, 209] width 320 height 76
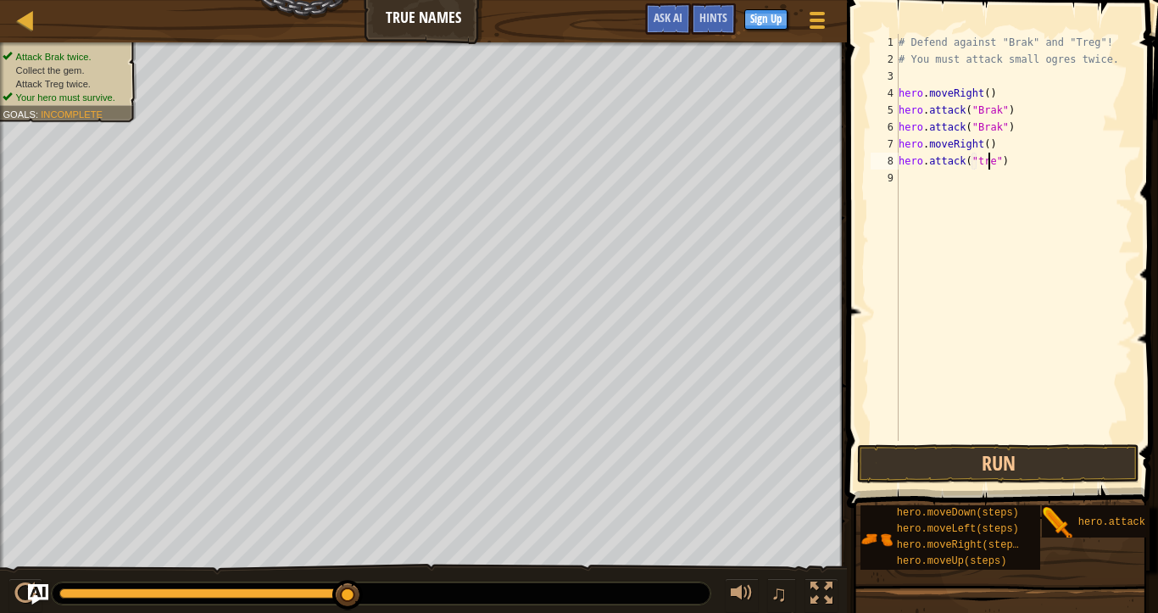
scroll to position [8, 8]
drag, startPoint x: 1028, startPoint y: 175, endPoint x: 901, endPoint y: 164, distance: 127.6
click at [901, 164] on div "# Defend against "Brak" and "Treg"! # You must attack small ogres twice. hero .…" at bounding box center [1013, 254] width 237 height 441
type textarea "hero.attack("treg")"
paste textarea
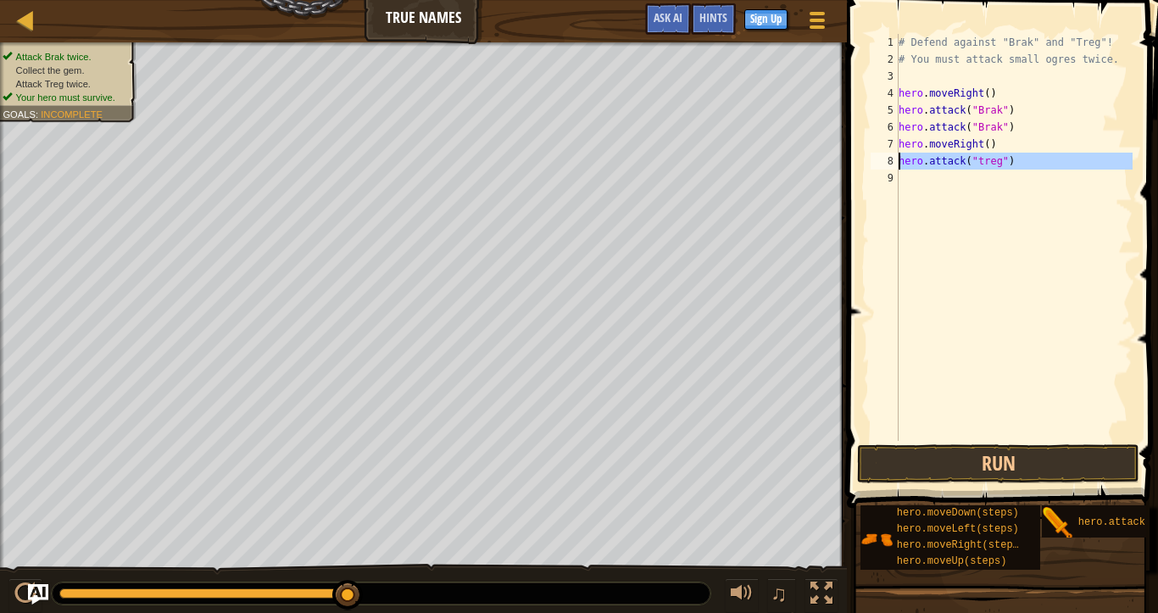
scroll to position [8, 0]
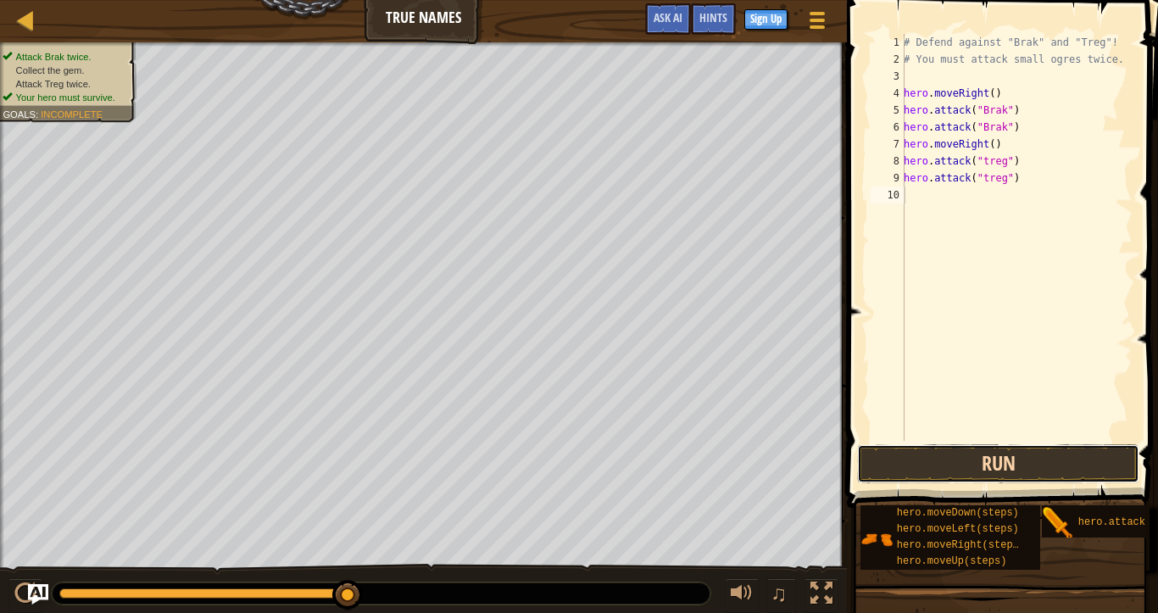
click at [1002, 450] on button "Run" at bounding box center [998, 463] width 282 height 39
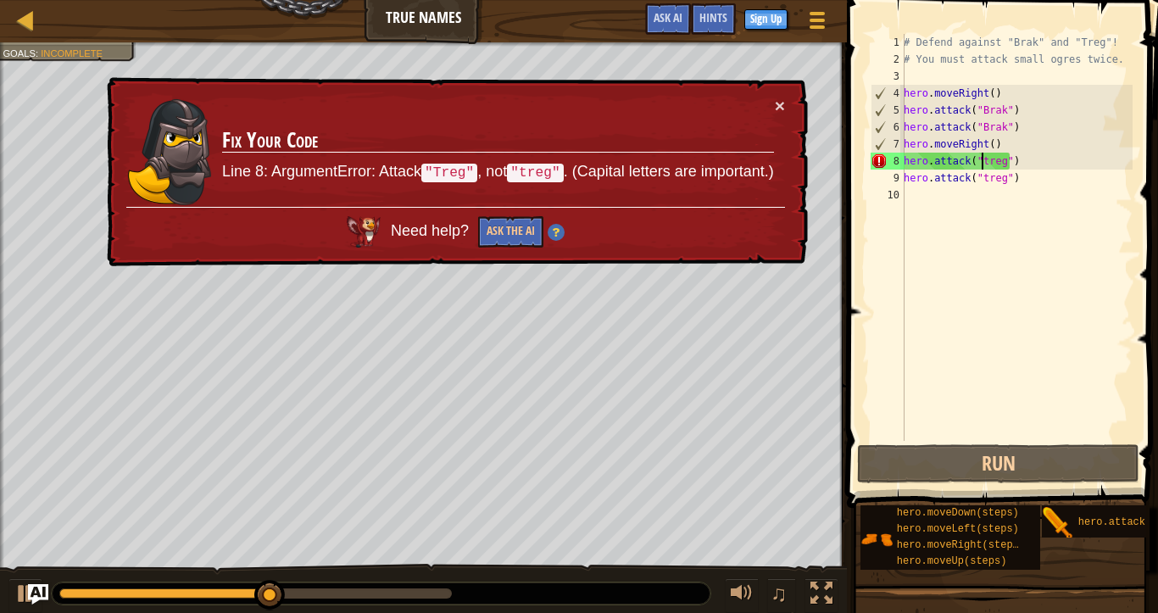
click at [981, 159] on div "# Defend against "Brak" and "Treg"! # You must attack small ogres twice. hero .…" at bounding box center [1016, 254] width 232 height 441
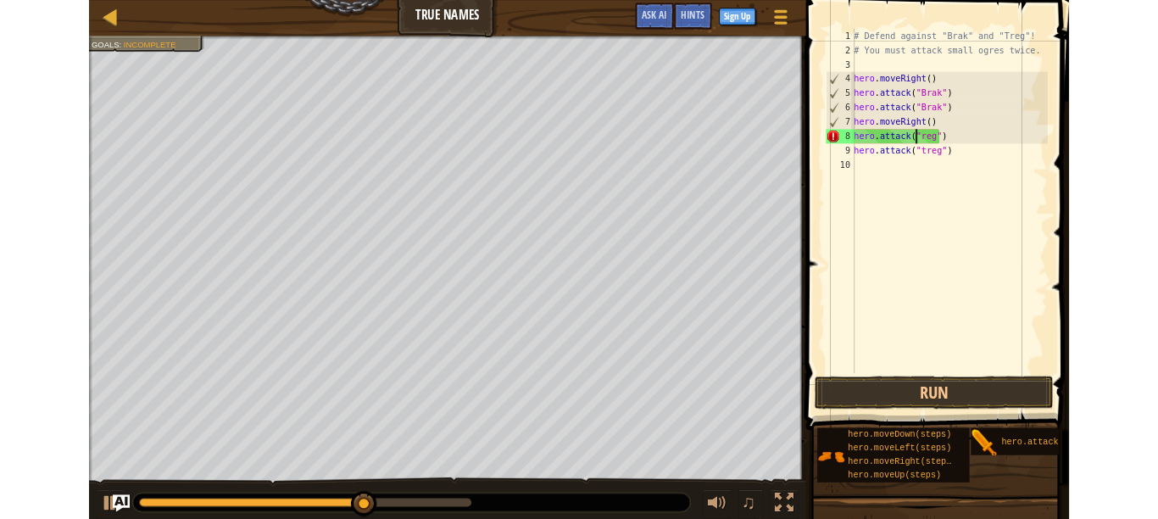
scroll to position [8, 6]
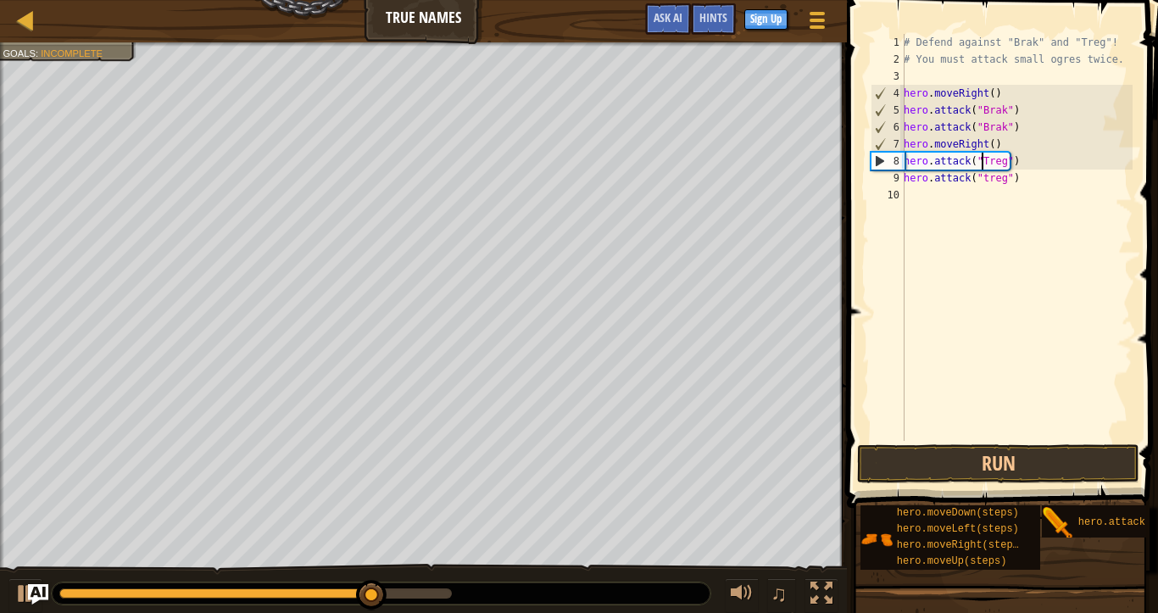
drag, startPoint x: 987, startPoint y: 180, endPoint x: 990, endPoint y: 212, distance: 32.4
click at [986, 180] on div "# Defend against "Brak" and "Treg"! # You must attack small ogres twice. hero .…" at bounding box center [1016, 254] width 232 height 441
type textarea "hero.attack("Treg")"
click at [981, 451] on button "Run" at bounding box center [998, 463] width 282 height 39
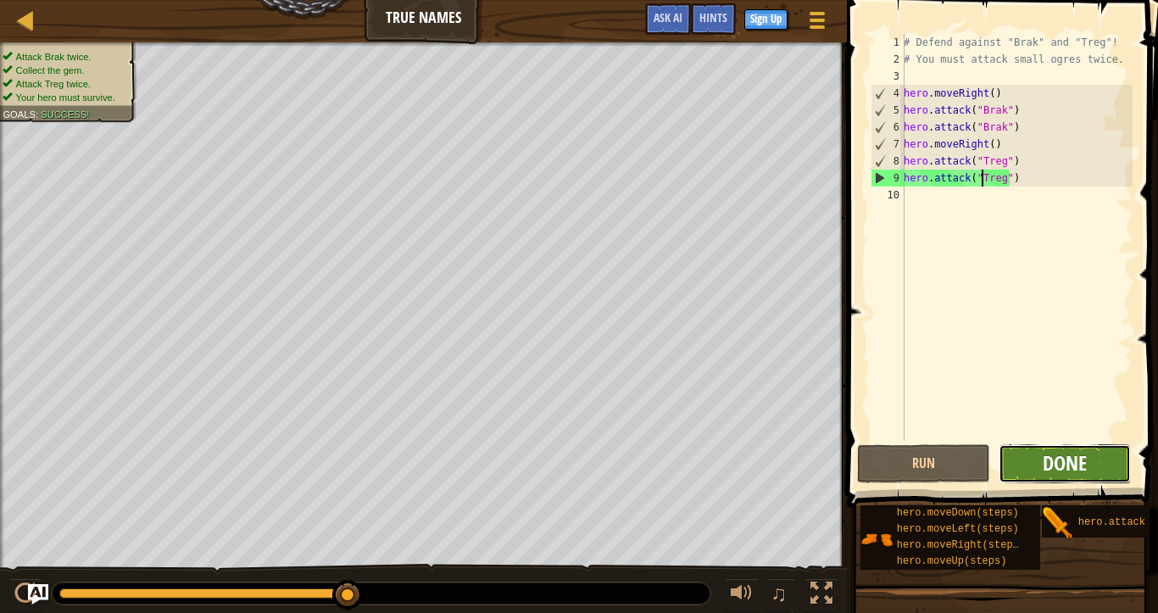
click at [1065, 455] on span "Done" at bounding box center [1065, 462] width 44 height 27
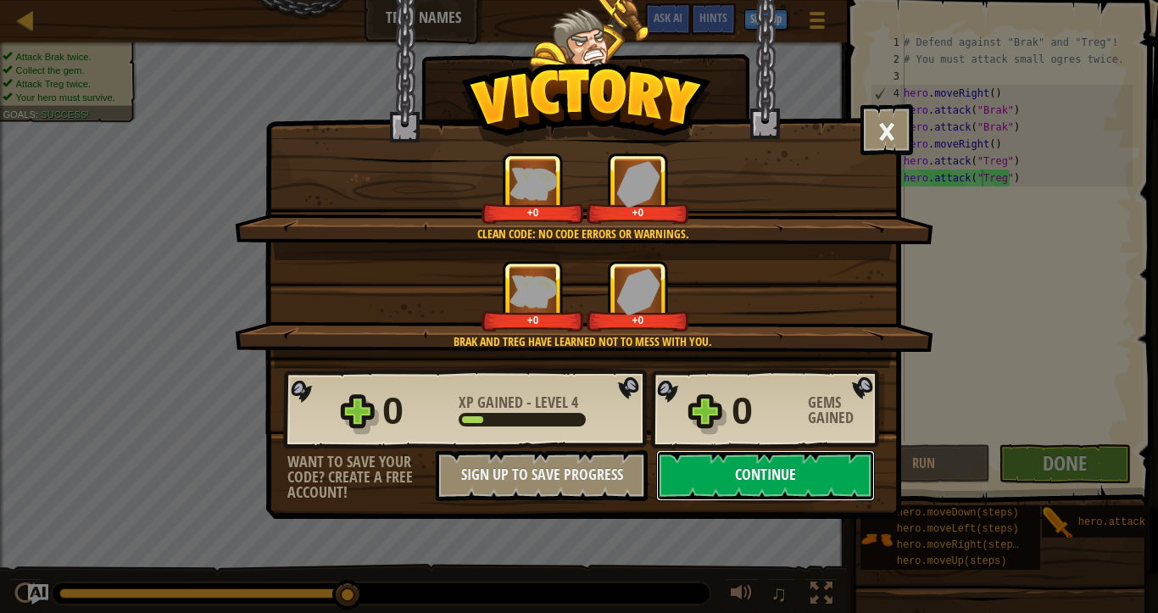
click at [710, 454] on button "Continue" at bounding box center [765, 475] width 219 height 51
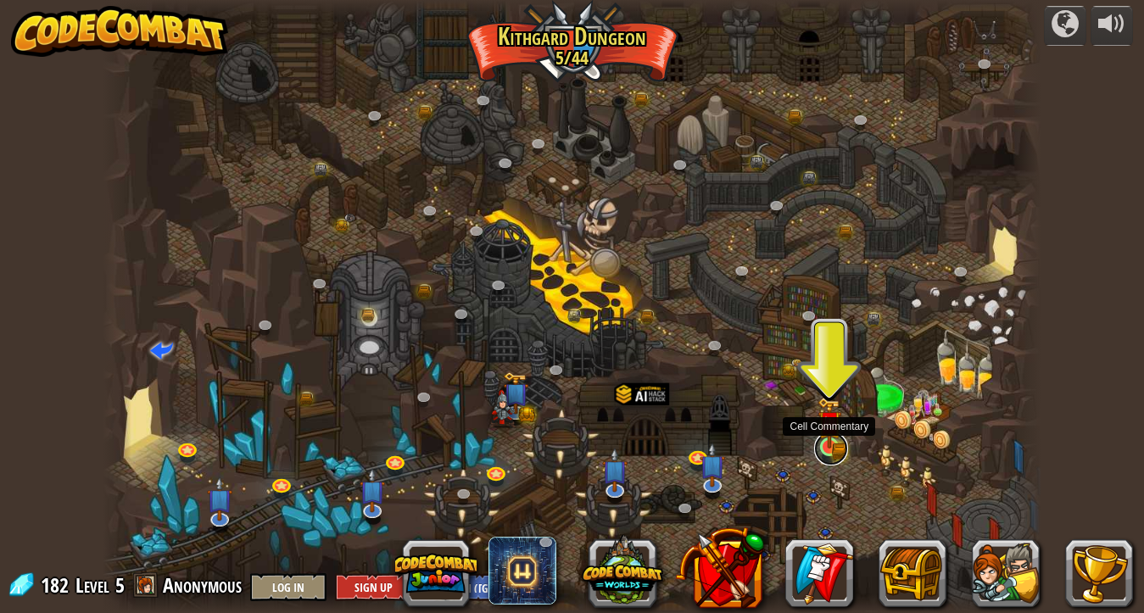
click at [826, 448] on link at bounding box center [831, 448] width 34 height 34
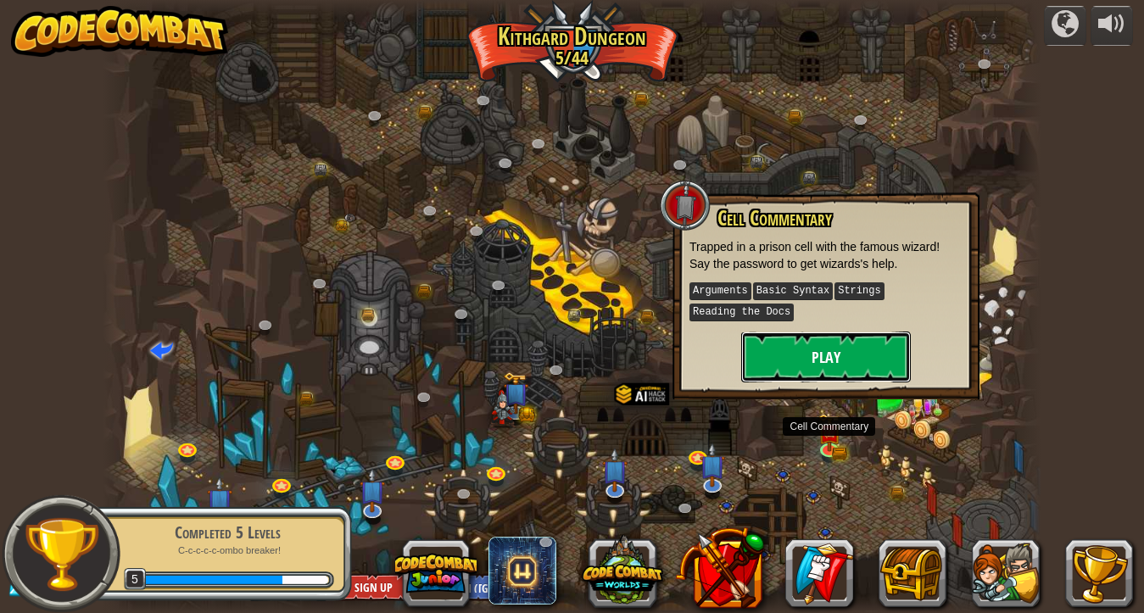
click at [863, 340] on button "Play" at bounding box center [826, 356] width 170 height 51
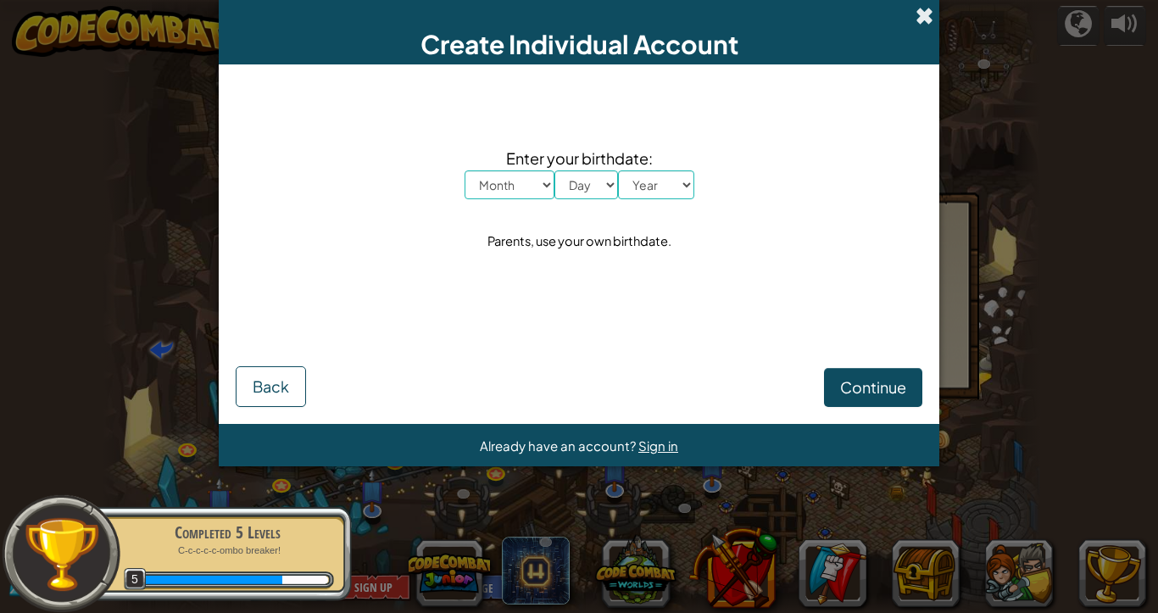
click at [928, 14] on span at bounding box center [925, 16] width 18 height 18
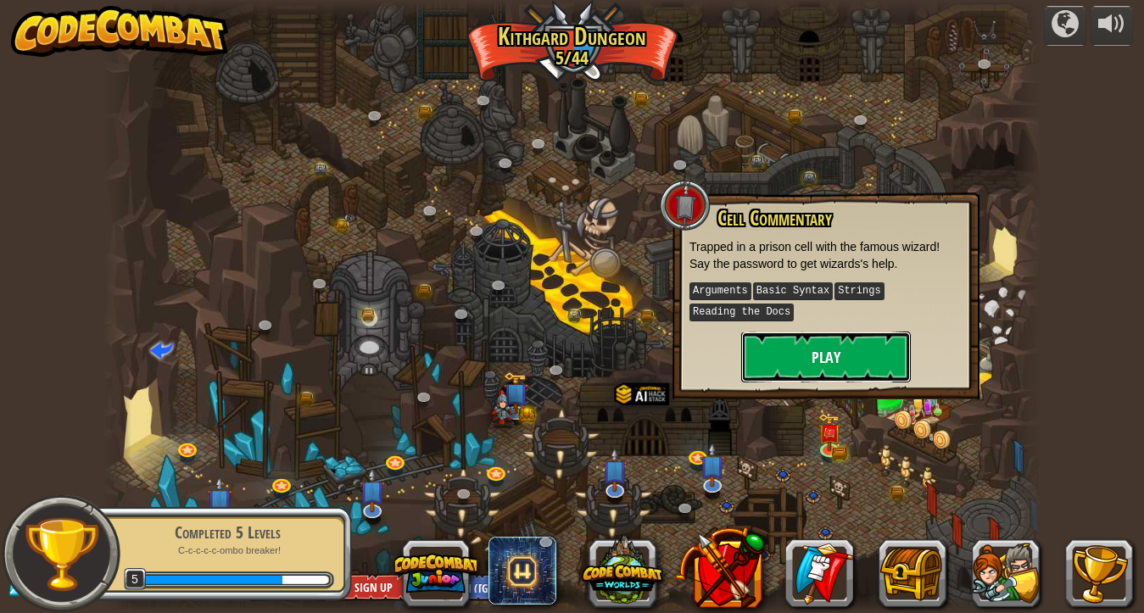
click at [858, 345] on button "Play" at bounding box center [826, 356] width 170 height 51
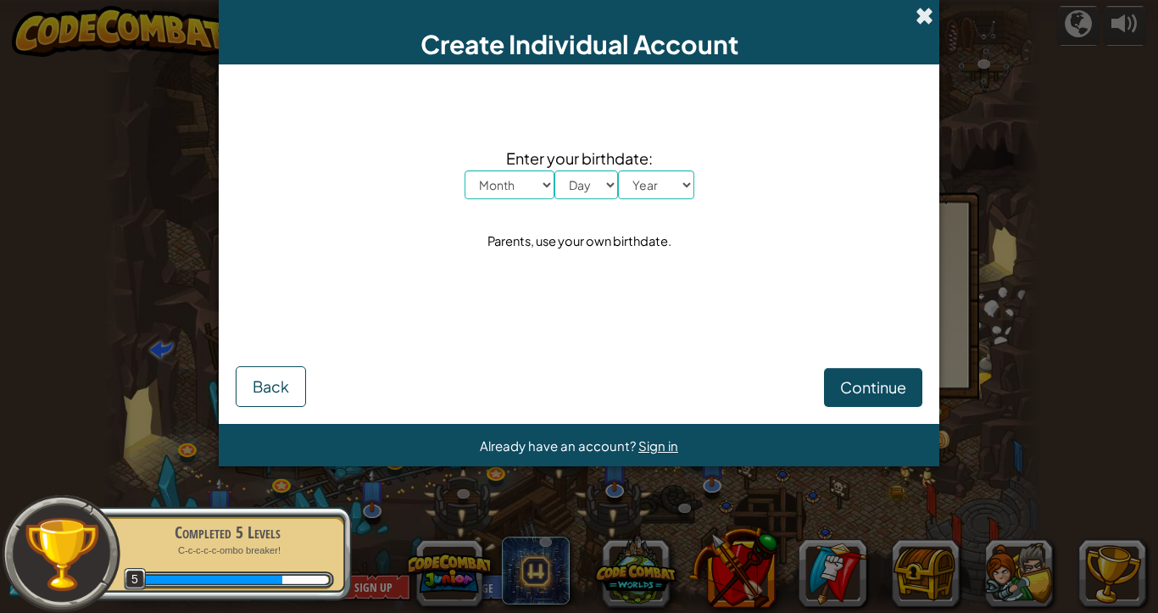
click at [927, 21] on span at bounding box center [925, 16] width 18 height 18
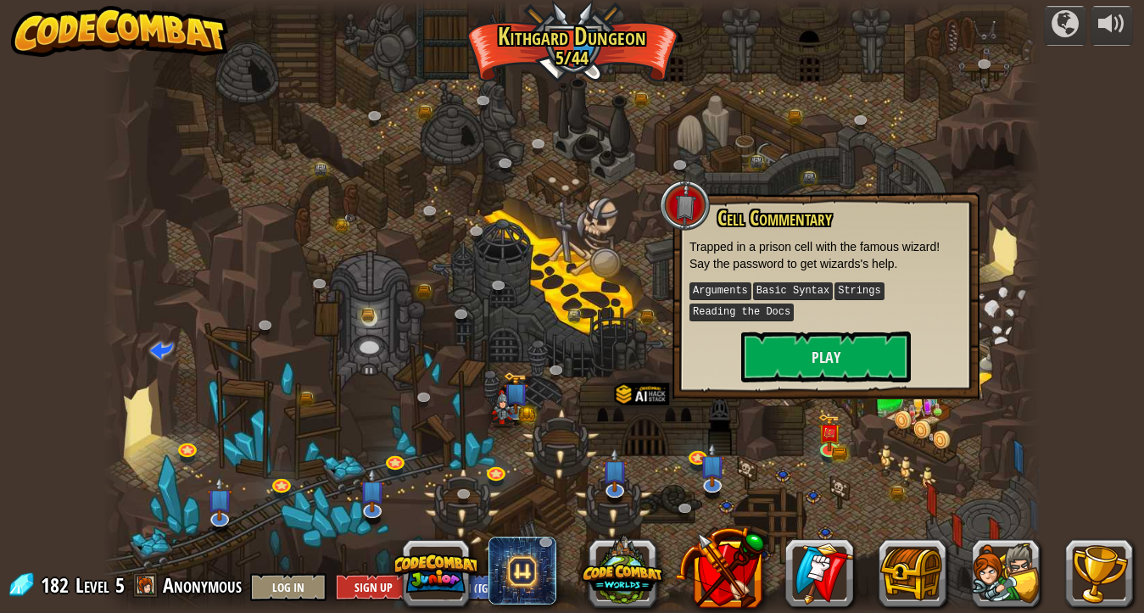
click at [593, 290] on div at bounding box center [572, 306] width 938 height 613
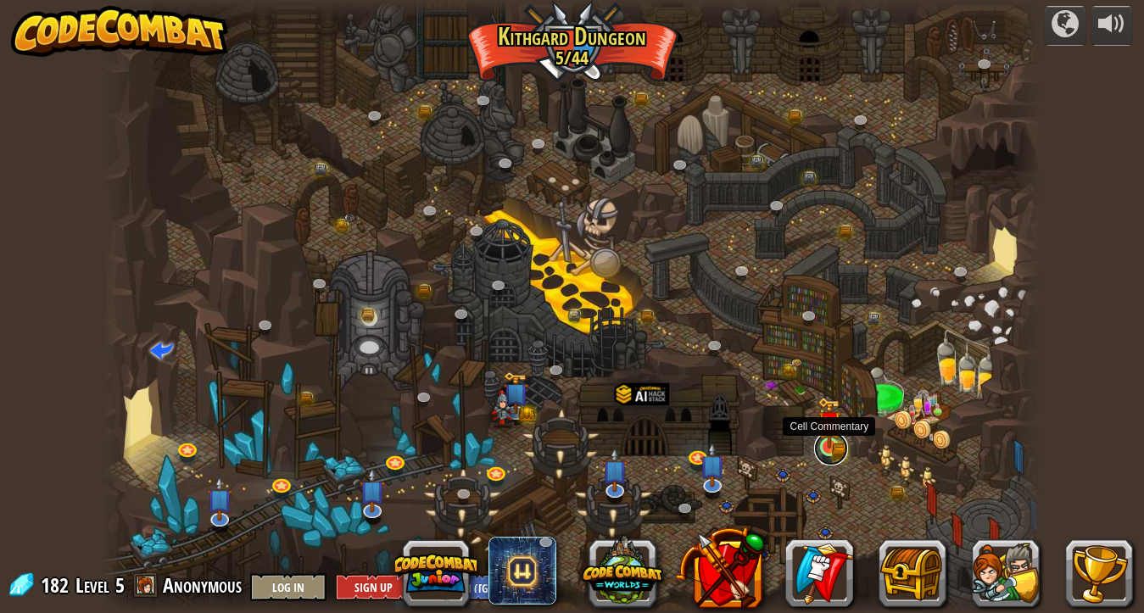
click at [839, 452] on link at bounding box center [831, 448] width 34 height 34
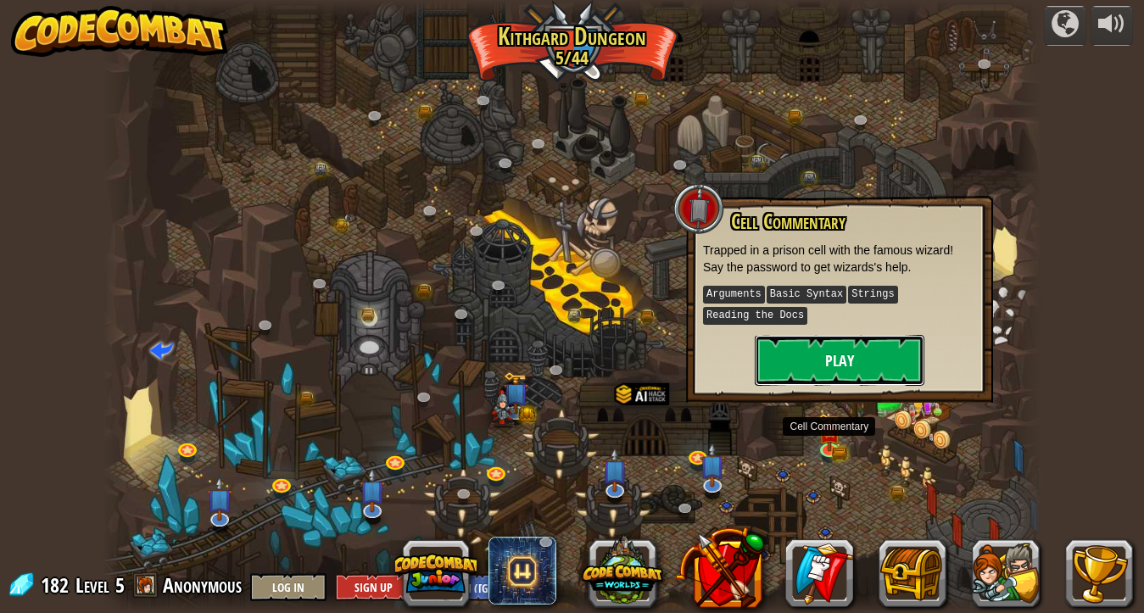
click at [866, 370] on button "Play" at bounding box center [839, 360] width 170 height 51
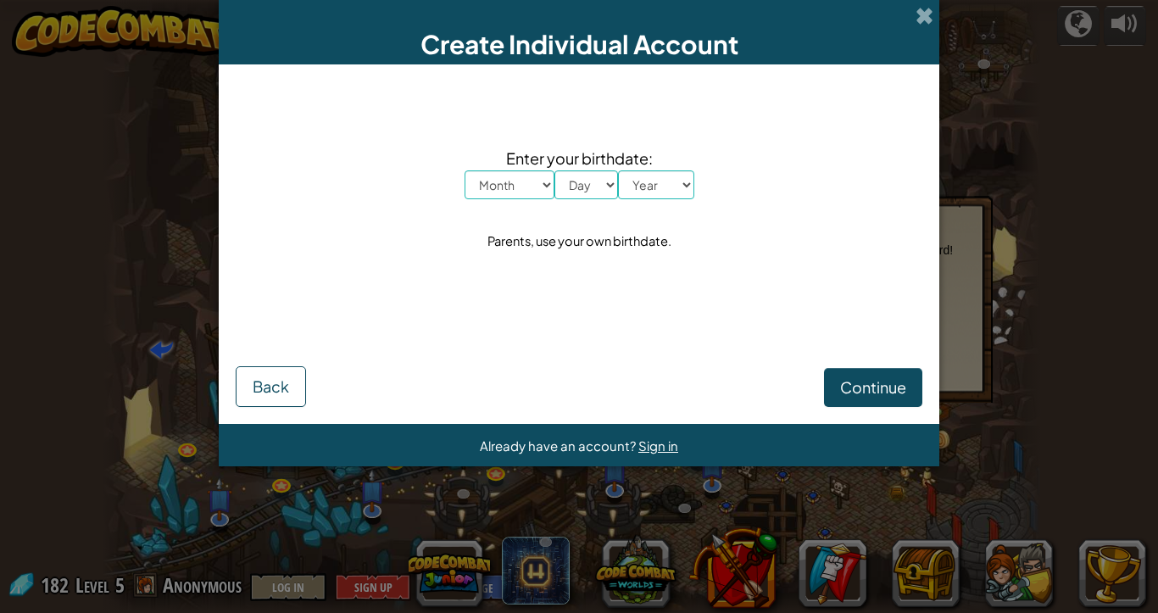
click at [922, 26] on div "Create Individual Account" at bounding box center [579, 32] width 721 height 64
click at [932, 13] on span at bounding box center [925, 16] width 18 height 18
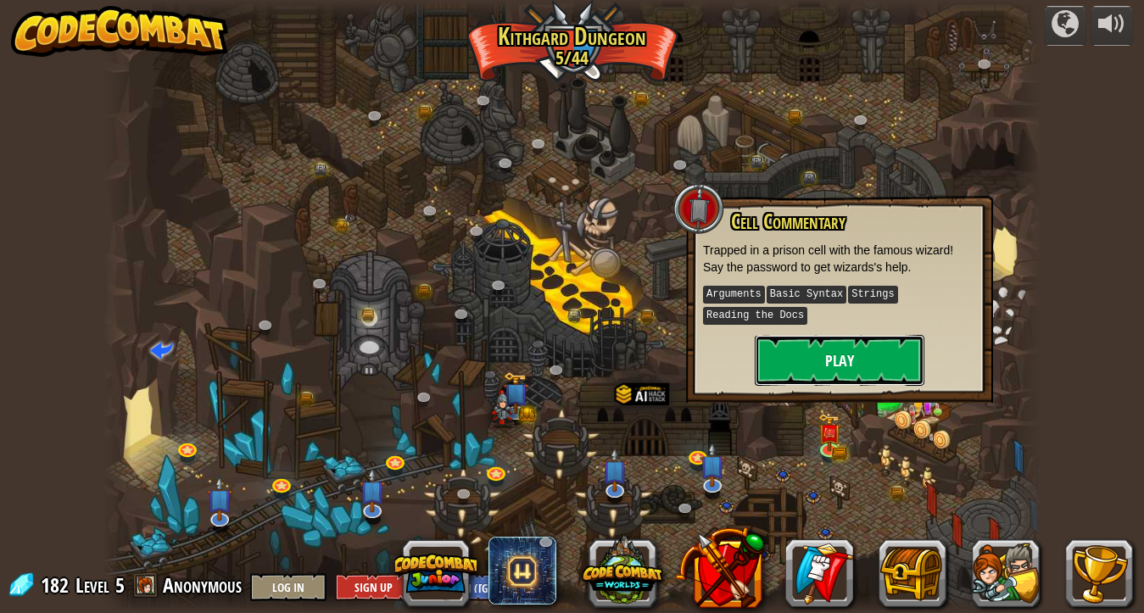
click at [860, 361] on button "Play" at bounding box center [839, 360] width 170 height 51
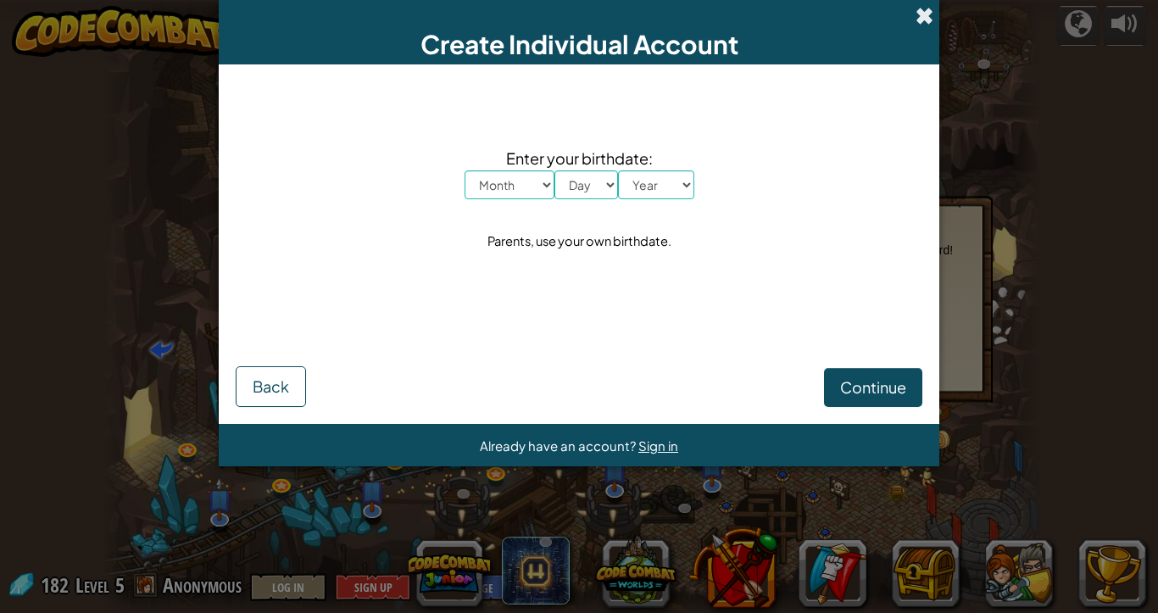
click at [927, 20] on span at bounding box center [925, 16] width 18 height 18
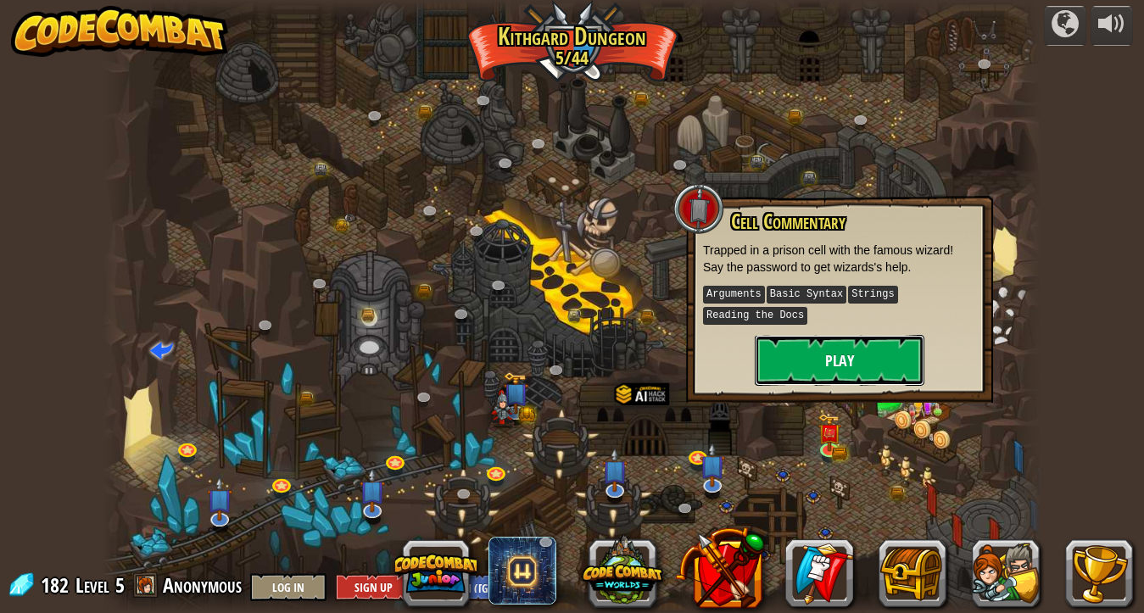
click at [880, 364] on button "Play" at bounding box center [839, 360] width 170 height 51
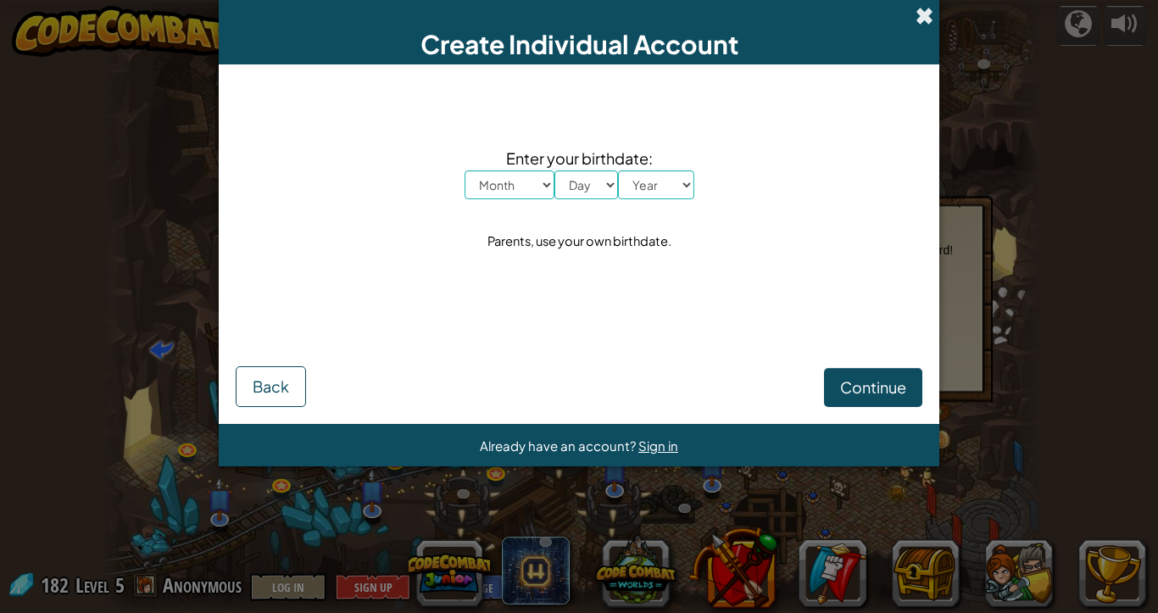
click at [923, 9] on span at bounding box center [925, 16] width 18 height 18
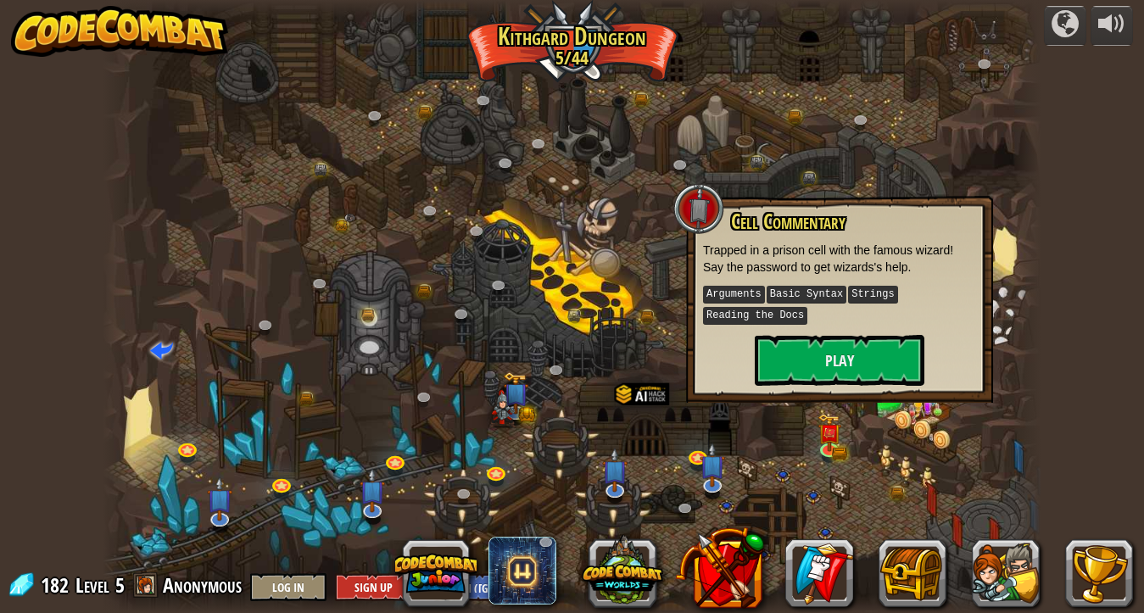
click at [680, 204] on div at bounding box center [698, 208] width 51 height 51
click at [650, 437] on div at bounding box center [572, 306] width 938 height 613
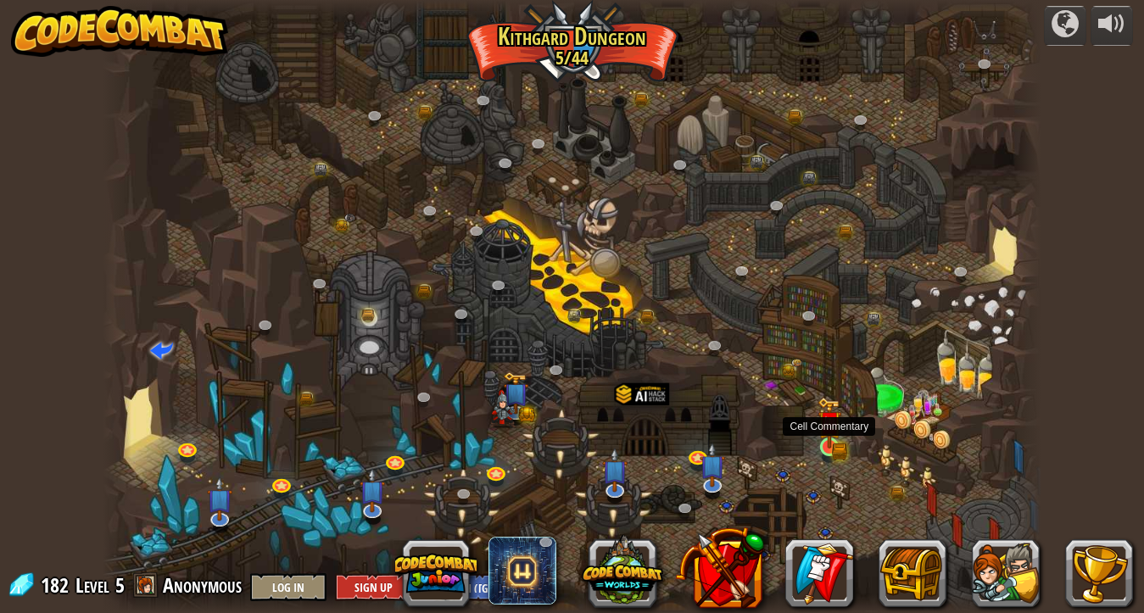
click at [826, 438] on img at bounding box center [828, 422] width 23 height 51
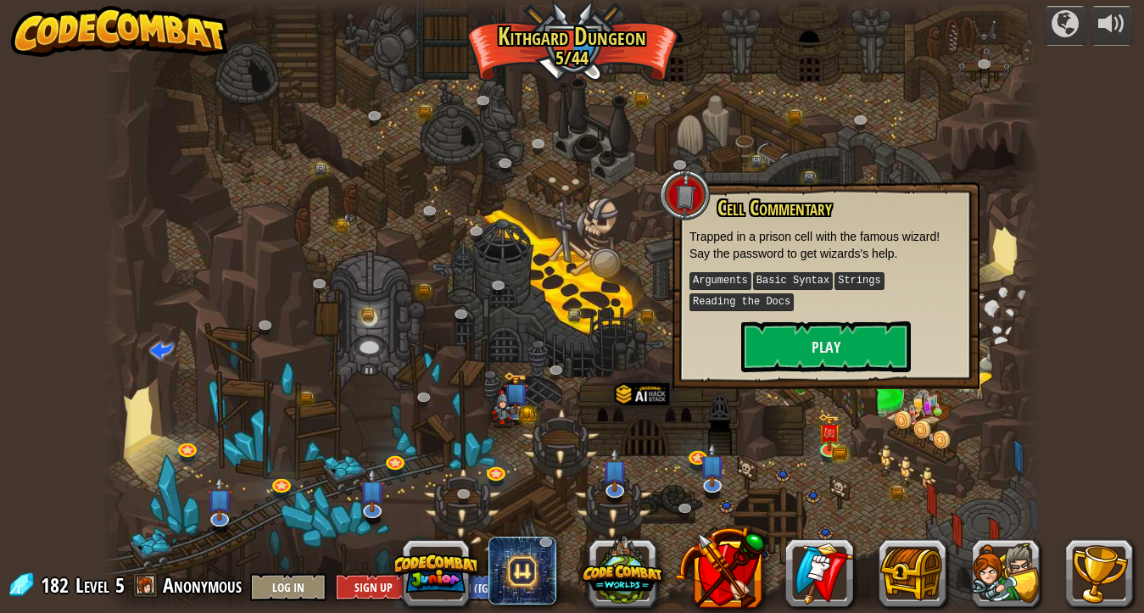
click at [751, 415] on div at bounding box center [572, 306] width 938 height 613
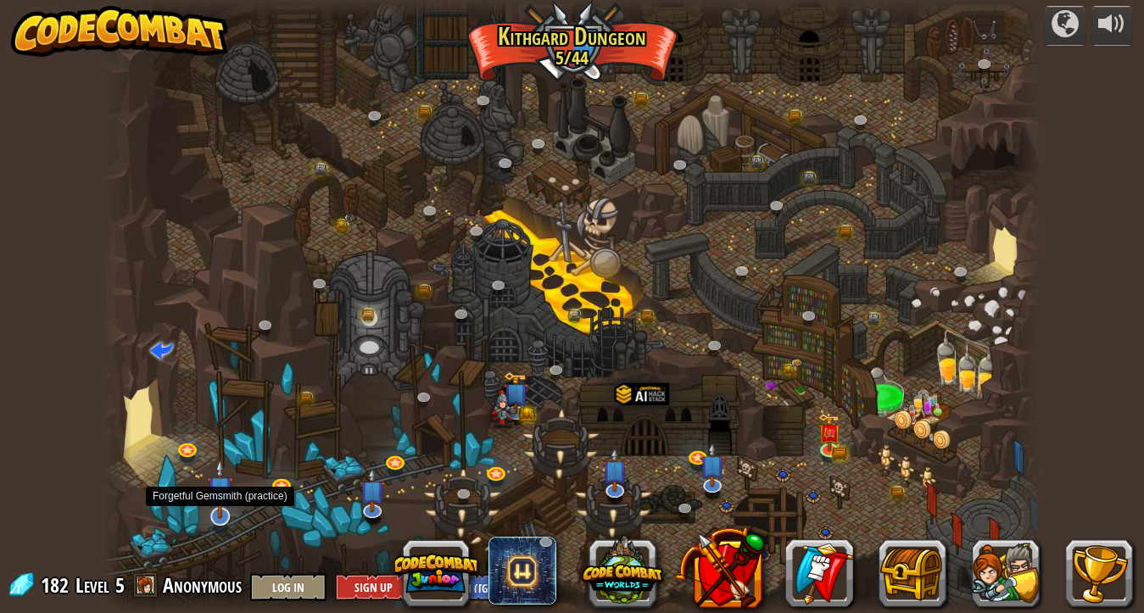
click at [220, 514] on img at bounding box center [220, 489] width 26 height 60
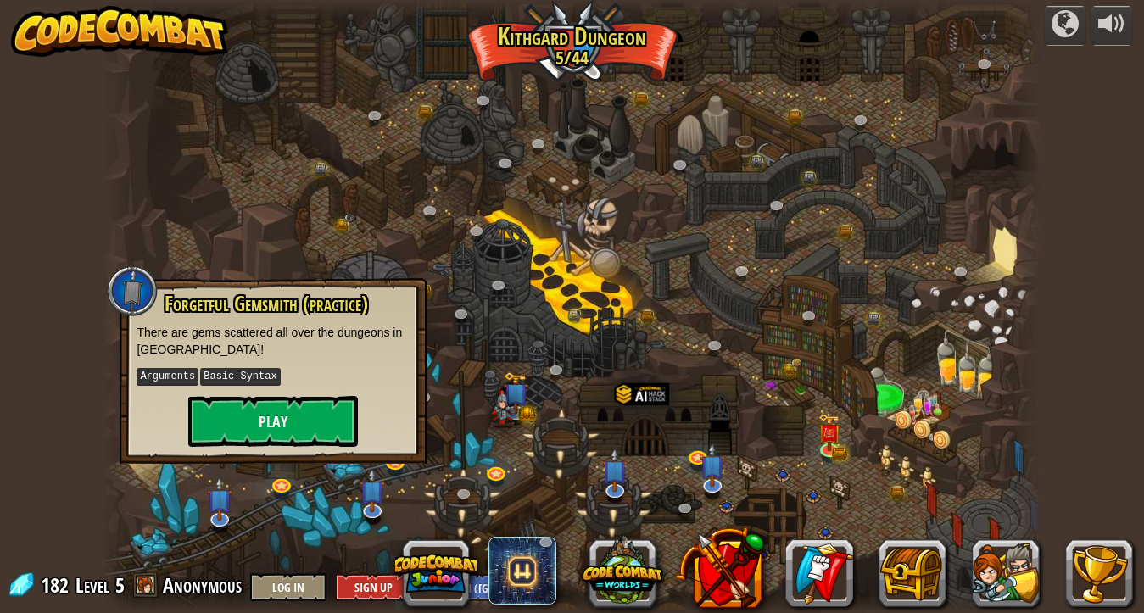
click at [1069, 411] on div "powered by Twisted Canyon (Locked) Challenge: collect the most gold using all t…" at bounding box center [572, 306] width 1144 height 613
click at [1069, 348] on div "powered by Twisted Canyon (Locked) Challenge: collect the most gold using all t…" at bounding box center [572, 306] width 1144 height 613
click at [118, 261] on div at bounding box center [117, 306] width 28 height 613
click at [195, 225] on div at bounding box center [572, 306] width 938 height 613
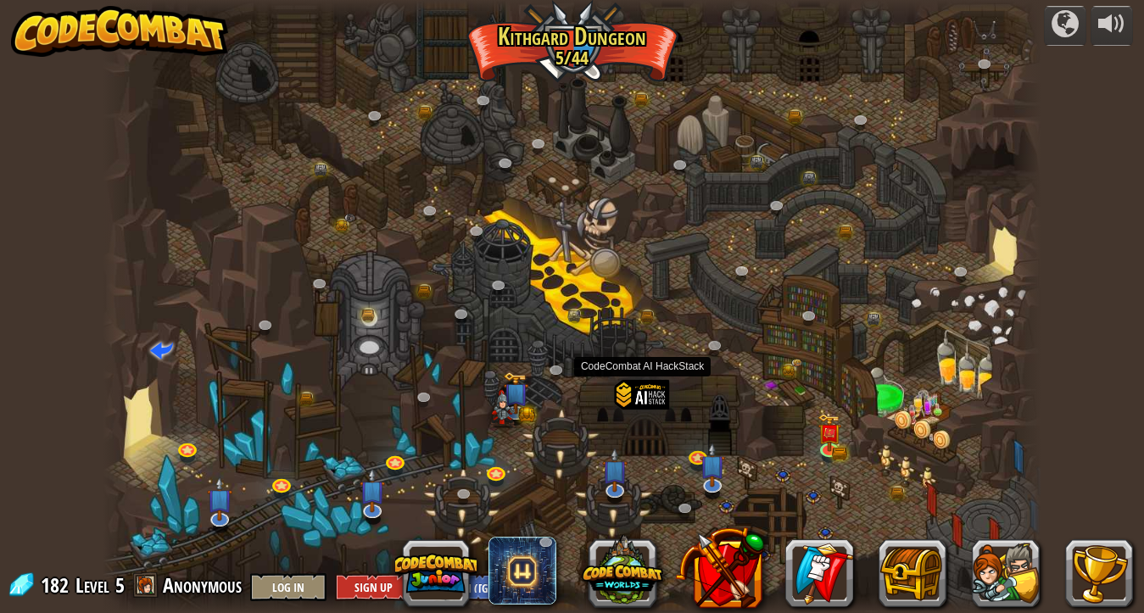
click at [660, 399] on div at bounding box center [642, 416] width 55 height 72
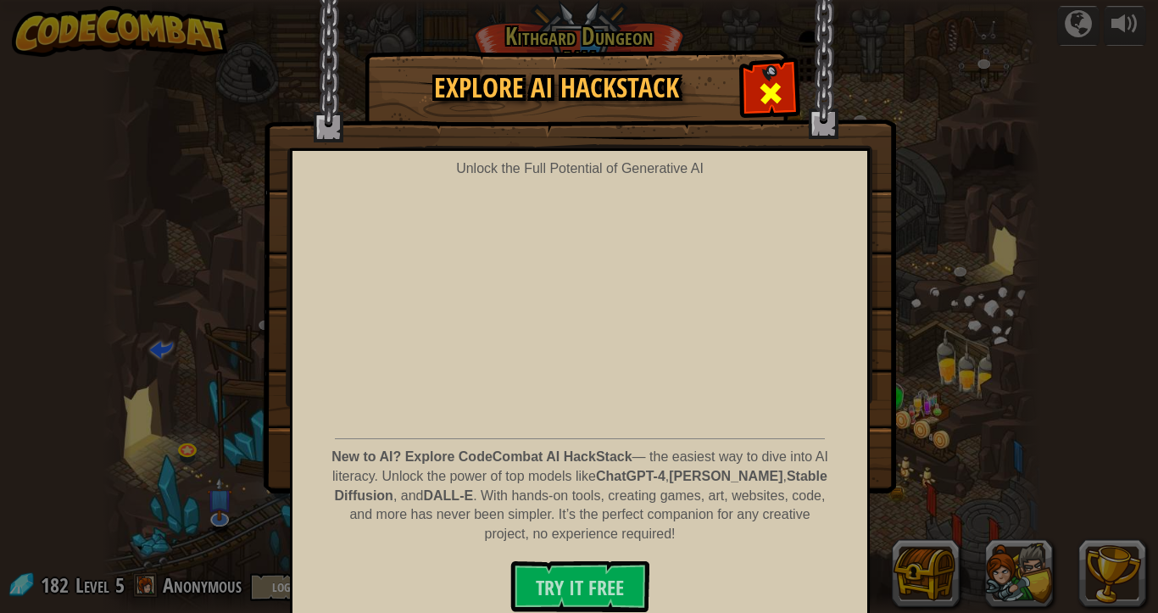
click at [774, 92] on span at bounding box center [770, 93] width 27 height 27
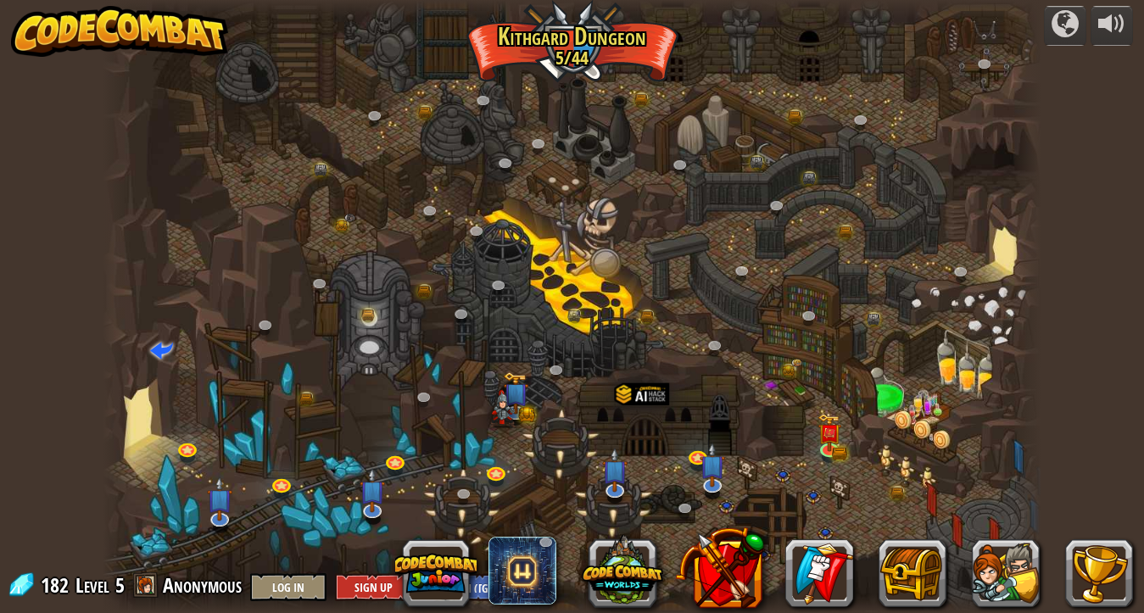
click at [142, 518] on span at bounding box center [145, 584] width 25 height 25
click at [148, 518] on span at bounding box center [145, 584] width 25 height 25
click at [147, 518] on span at bounding box center [145, 584] width 25 height 25
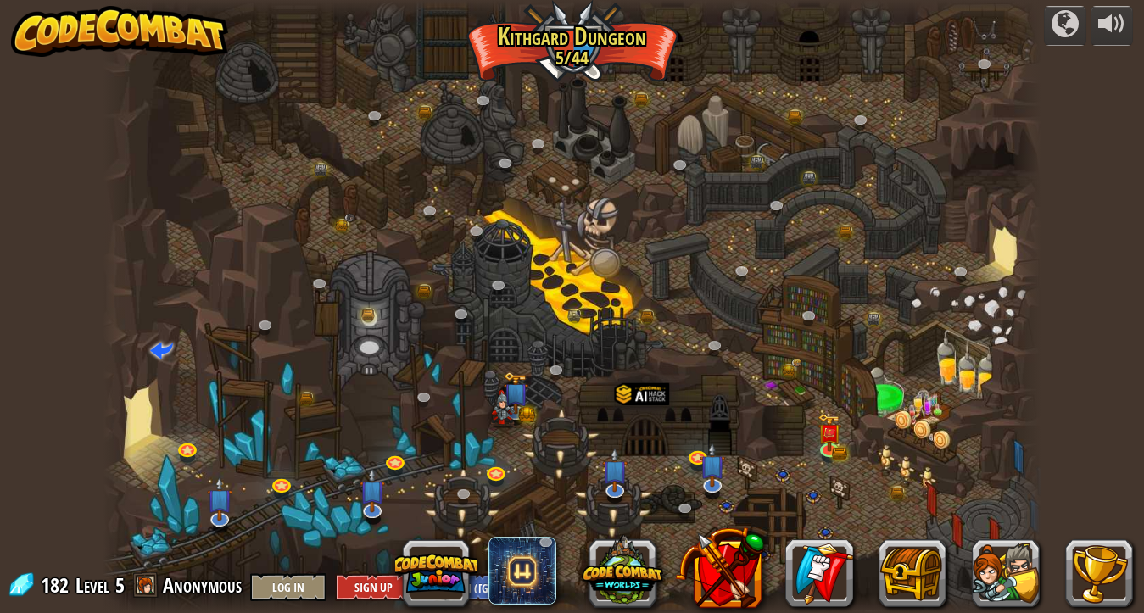
click at [110, 518] on div "Level 5" at bounding box center [99, 585] width 51 height 28
click at [27, 518] on span at bounding box center [20, 584] width 25 height 25
click at [148, 518] on span at bounding box center [145, 584] width 25 height 25
click at [158, 518] on span at bounding box center [145, 584] width 25 height 25
drag, startPoint x: 146, startPoint y: 592, endPoint x: 125, endPoint y: 548, distance: 47.8
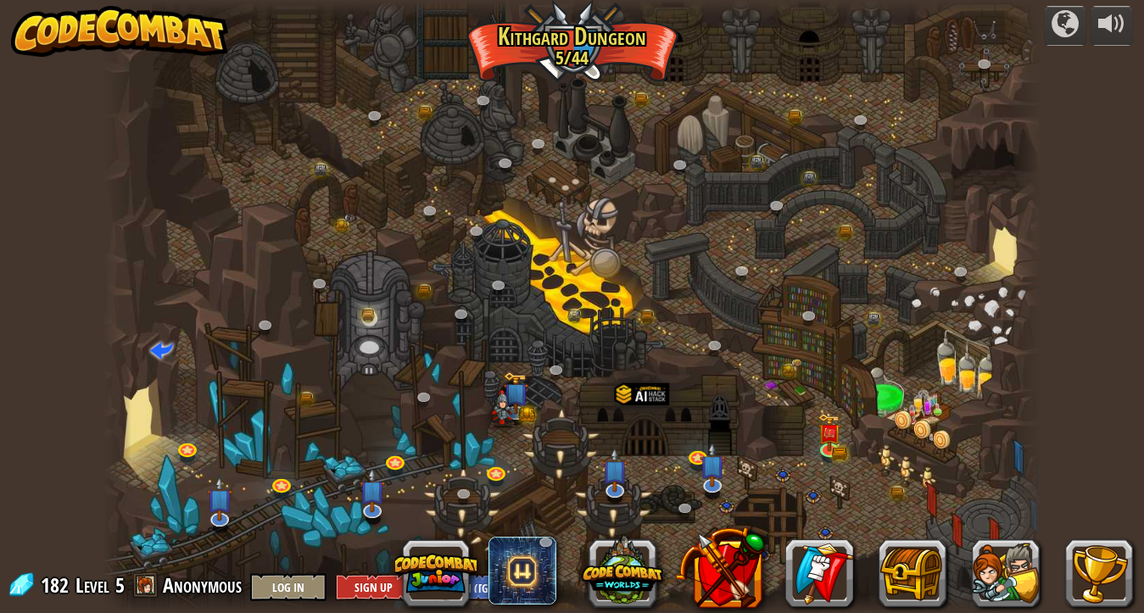
click at [125, 518] on div at bounding box center [117, 306] width 28 height 613
click at [679, 507] on link at bounding box center [688, 511] width 34 height 34
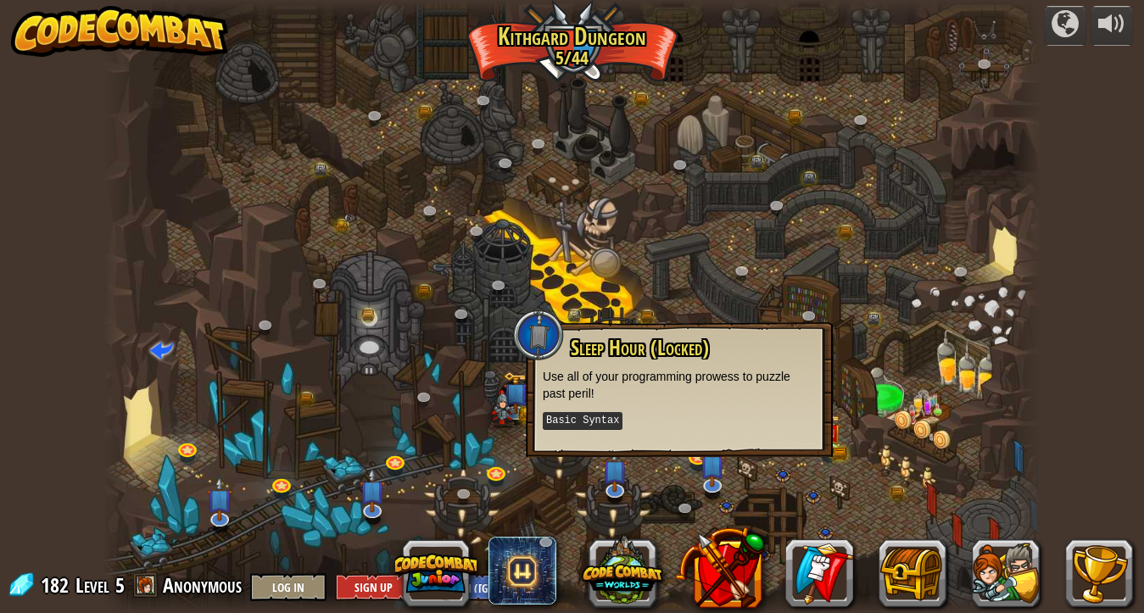
click at [654, 518] on div at bounding box center [572, 306] width 938 height 613
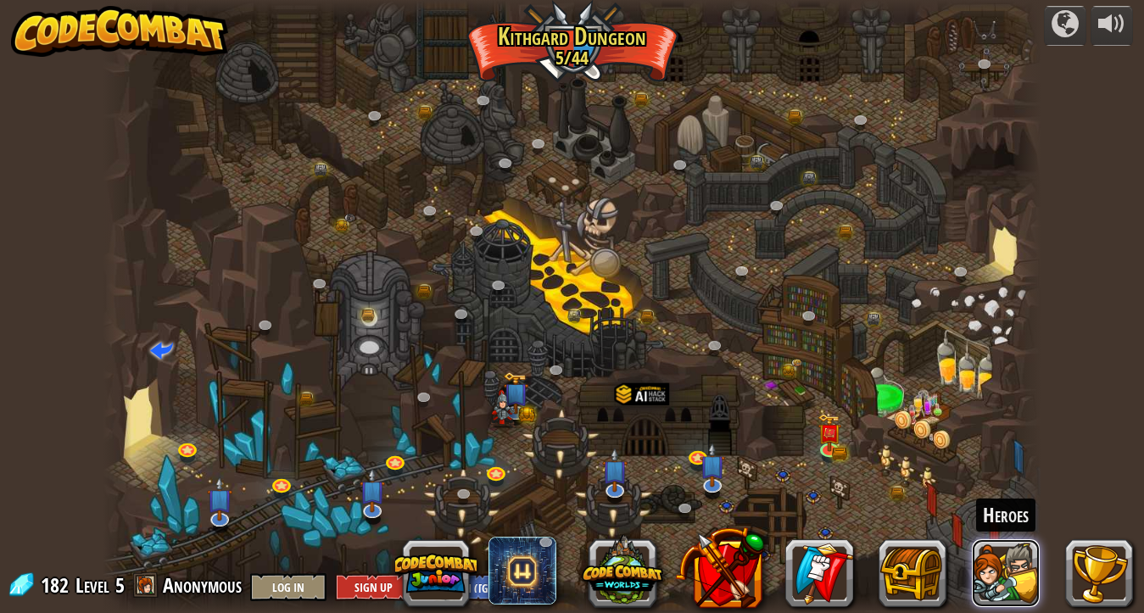
click at [1018, 518] on button at bounding box center [1005, 573] width 68 height 68
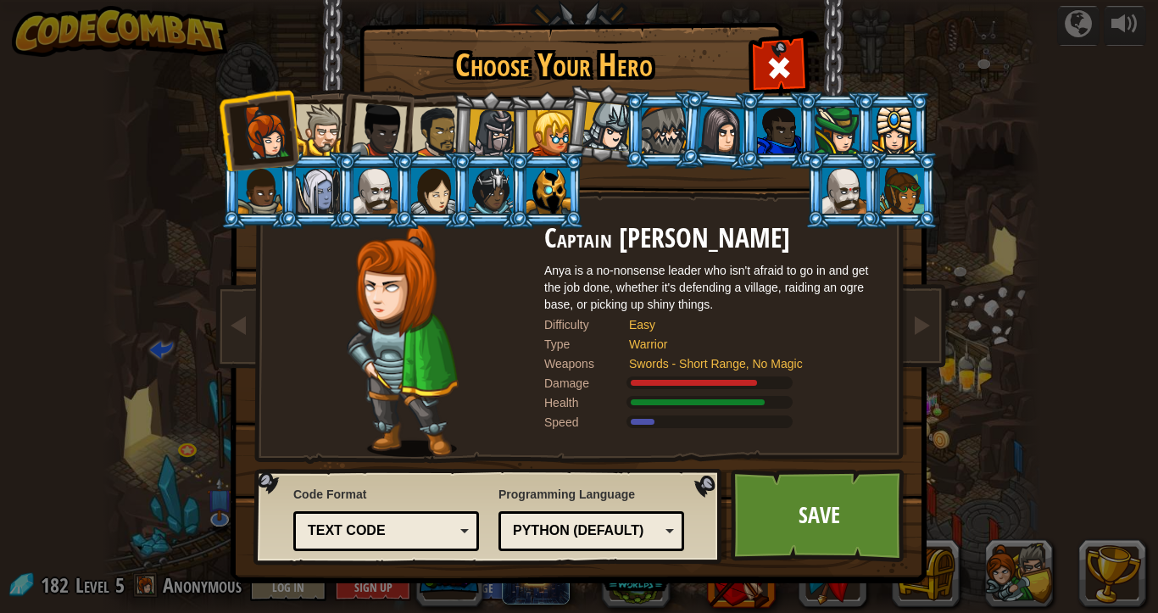
click at [353, 142] on div at bounding box center [379, 131] width 56 height 56
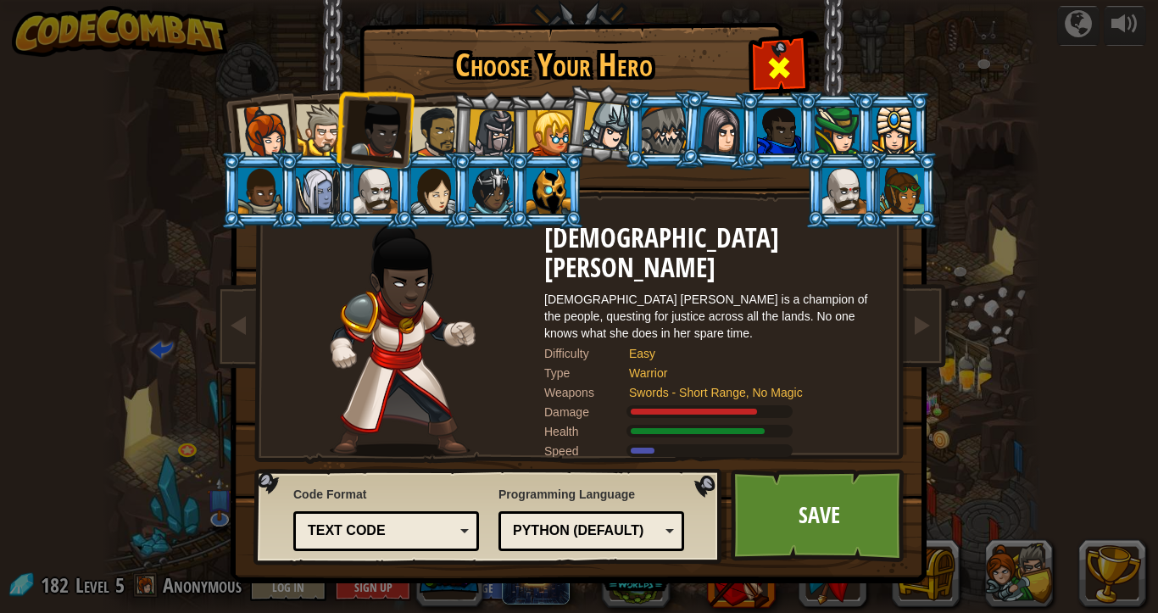
click at [788, 69] on span at bounding box center [778, 67] width 27 height 27
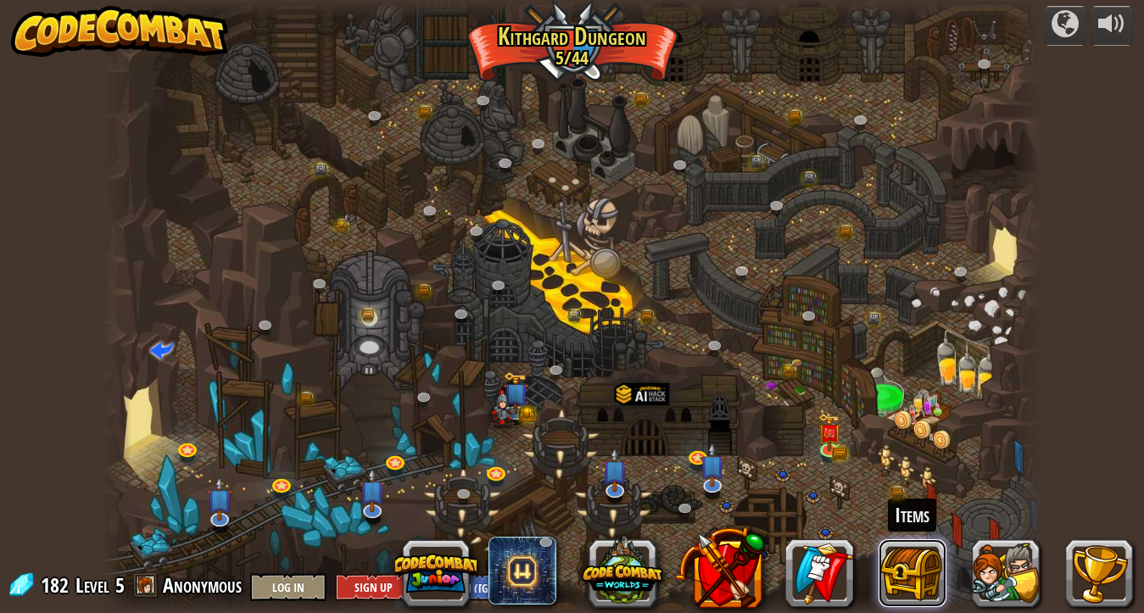
click at [921, 518] on button at bounding box center [912, 573] width 68 height 68
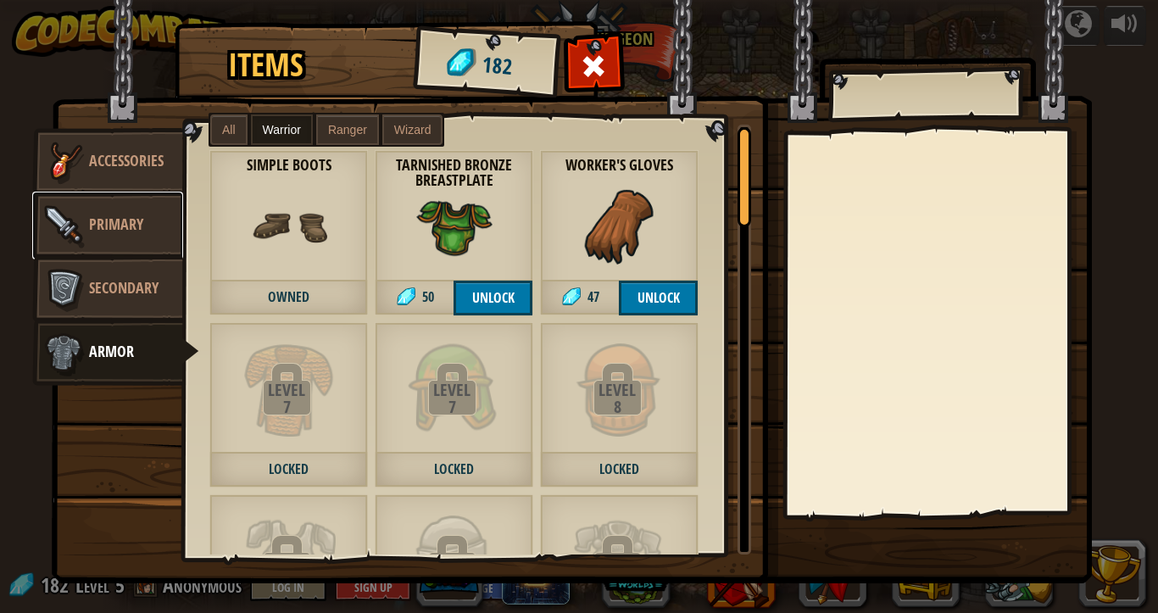
click at [115, 253] on link "Primary" at bounding box center [107, 226] width 151 height 68
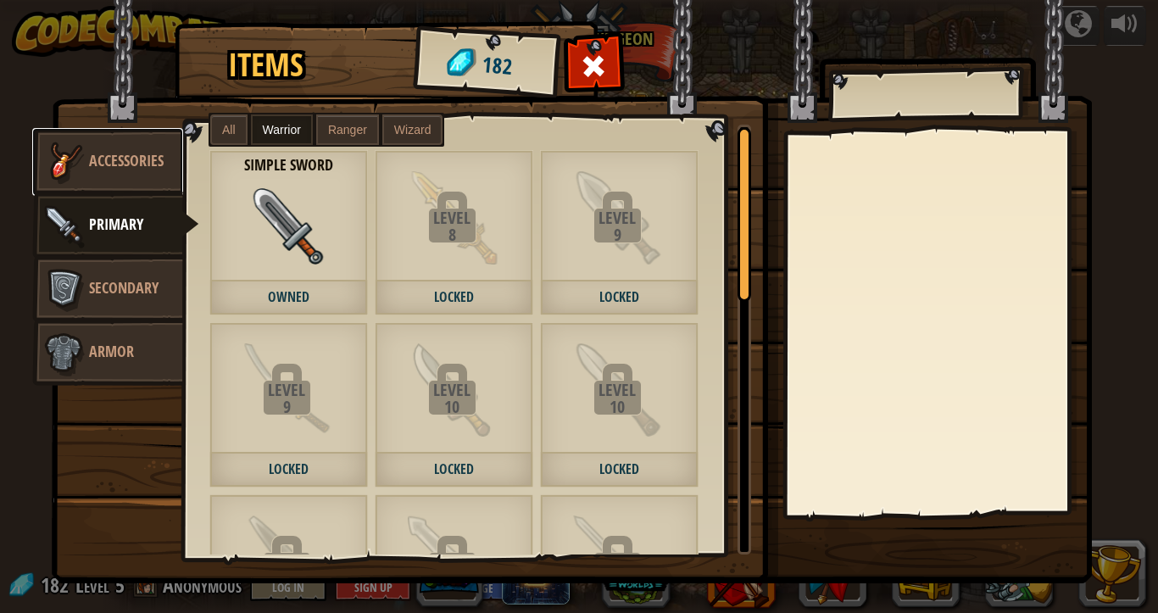
click at [121, 180] on link "Accessories" at bounding box center [107, 162] width 151 height 68
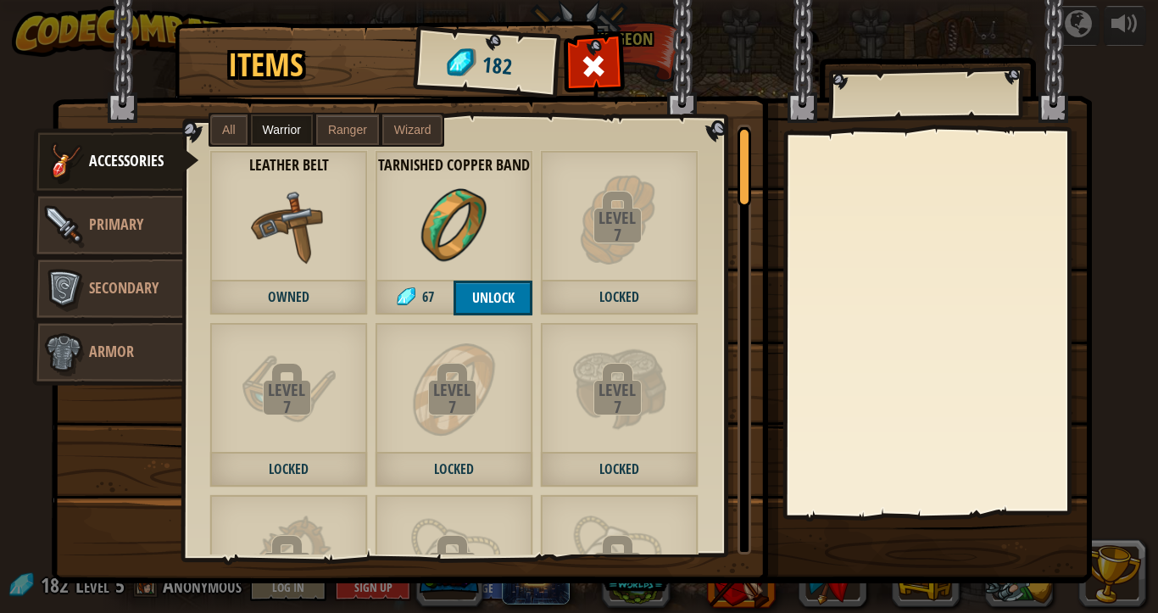
click at [439, 177] on div "Tarnished Copper Band 67 Unlock" at bounding box center [454, 232] width 159 height 165
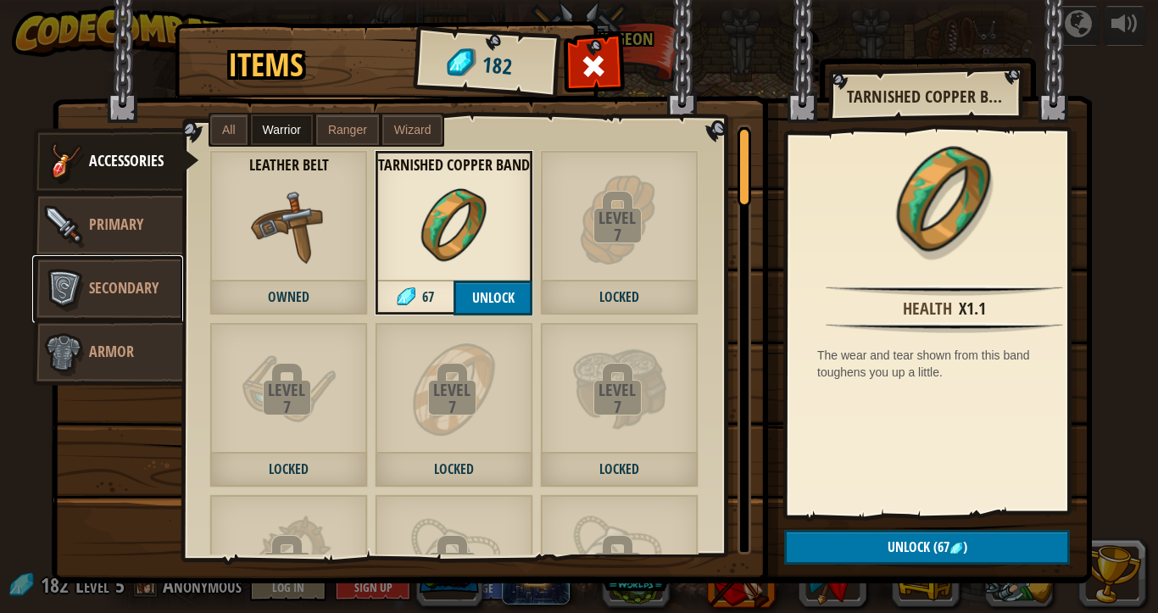
click at [68, 303] on img at bounding box center [63, 289] width 51 height 51
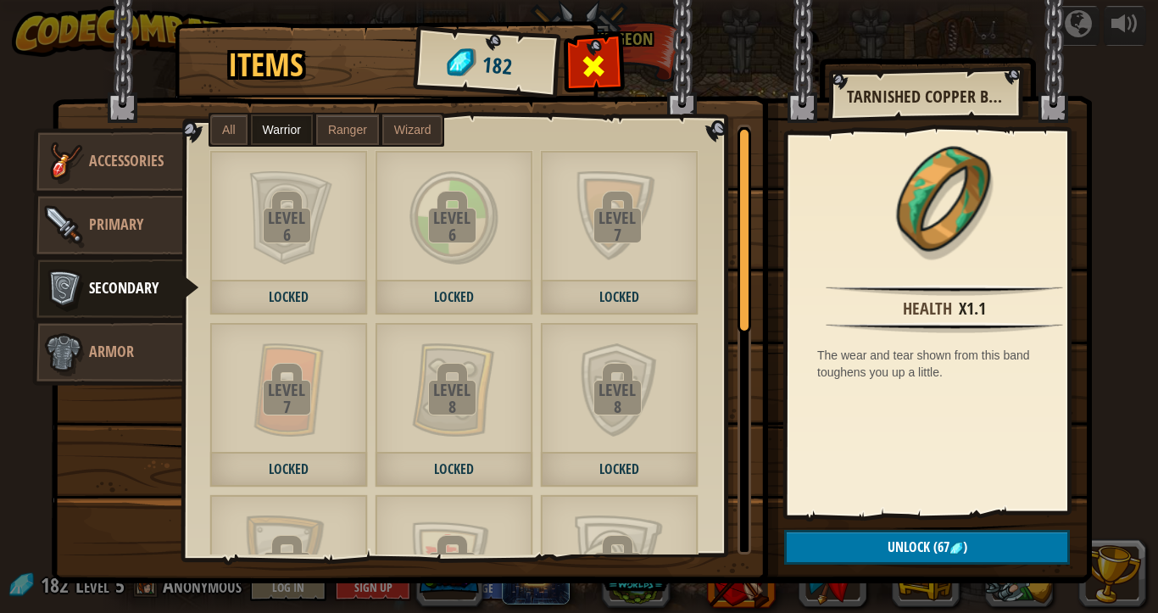
click at [569, 53] on div at bounding box center [593, 70] width 53 height 53
